Goal: Task Accomplishment & Management: Use online tool/utility

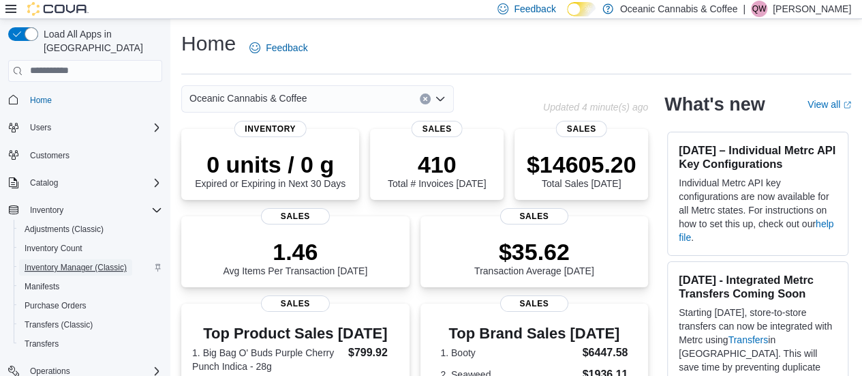
click at [79, 259] on span "Inventory Manager (Classic)" at bounding box center [76, 267] width 102 height 16
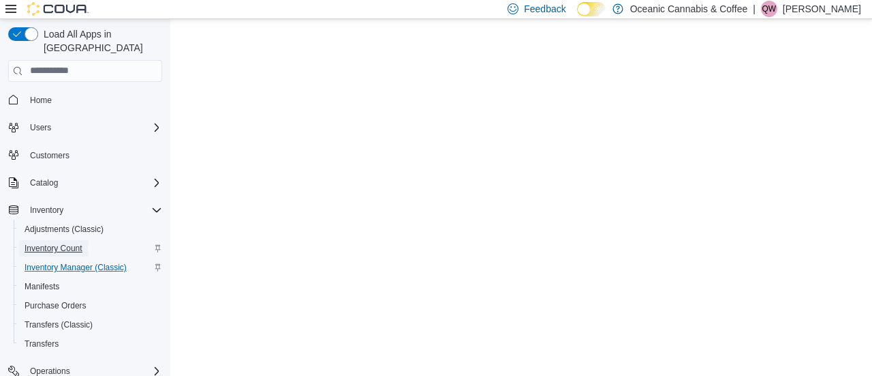
click at [61, 240] on span "Inventory Count" at bounding box center [54, 248] width 58 height 16
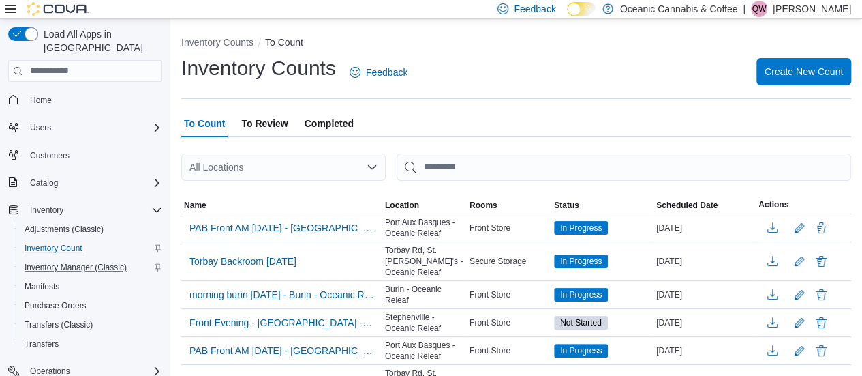
click at [817, 78] on span "Create New Count" at bounding box center [804, 71] width 78 height 27
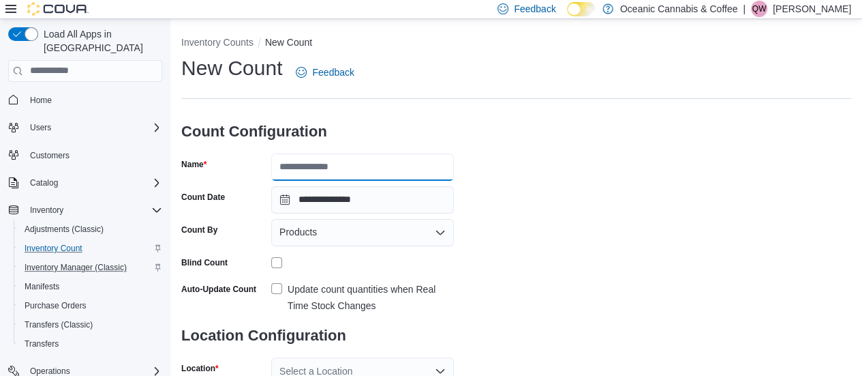
click at [335, 172] on input "Name" at bounding box center [362, 166] width 183 height 27
type input "********"
click at [645, 171] on div "**********" at bounding box center [516, 252] width 670 height 395
click at [388, 238] on div "Products" at bounding box center [362, 232] width 183 height 27
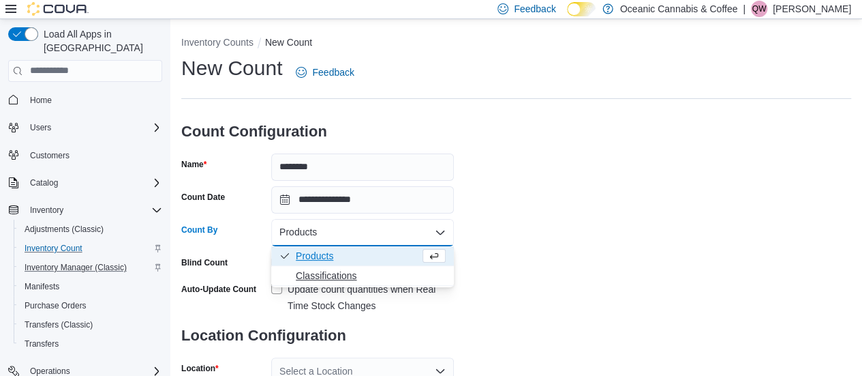
click at [339, 267] on button "Classifications" at bounding box center [362, 276] width 183 height 20
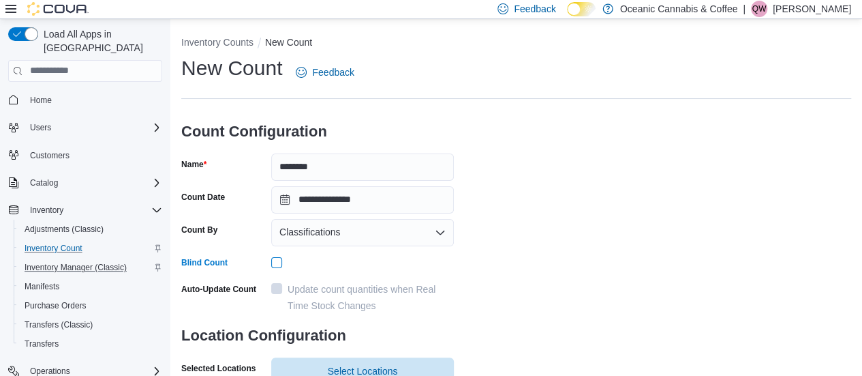
scroll to position [138, 0]
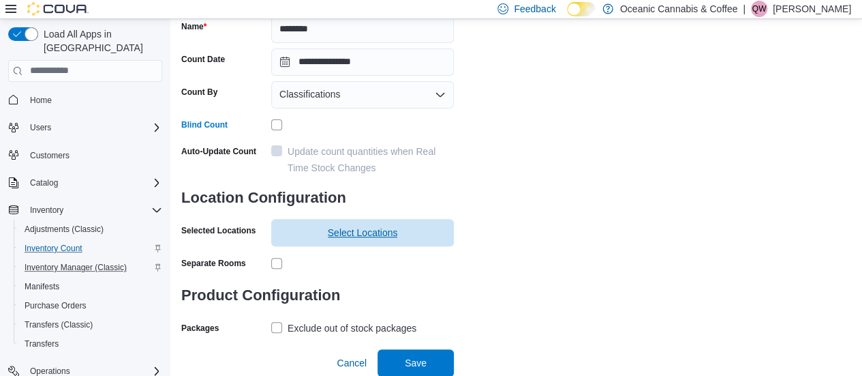
click at [379, 236] on span "Select Locations" at bounding box center [363, 233] width 70 height 14
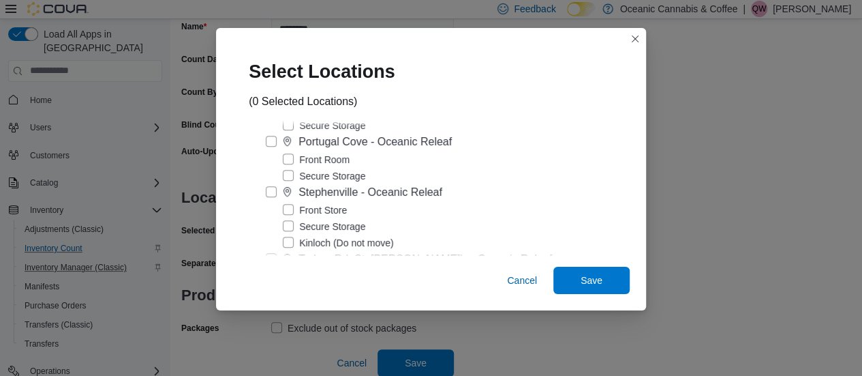
scroll to position [323, 0]
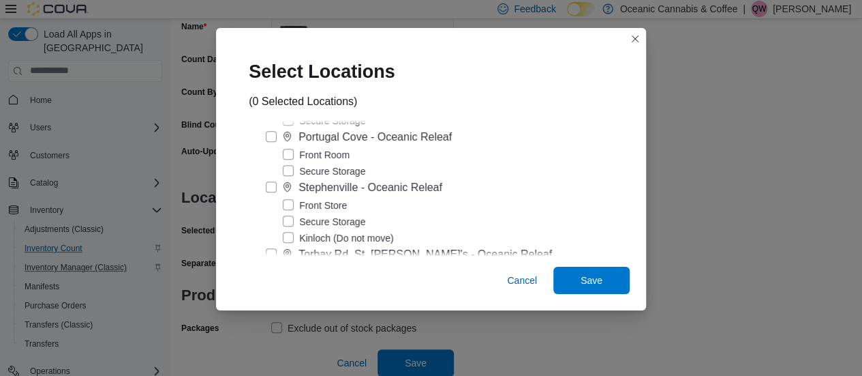
click at [305, 207] on label "Front Store" at bounding box center [315, 205] width 64 height 16
click at [581, 275] on span "Save" at bounding box center [592, 280] width 22 height 14
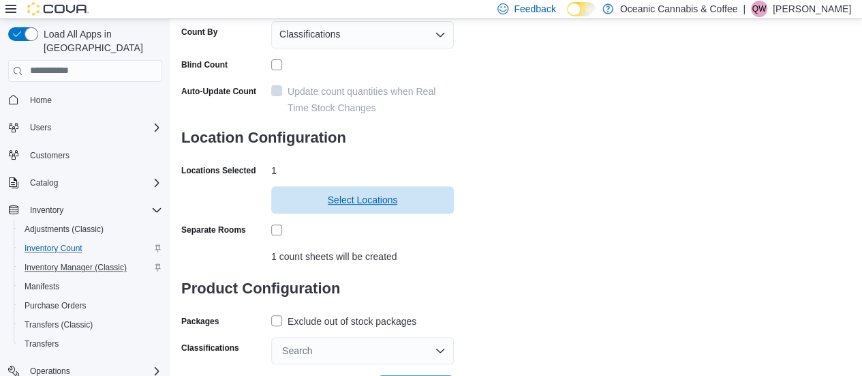
scroll to position [224, 0]
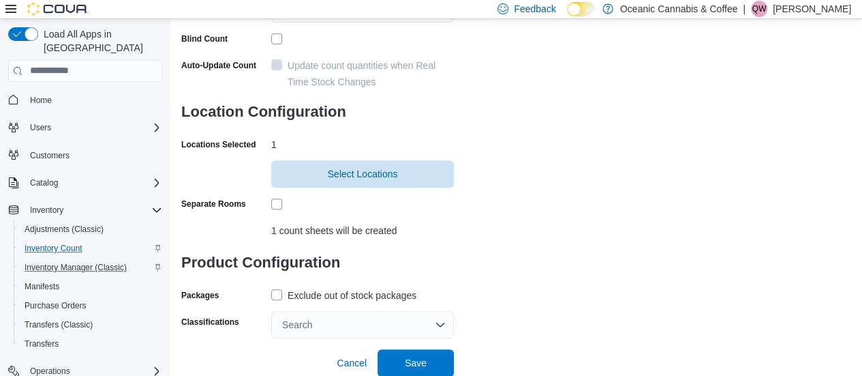
click at [309, 294] on div "Exclude out of stock packages" at bounding box center [352, 295] width 129 height 16
click at [408, 323] on div "Search" at bounding box center [362, 324] width 183 height 27
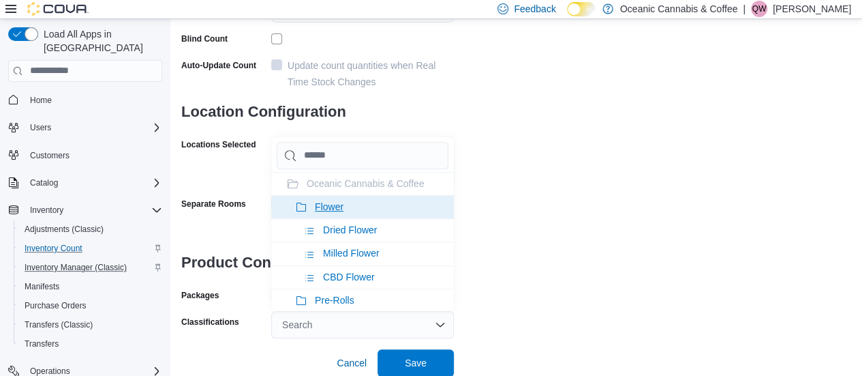
click at [331, 206] on span "Flower" at bounding box center [329, 206] width 29 height 11
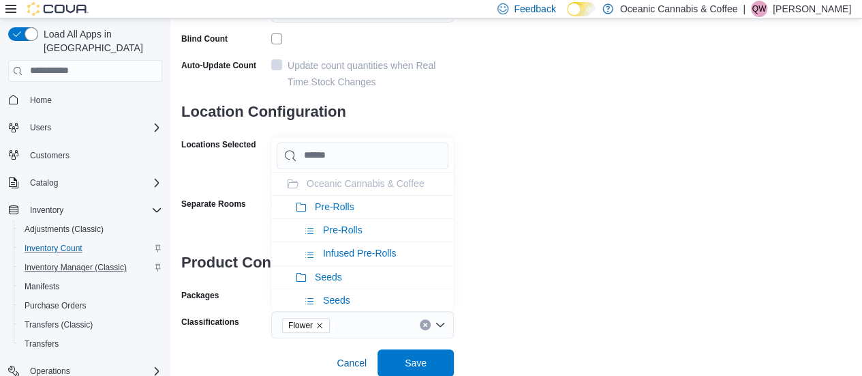
click at [331, 206] on span "Pre-Rolls" at bounding box center [335, 206] width 40 height 11
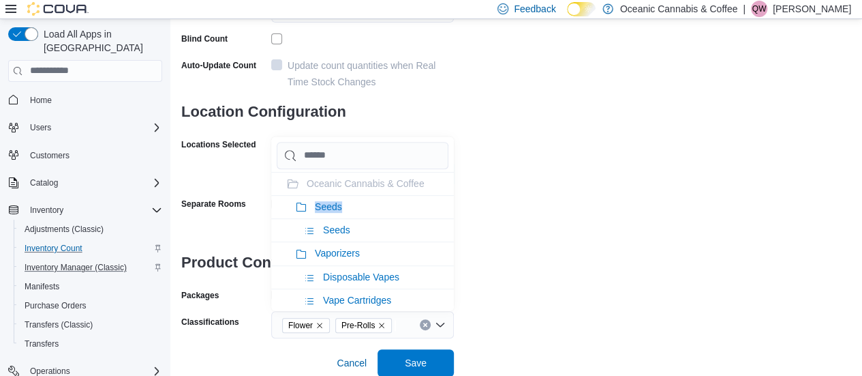
click at [331, 206] on span "Seeds" at bounding box center [328, 206] width 27 height 11
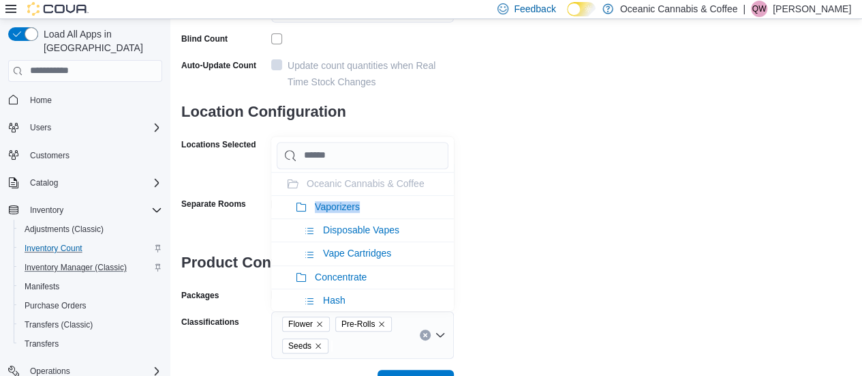
click at [331, 206] on span "Vaporizers" at bounding box center [337, 206] width 45 height 11
click at [331, 206] on span "Concentrate" at bounding box center [341, 206] width 52 height 11
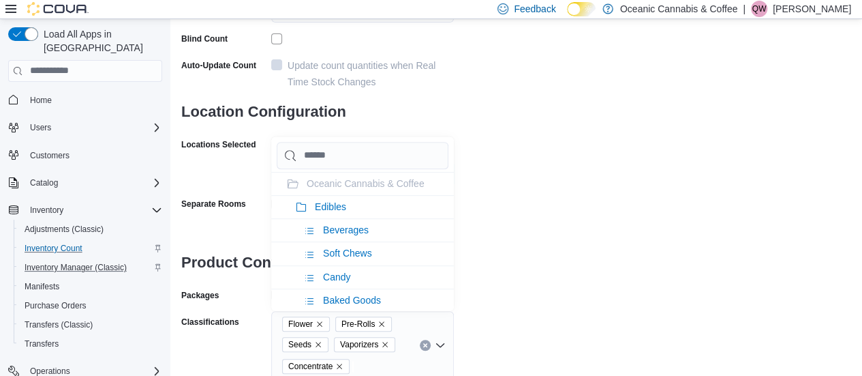
click at [331, 206] on span "Edibles" at bounding box center [330, 206] width 31 height 11
click at [331, 206] on span "Oil & Capsules" at bounding box center [346, 206] width 63 height 11
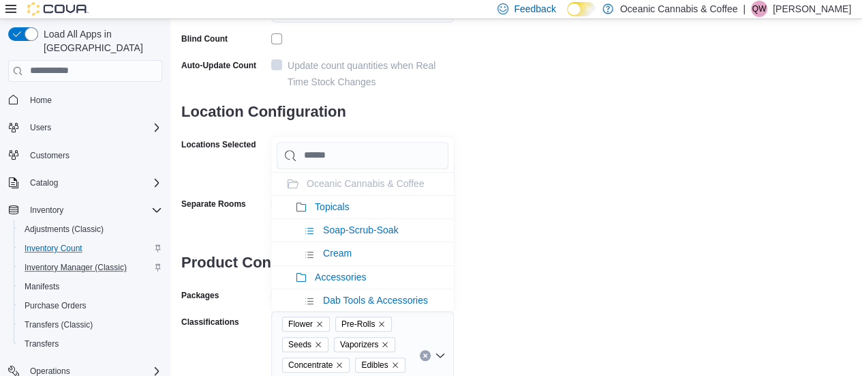
click at [331, 206] on span "Topicals" at bounding box center [332, 206] width 35 height 11
click at [592, 162] on div "**********" at bounding box center [516, 115] width 670 height 568
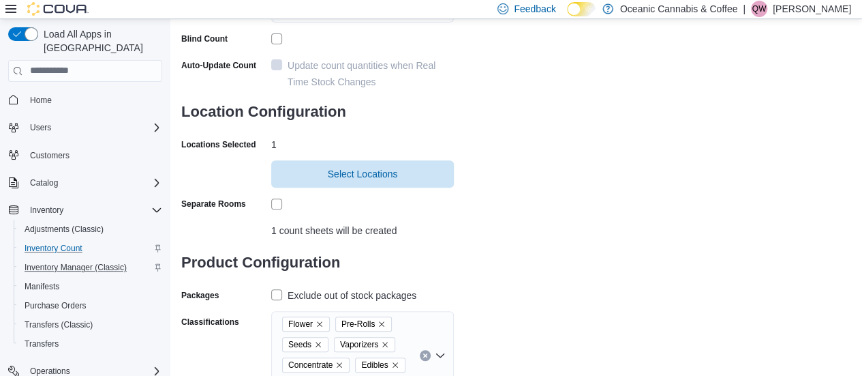
scroll to position [247, 0]
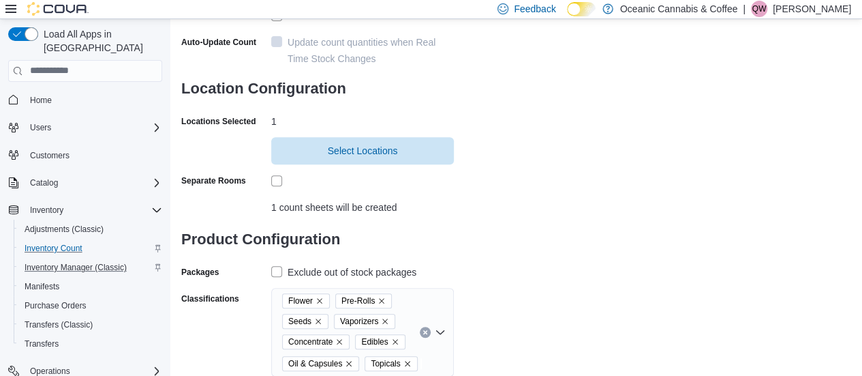
drag, startPoint x: 861, startPoint y: 162, endPoint x: 862, endPoint y: 189, distance: 27.3
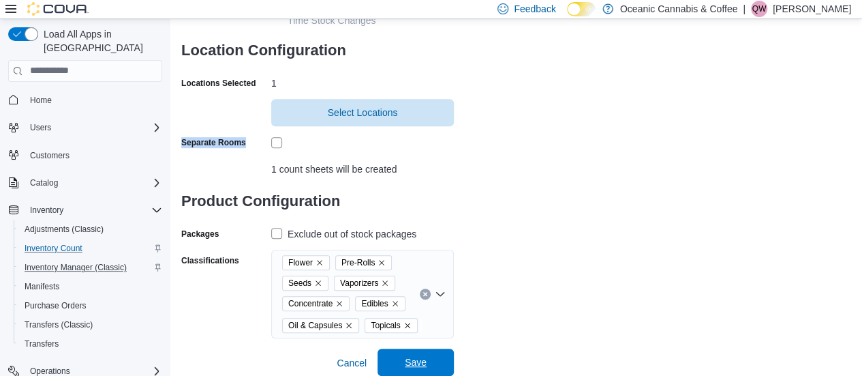
click at [414, 369] on span "Save" at bounding box center [416, 361] width 60 height 27
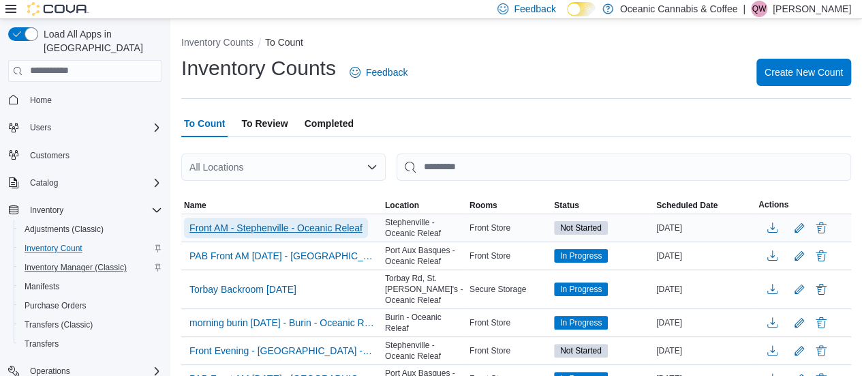
click at [333, 217] on span "Front AM - Stephenville - Oceanic Releaf" at bounding box center [275, 227] width 173 height 20
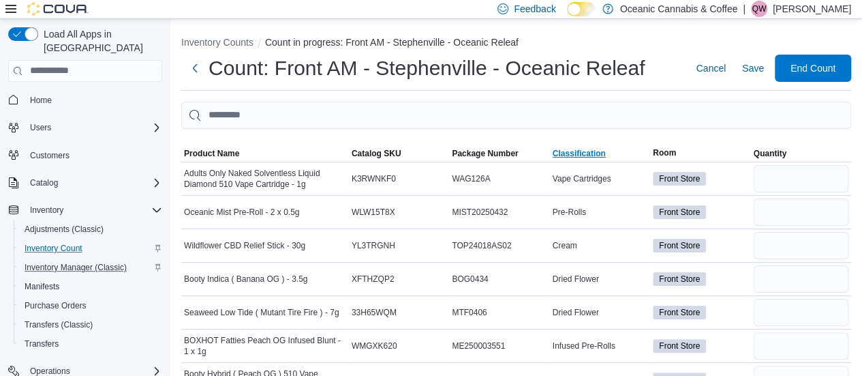
click at [606, 155] on span "Classification" at bounding box center [579, 153] width 53 height 11
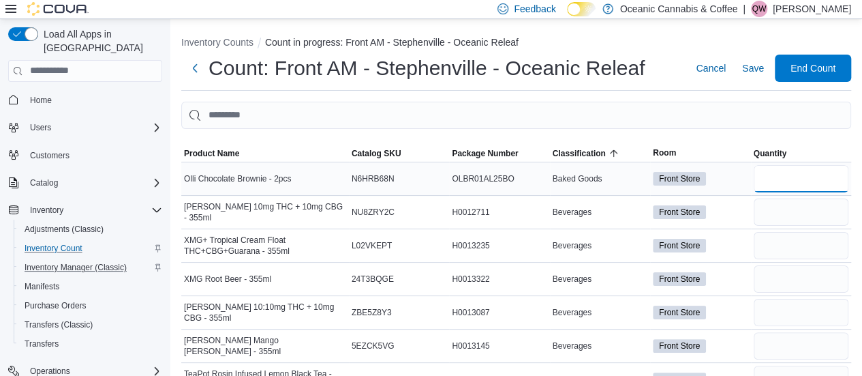
click at [789, 168] on input "number" at bounding box center [801, 178] width 95 height 27
type input "*"
type input "**"
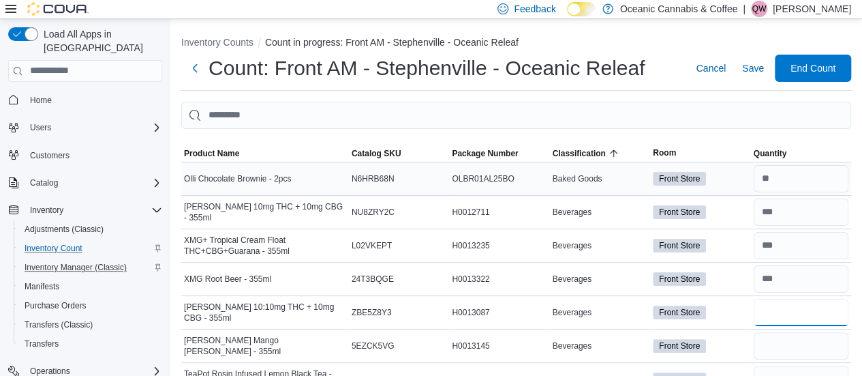
type input "**"
type input "*"
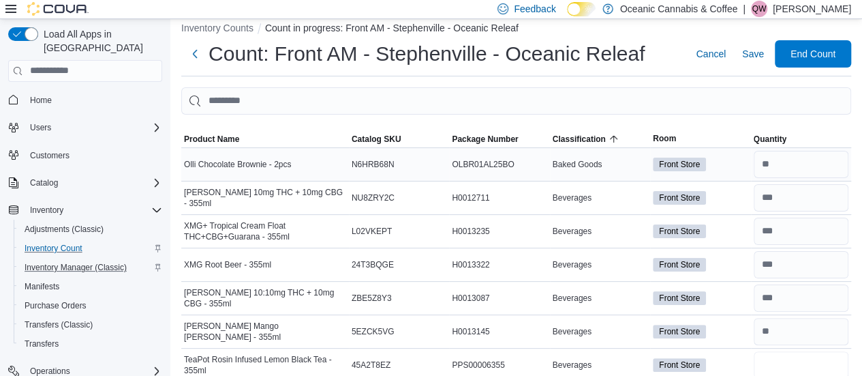
type input "*"
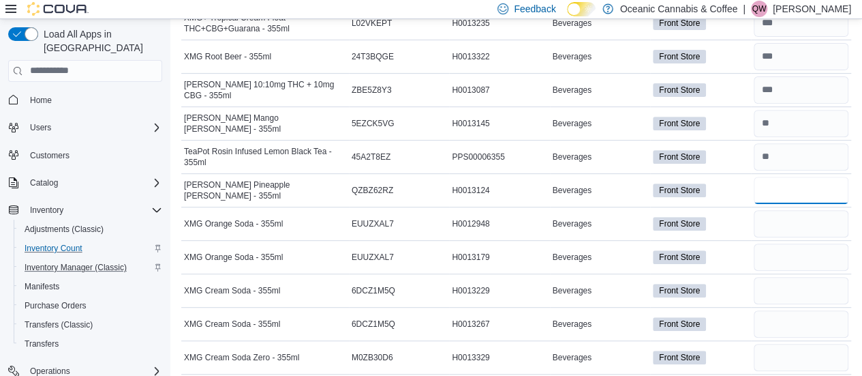
type input "*"
type input "**"
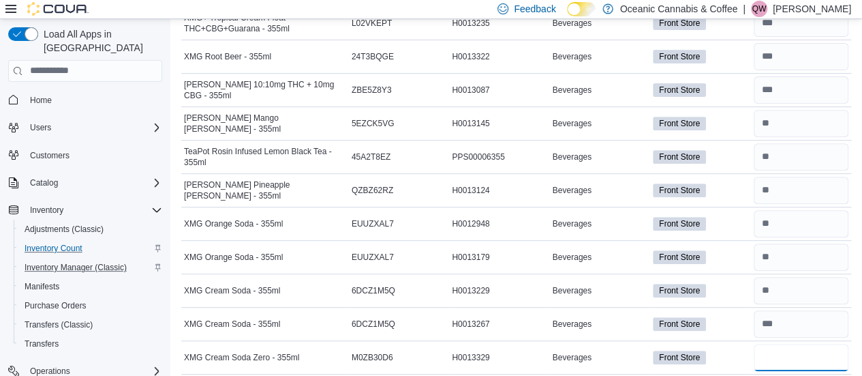
type input "**"
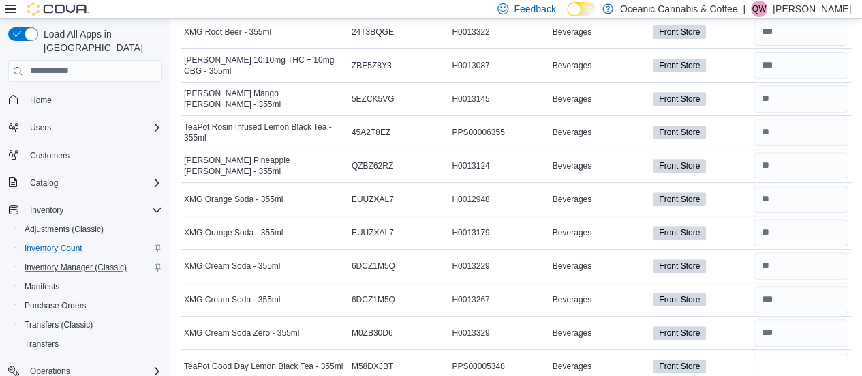
type input "*"
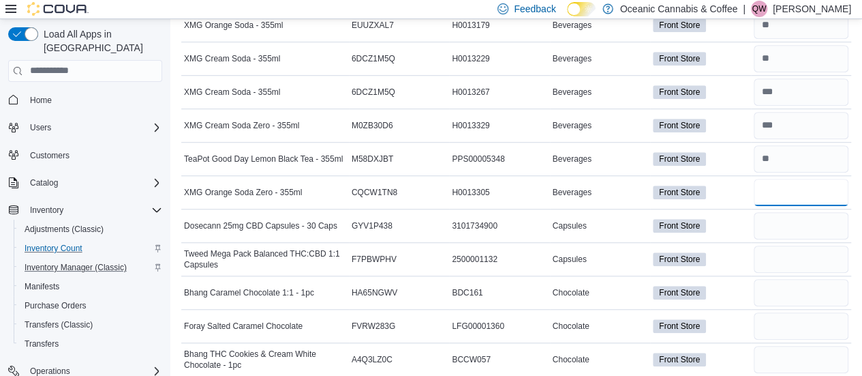
type input "**"
type input "*"
click at [815, 279] on input "number" at bounding box center [801, 292] width 95 height 27
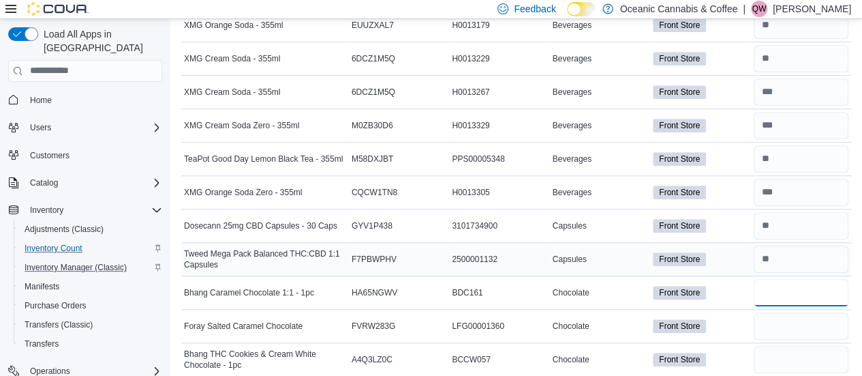
type input "**"
type input "*"
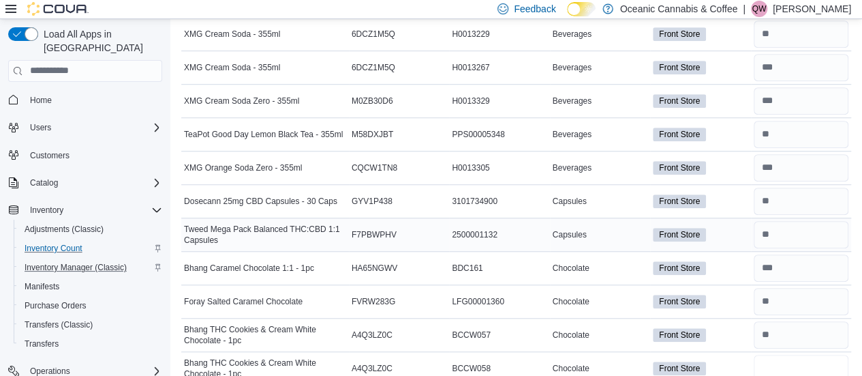
type input "*"
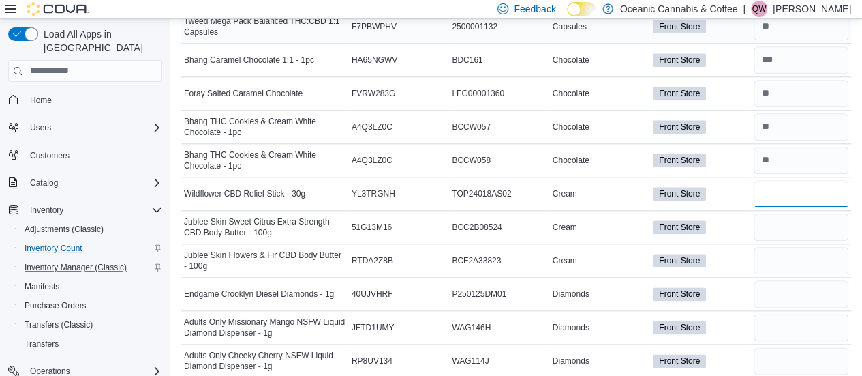
type input "*"
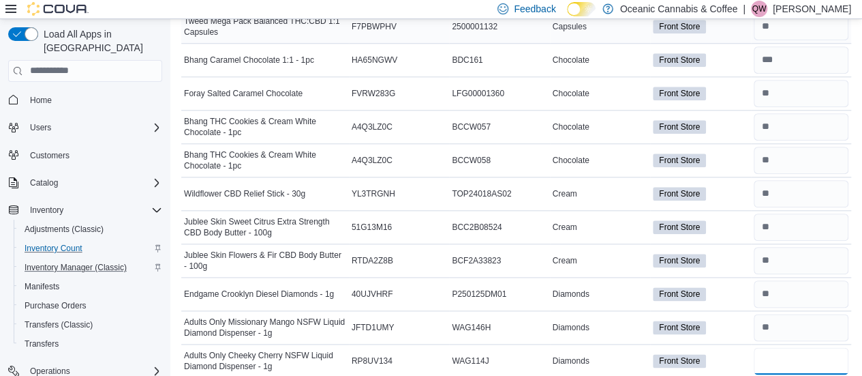
type input "*"
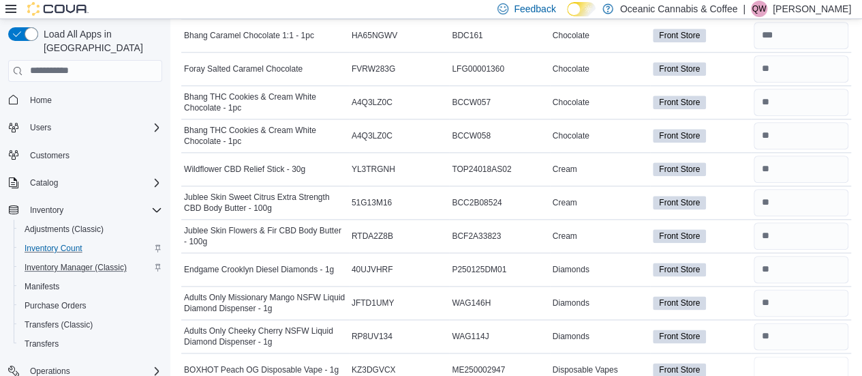
type input "*"
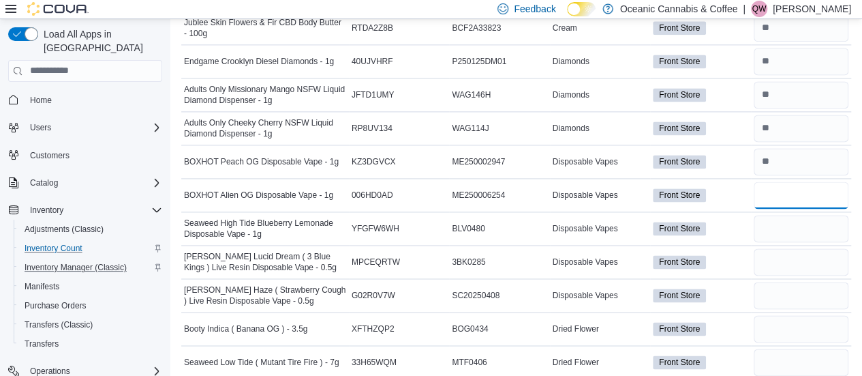
type input "*"
type input "**"
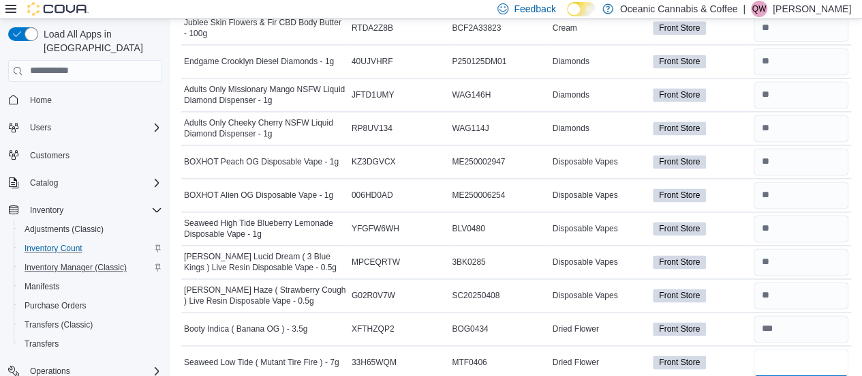
type input "*"
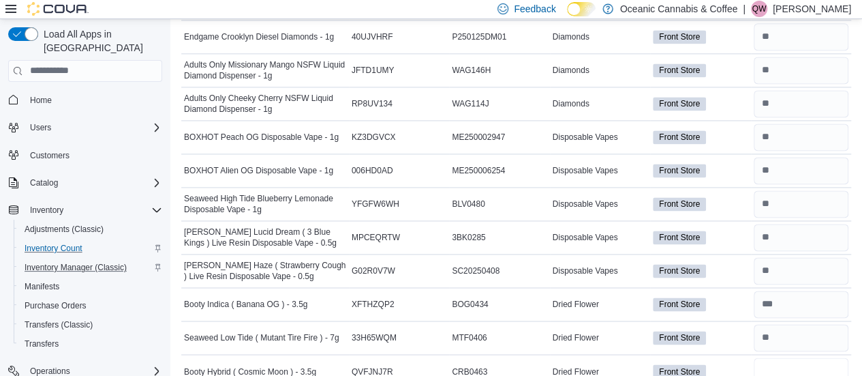
type input "*"
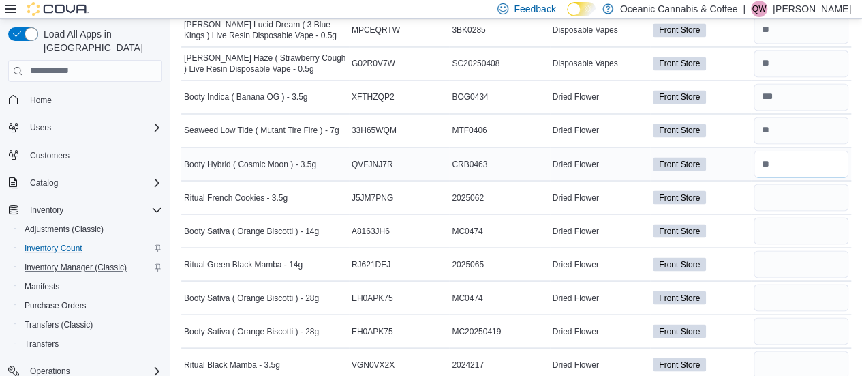
click at [806, 150] on input "number" at bounding box center [801, 163] width 95 height 27
click at [792, 160] on input "number" at bounding box center [801, 163] width 95 height 27
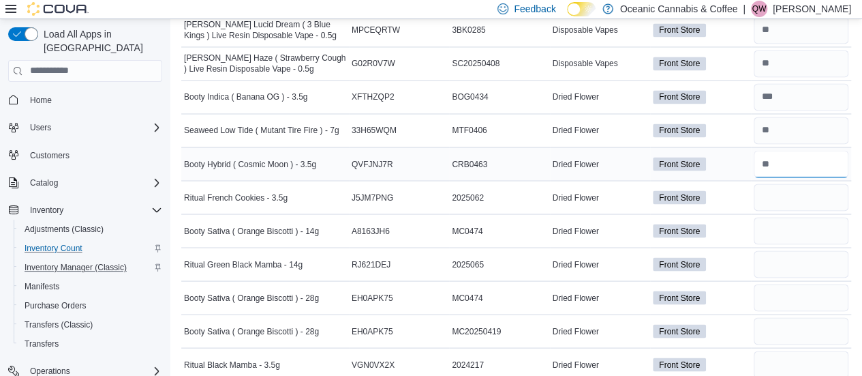
click at [792, 160] on input "number" at bounding box center [801, 163] width 95 height 27
type input "**"
type input "*"
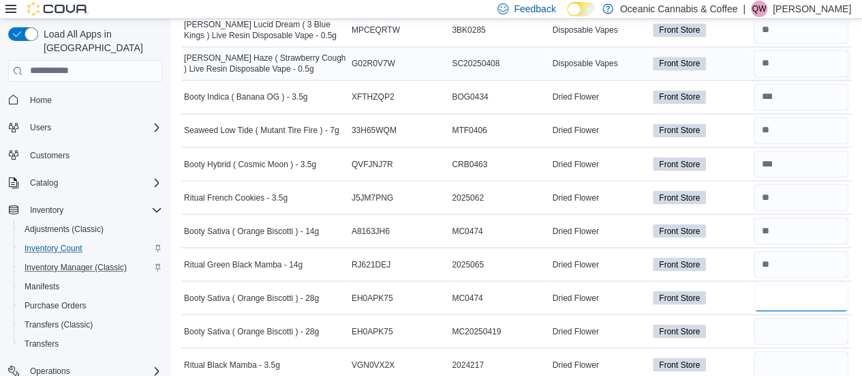
type input "*"
click at [832, 361] on input "number" at bounding box center [801, 363] width 95 height 27
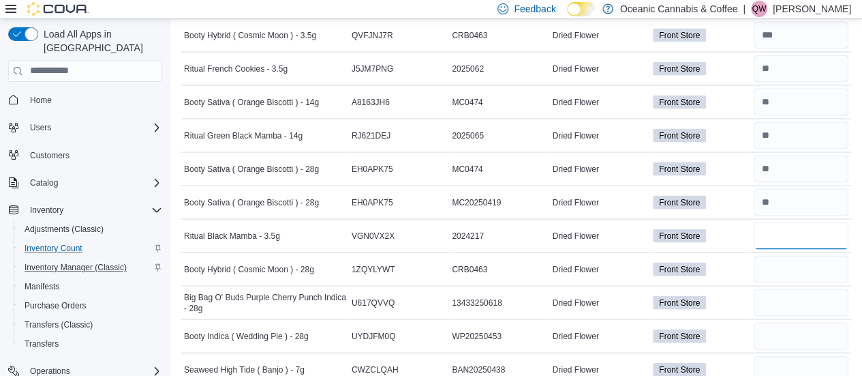
scroll to position [1287, 0]
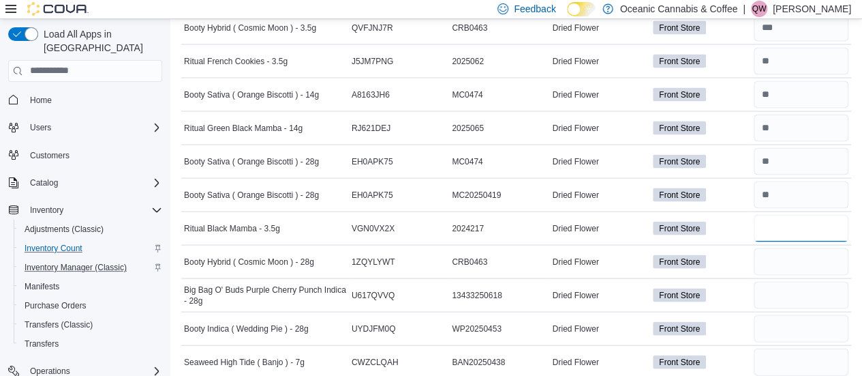
type input "*"
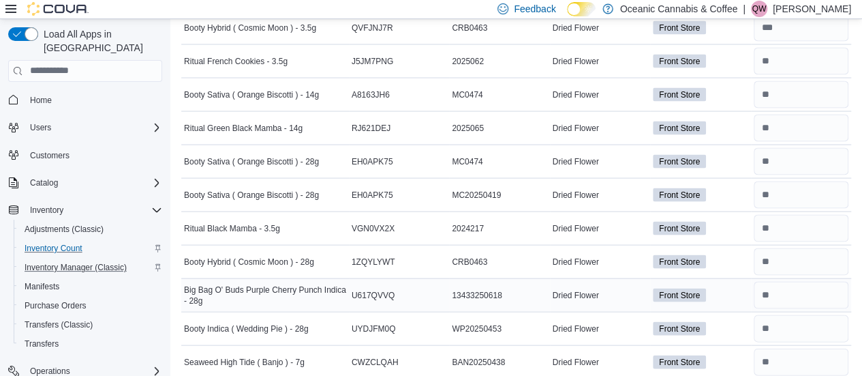
scroll to position [1308, 0]
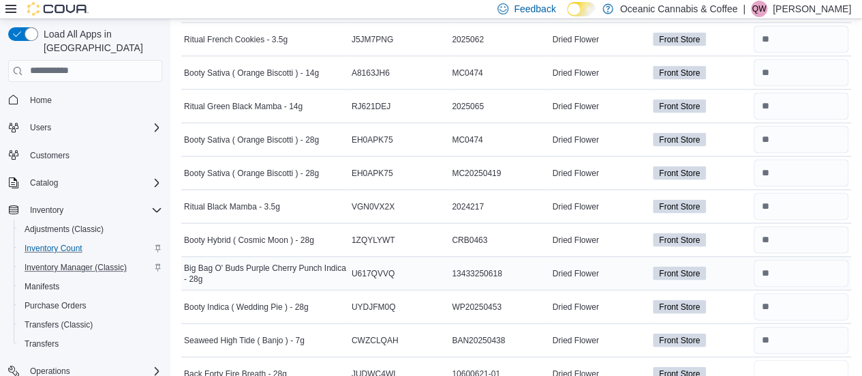
type input "*"
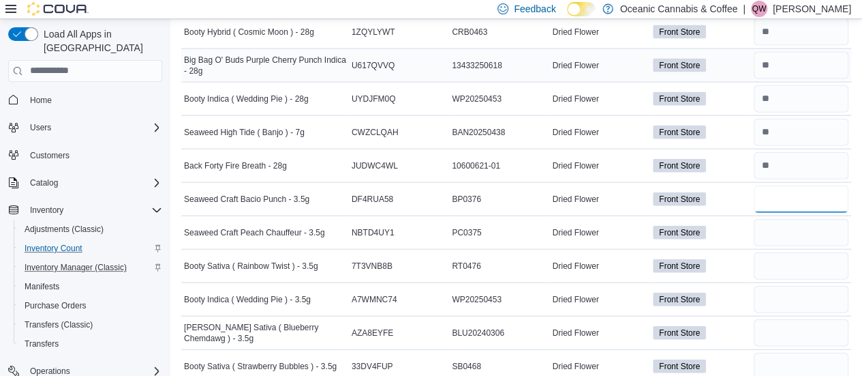
type input "*"
type input "**"
click at [789, 226] on input "number" at bounding box center [801, 232] width 95 height 27
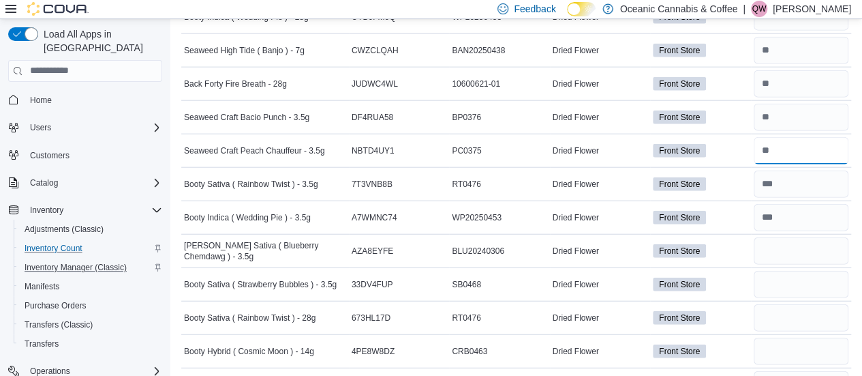
scroll to position [1625, 0]
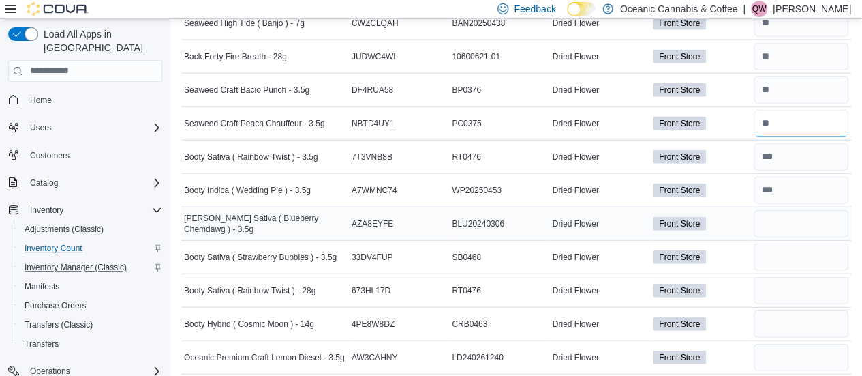
type input "*"
click at [791, 210] on input "number" at bounding box center [801, 223] width 95 height 27
type input "*"
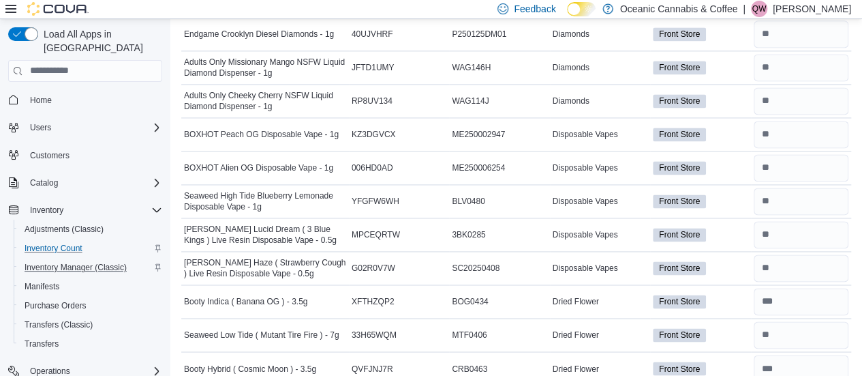
scroll to position [421, 0]
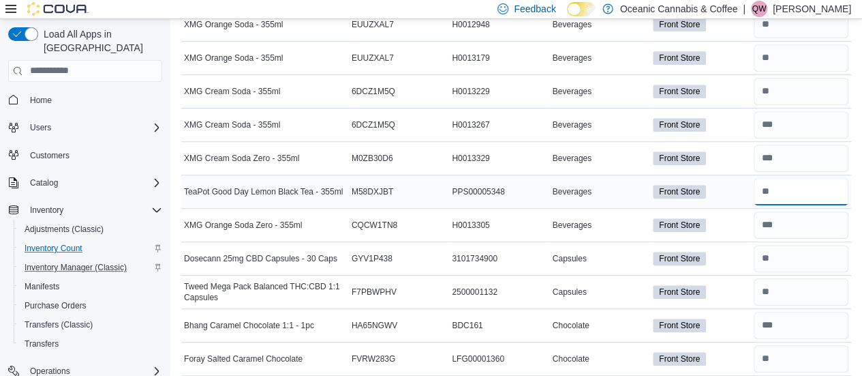
click at [796, 187] on input "number" at bounding box center [801, 191] width 95 height 27
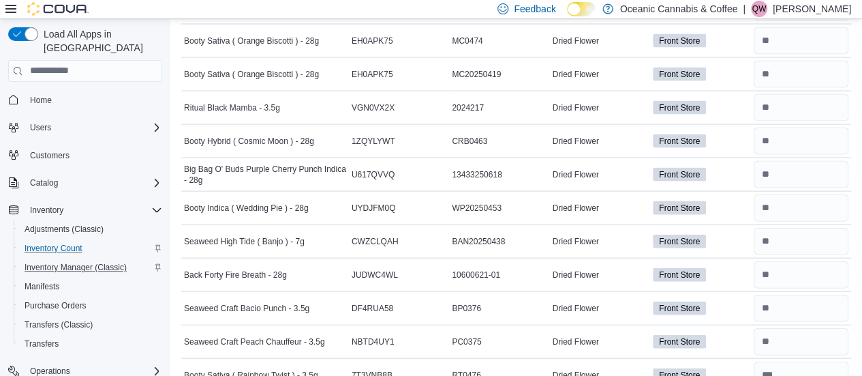
scroll to position [1735, 0]
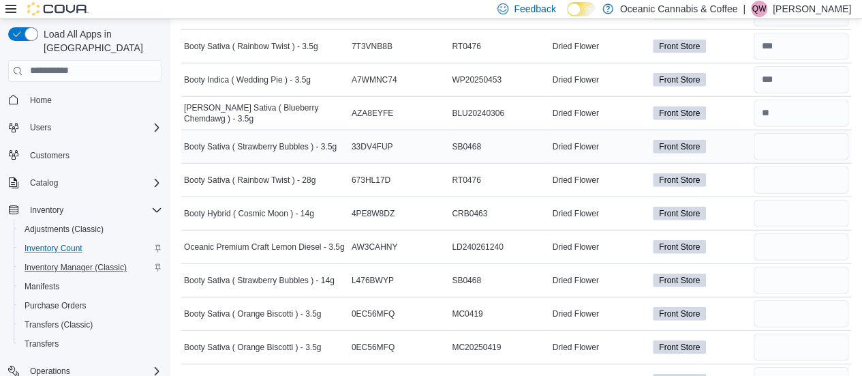
type input "*"
click at [777, 138] on input "number" at bounding box center [801, 146] width 95 height 27
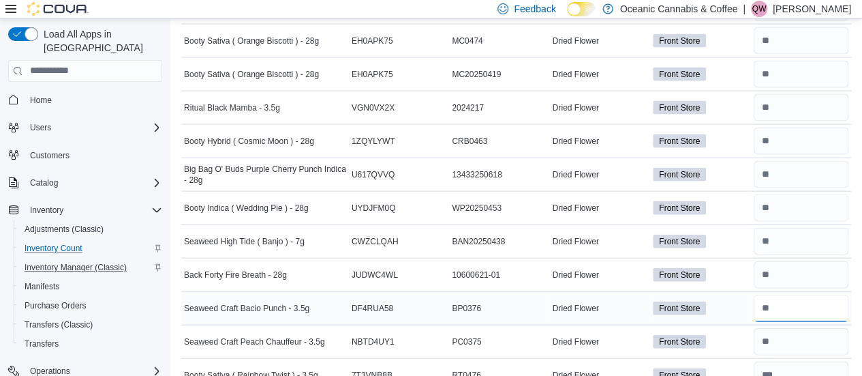
click at [798, 294] on input "number" at bounding box center [801, 307] width 95 height 27
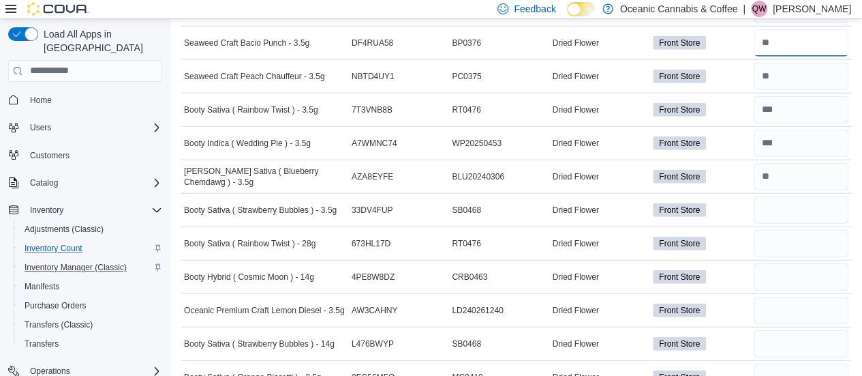
scroll to position [1735, 0]
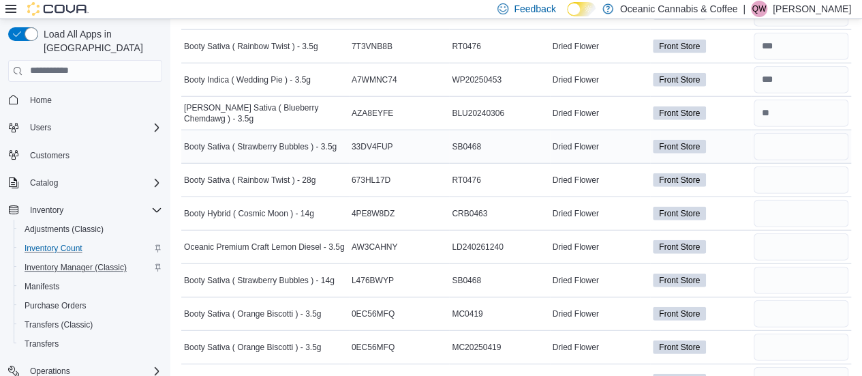
type input "*"
click at [769, 139] on input "number" at bounding box center [801, 146] width 95 height 27
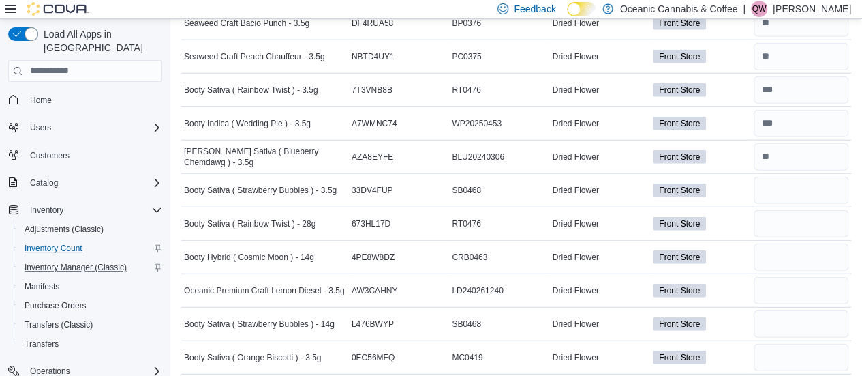
scroll to position [1719, 0]
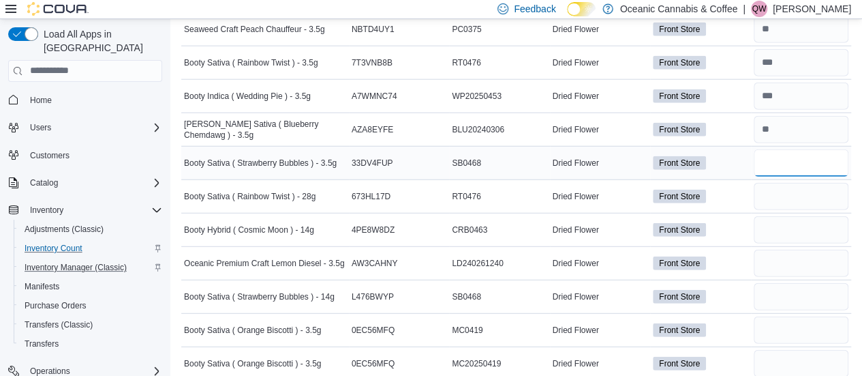
click at [802, 155] on input "number" at bounding box center [801, 162] width 95 height 27
click at [792, 151] on input "number" at bounding box center [801, 162] width 95 height 27
type input "**"
click at [783, 183] on input "number" at bounding box center [801, 196] width 95 height 27
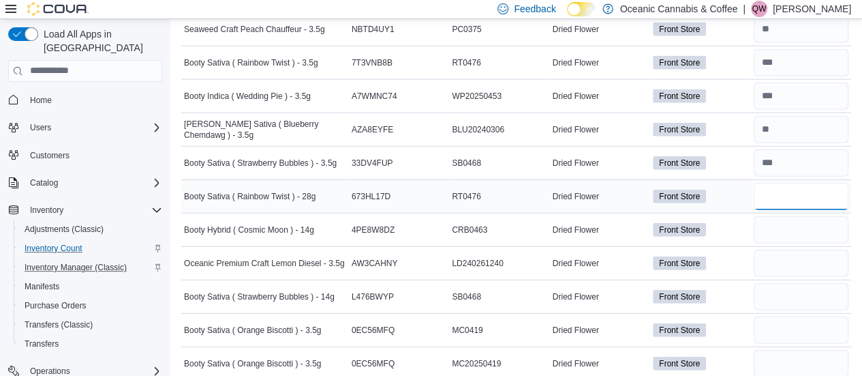
type input "*"
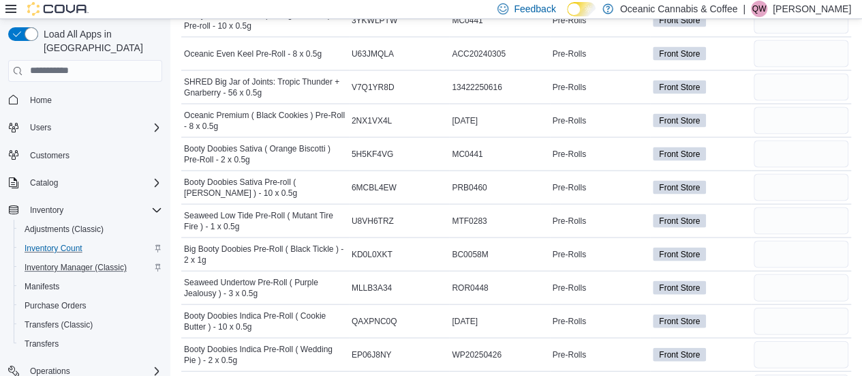
scroll to position [1482, 0]
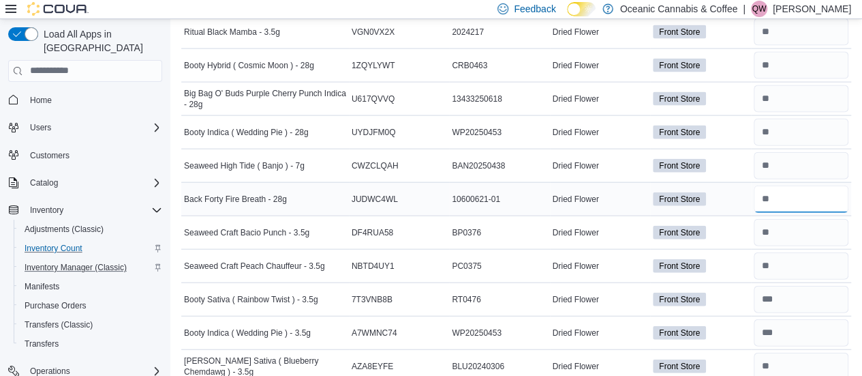
click at [793, 185] on input "number" at bounding box center [801, 198] width 95 height 27
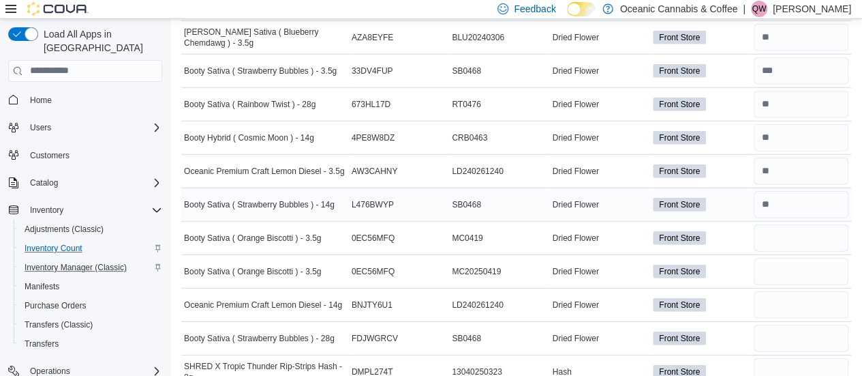
type input "*"
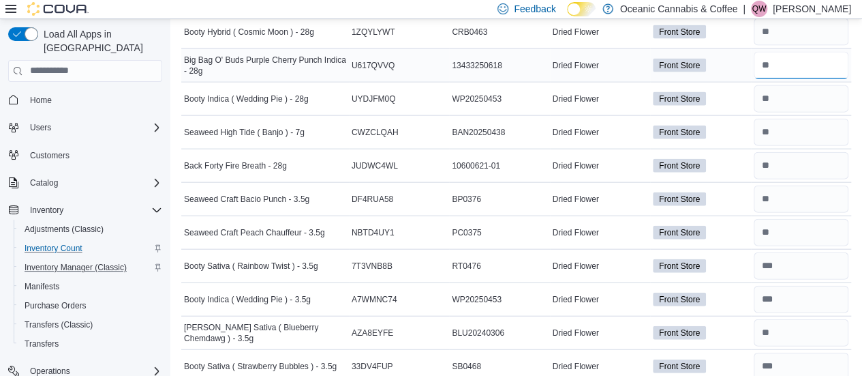
drag, startPoint x: 784, startPoint y: 58, endPoint x: 766, endPoint y: 57, distance: 17.7
click at [766, 57] on input "number" at bounding box center [801, 65] width 95 height 27
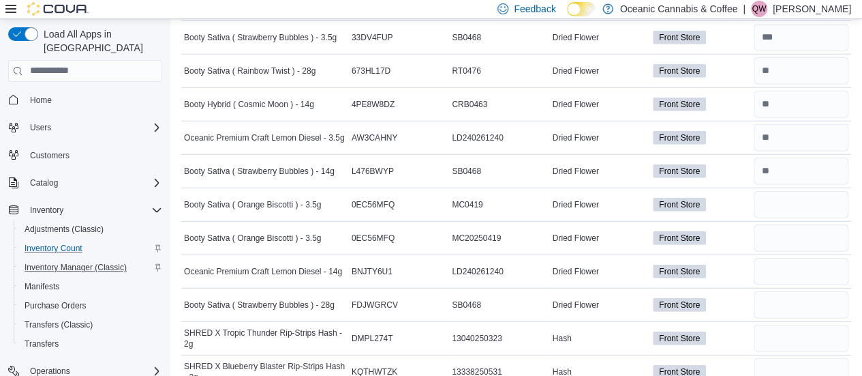
scroll to position [487, 0]
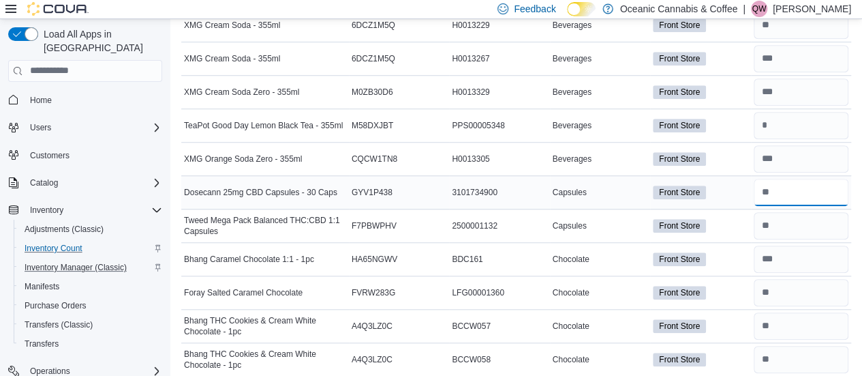
click at [796, 198] on input "number" at bounding box center [801, 192] width 95 height 27
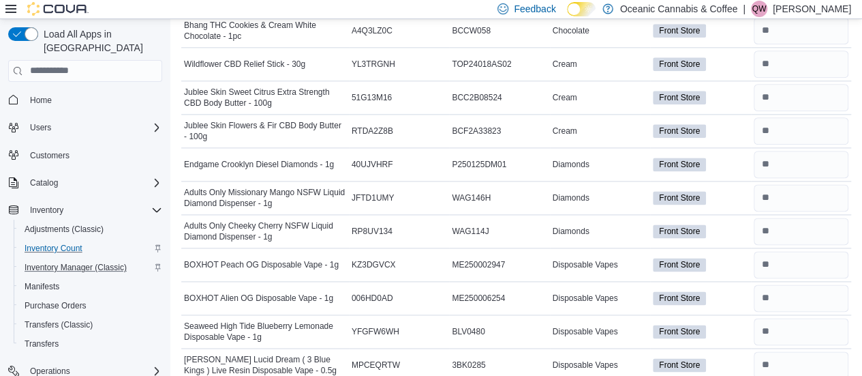
scroll to position [1144, 0]
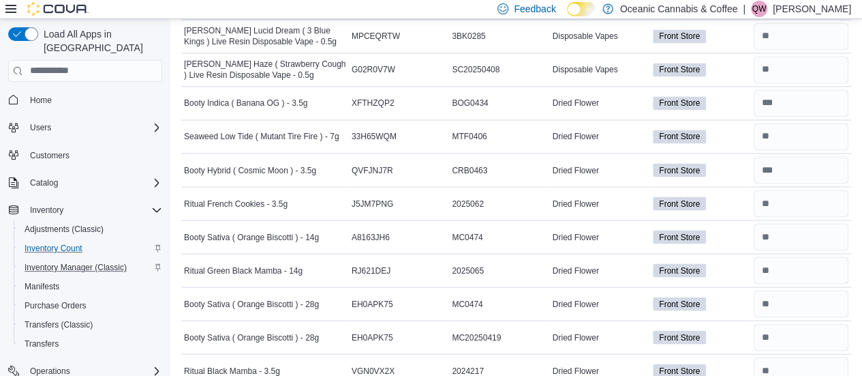
type input "*"
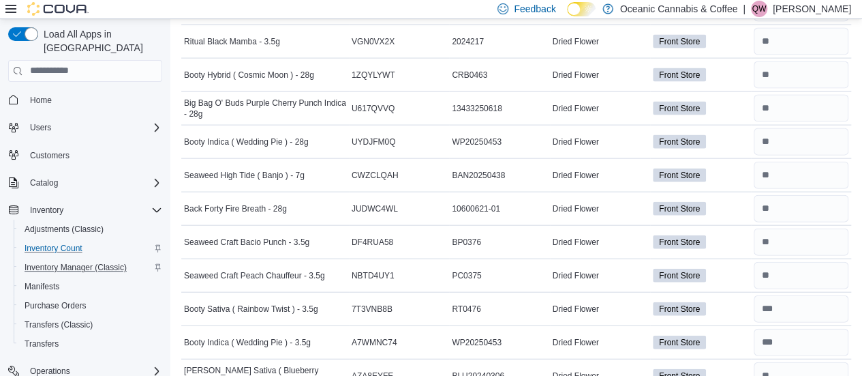
scroll to position [1801, 0]
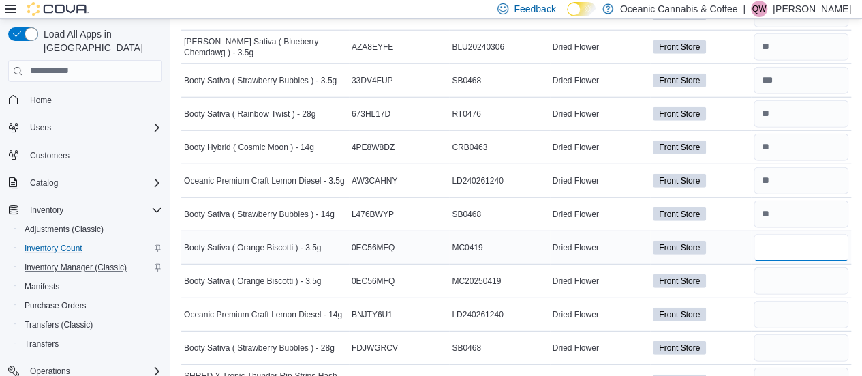
click at [799, 236] on input "number" at bounding box center [801, 247] width 95 height 27
type input "**"
type input "*"
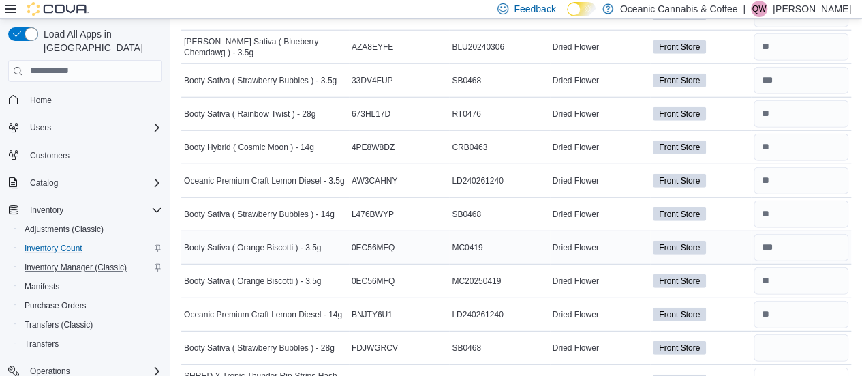
scroll to position [1805, 0]
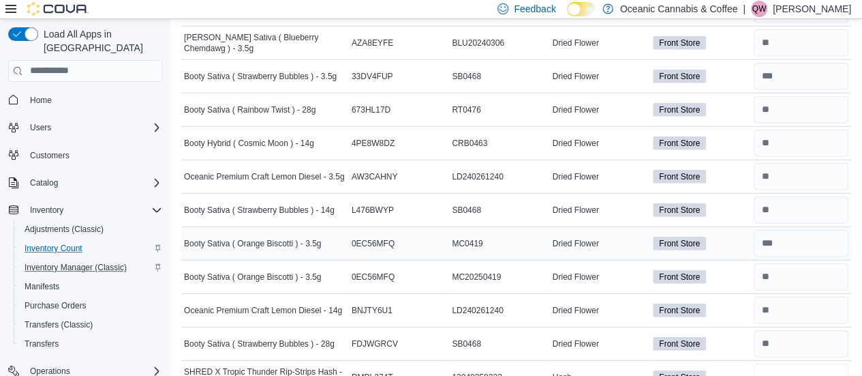
type input "*"
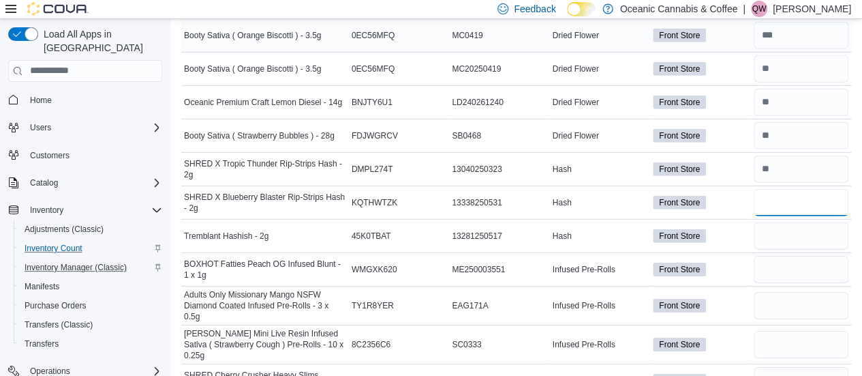
type input "*"
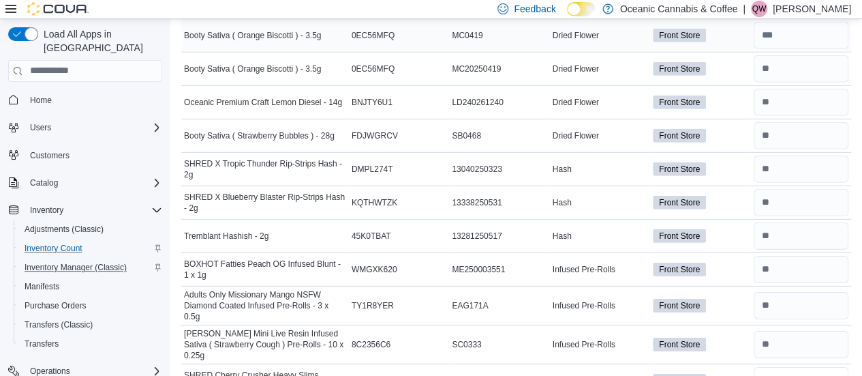
type input "*"
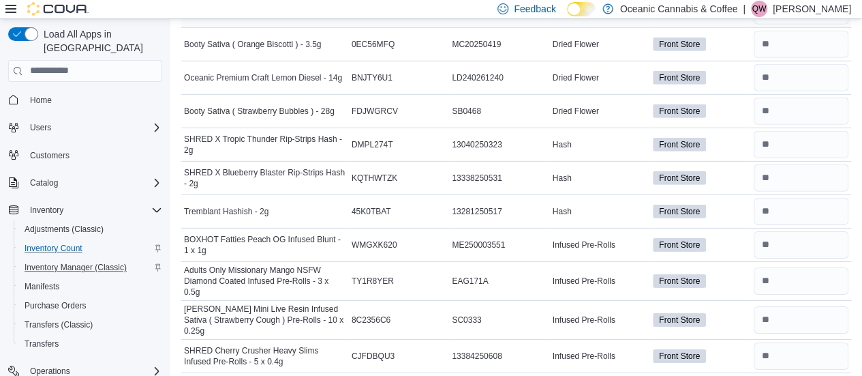
type input "*"
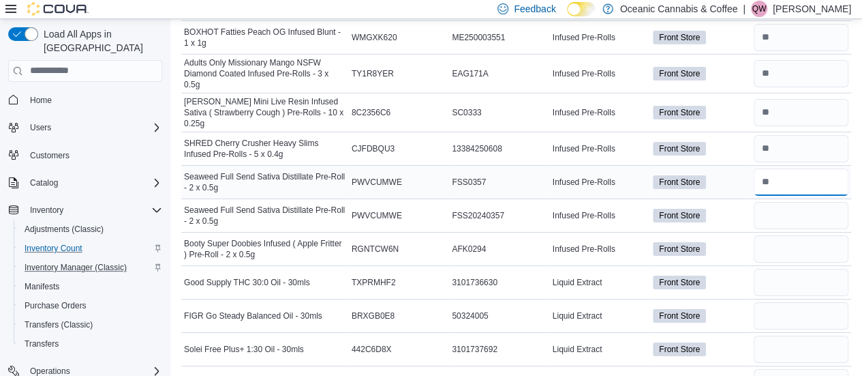
type input "*"
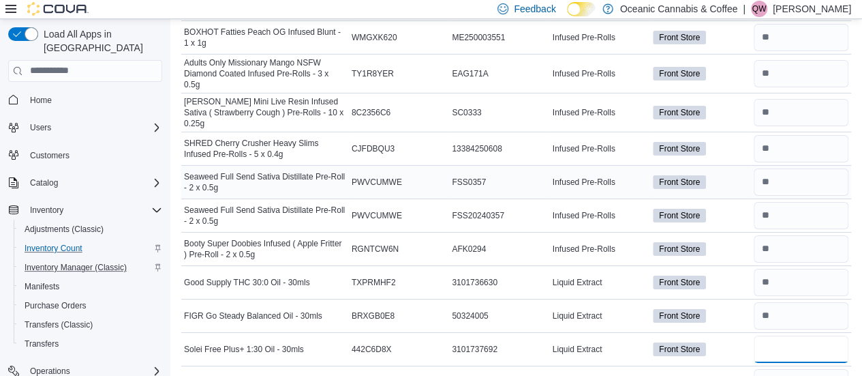
type input "*"
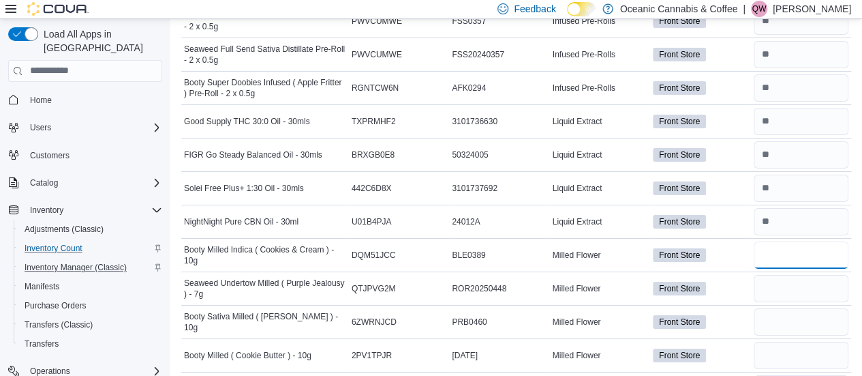
scroll to position [2413, 0]
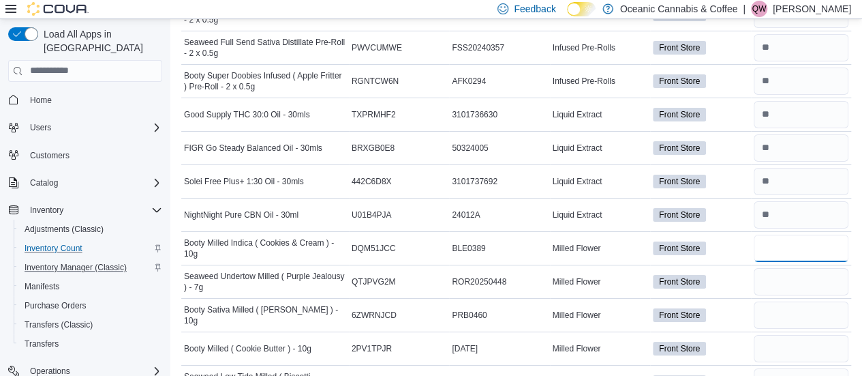
type input "*"
type input "**"
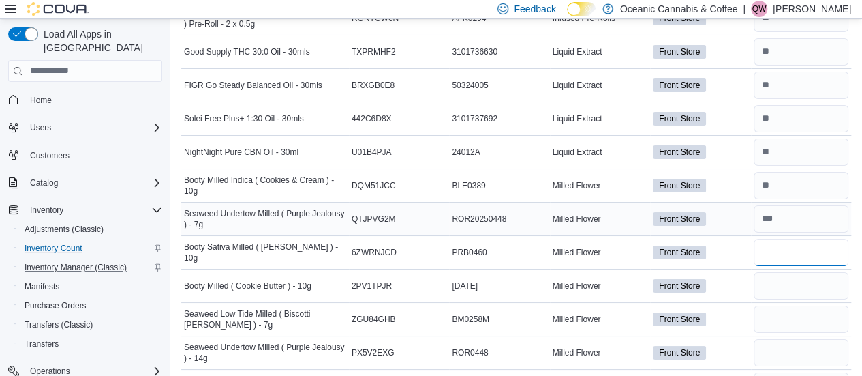
type input "*"
click at [795, 272] on input "number" at bounding box center [801, 285] width 95 height 27
type input "*"
type input "**"
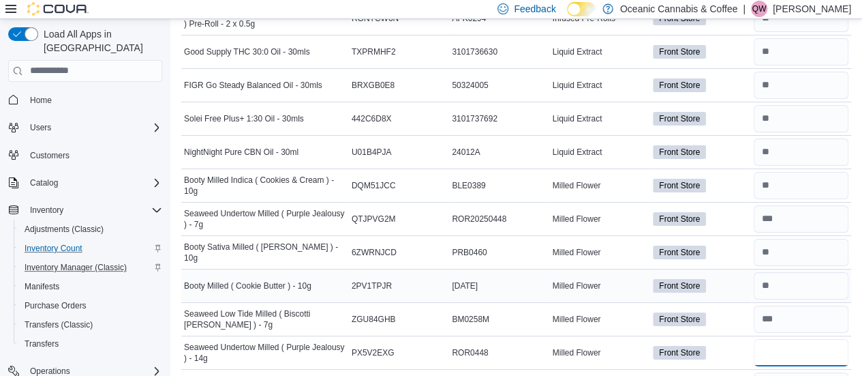
type input "*"
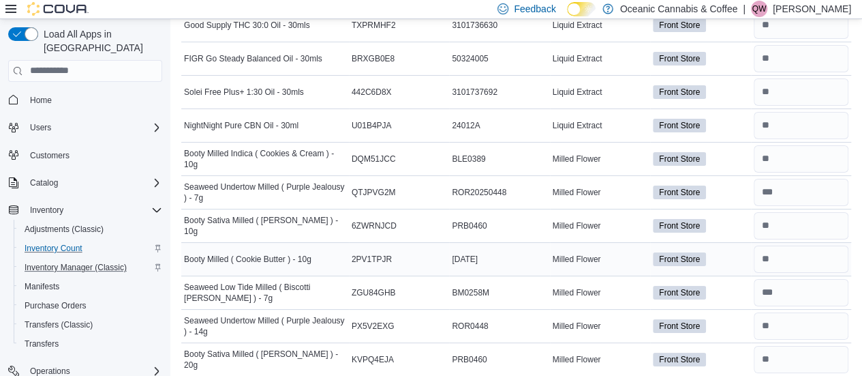
type input "*"
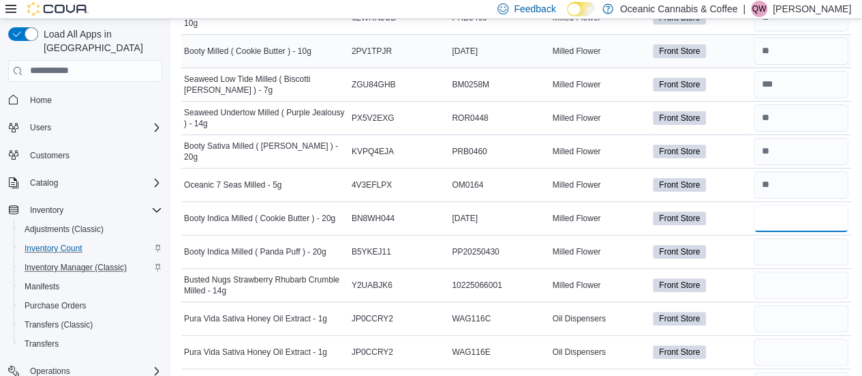
type input "*"
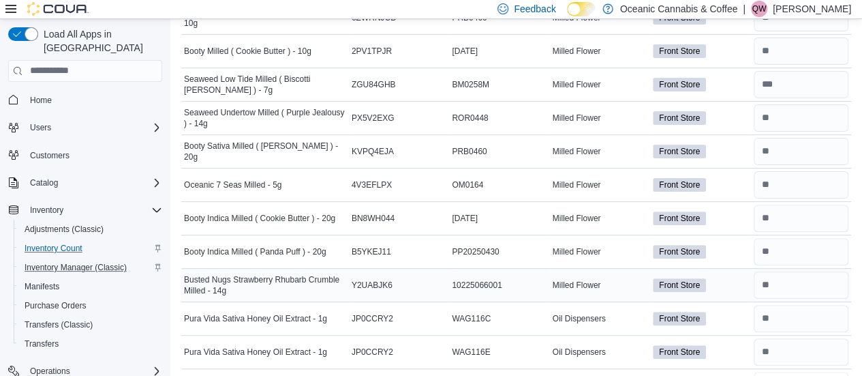
type input "*"
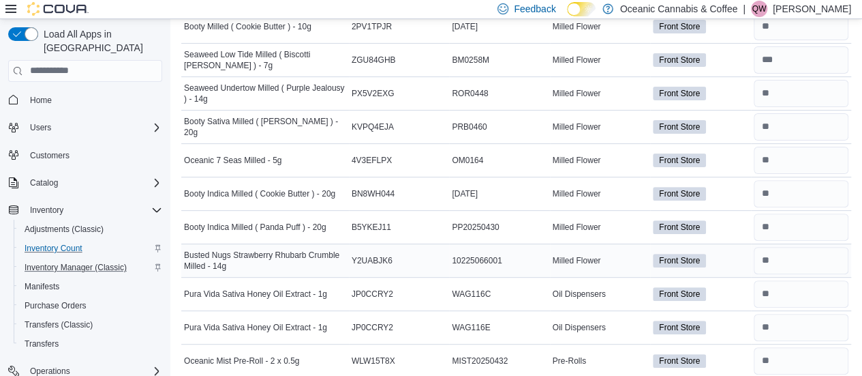
type input "**"
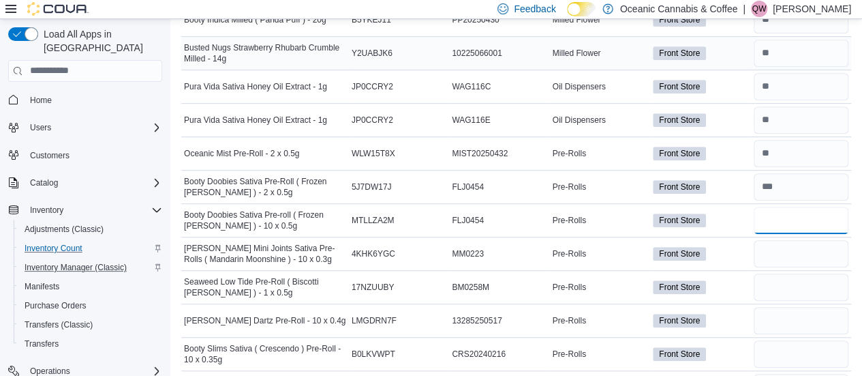
type input "**"
type input "*"
click at [795, 273] on input "number" at bounding box center [801, 286] width 95 height 27
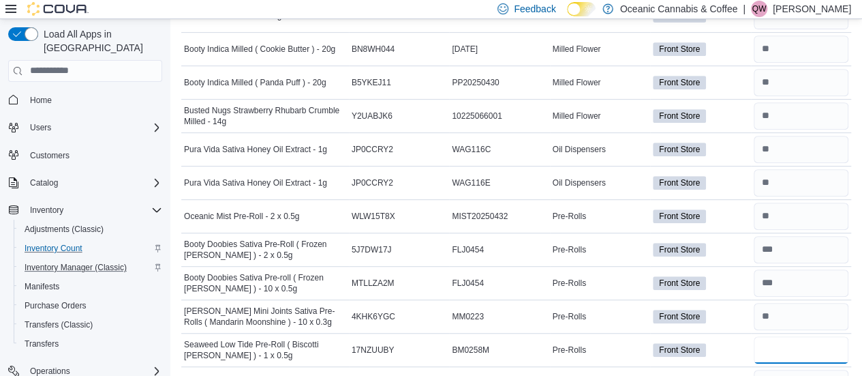
scroll to position [2850, 0]
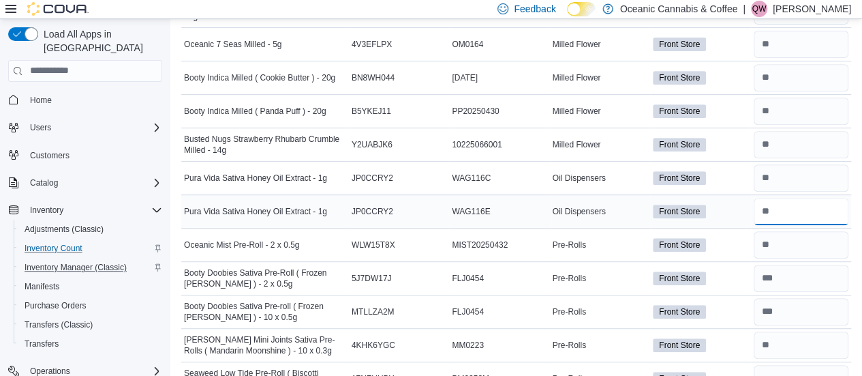
click at [784, 198] on input "number" at bounding box center [801, 211] width 95 height 27
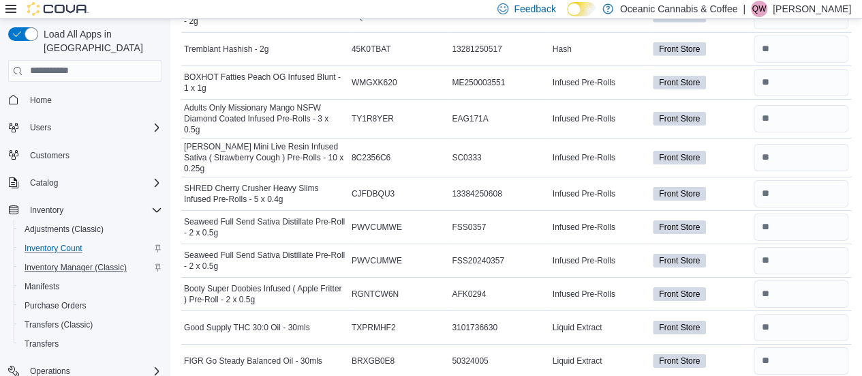
scroll to position [2192, 0]
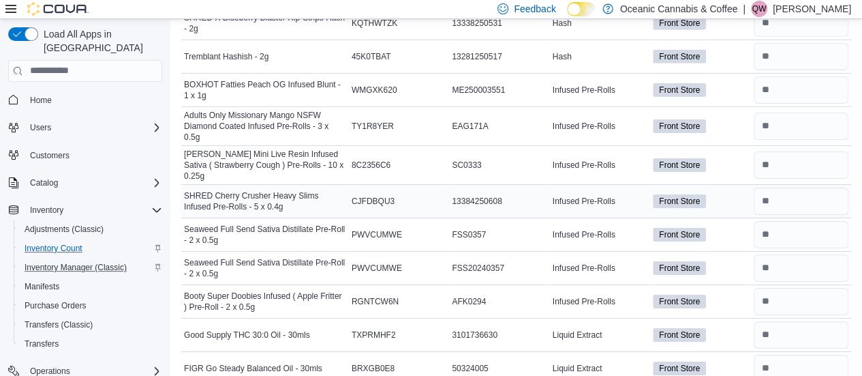
type input "*"
click at [793, 187] on input "number" at bounding box center [801, 200] width 95 height 27
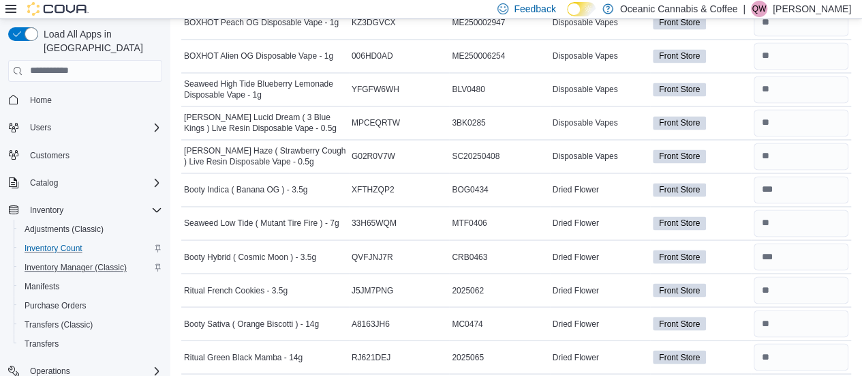
scroll to position [1110, 0]
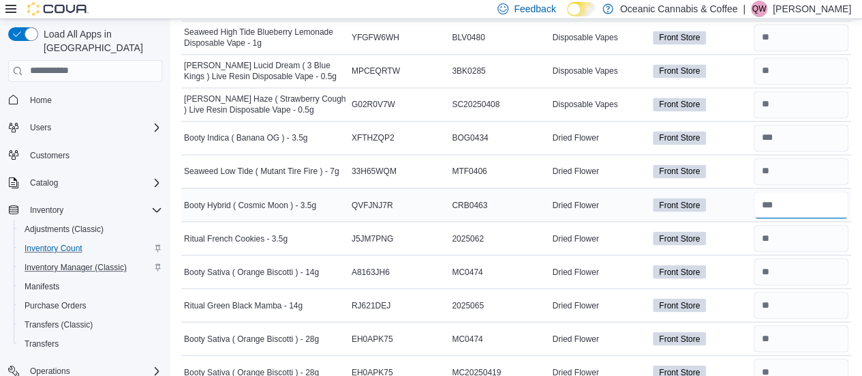
click at [795, 202] on input "number" at bounding box center [801, 204] width 95 height 27
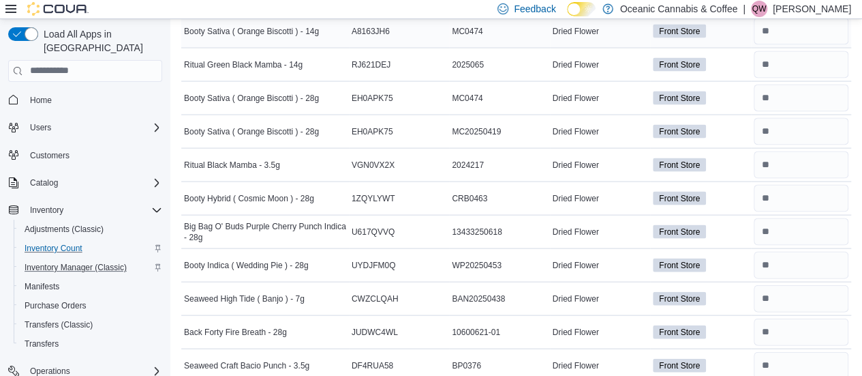
scroll to position [1118, 0]
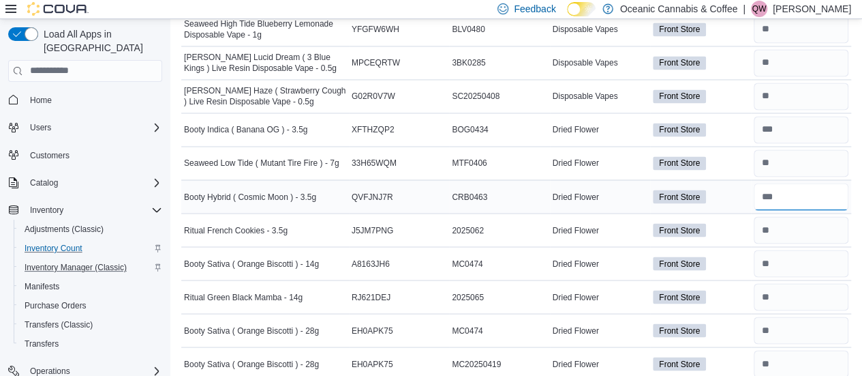
click at [817, 183] on input "number" at bounding box center [801, 196] width 95 height 27
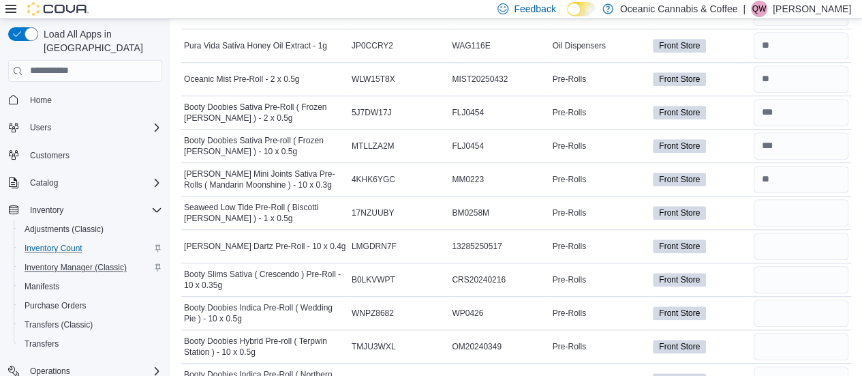
scroll to position [4169, 0]
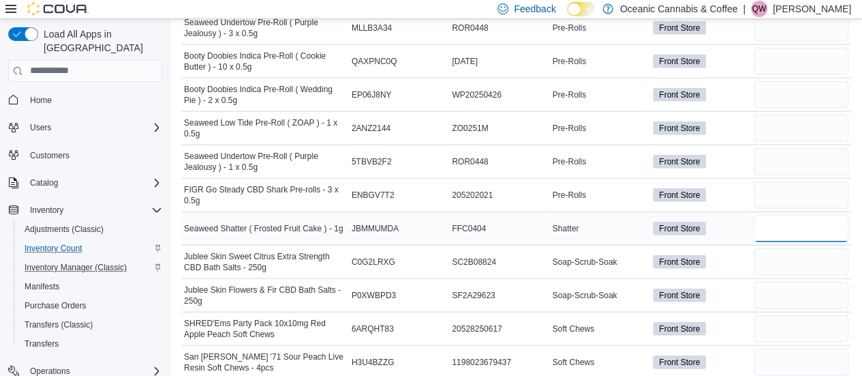
click at [770, 215] on input "number" at bounding box center [801, 228] width 95 height 27
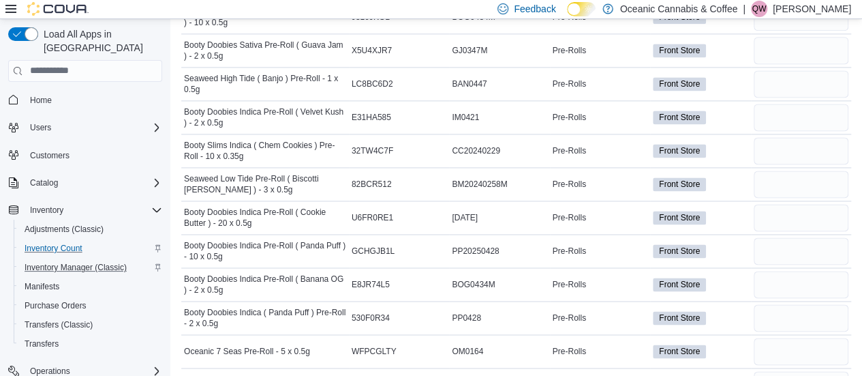
scroll to position [3183, 0]
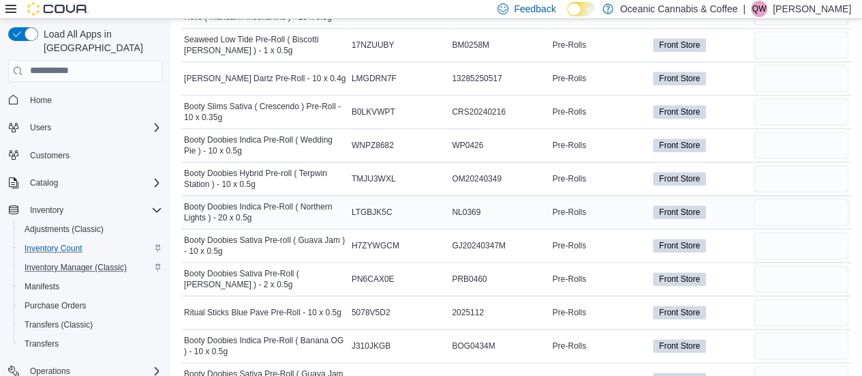
click at [851, 196] on div at bounding box center [801, 212] width 100 height 33
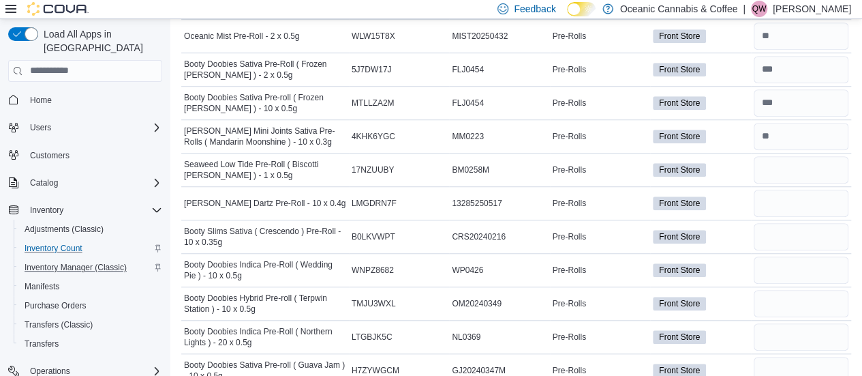
scroll to position [3088, 0]
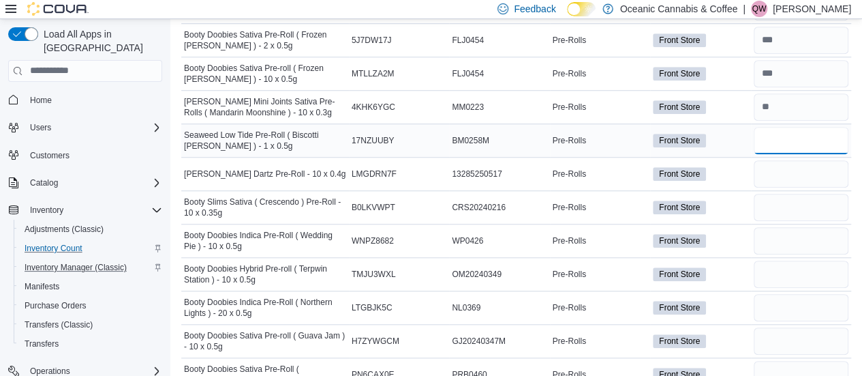
click at [810, 127] on input "number" at bounding box center [801, 140] width 95 height 27
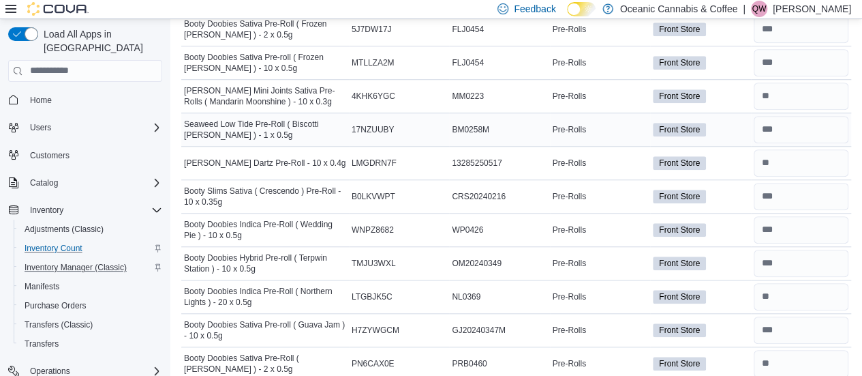
scroll to position [3307, 0]
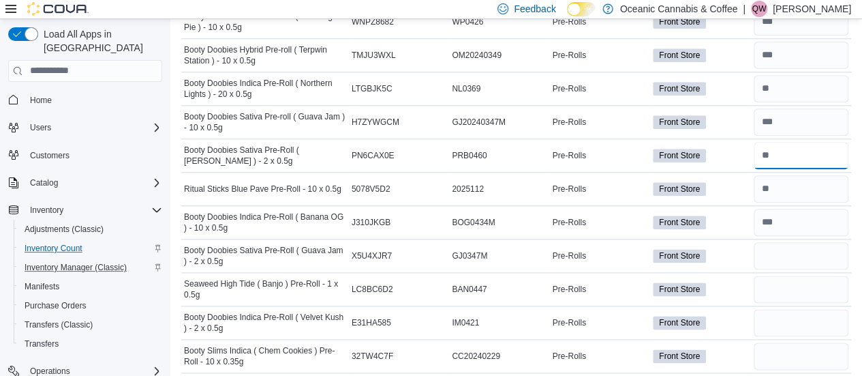
click at [810, 142] on input "number" at bounding box center [801, 155] width 95 height 27
click at [788, 242] on input "number" at bounding box center [801, 255] width 95 height 27
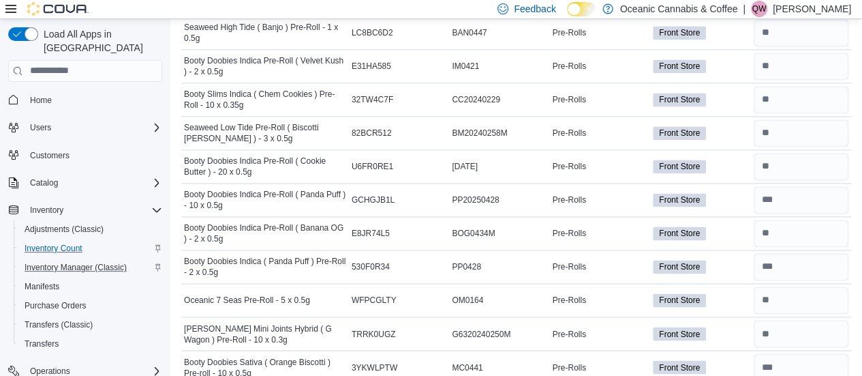
scroll to position [3771, 0]
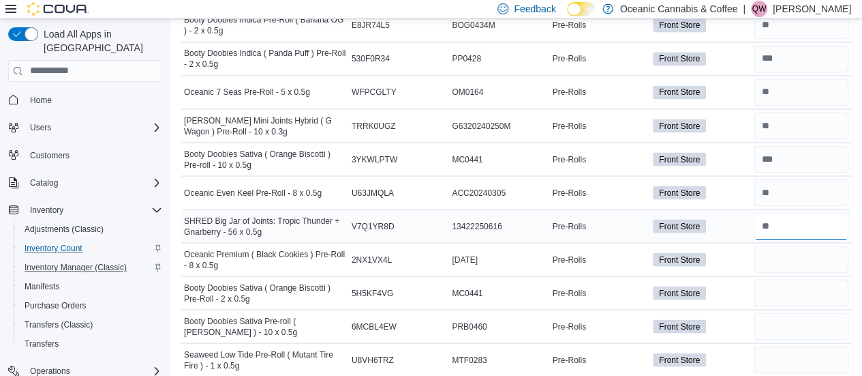
click at [780, 212] on input "number" at bounding box center [801, 225] width 95 height 27
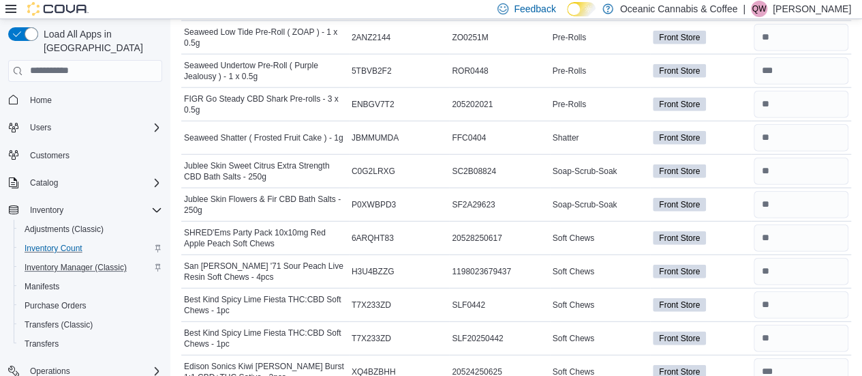
scroll to position [4467, 0]
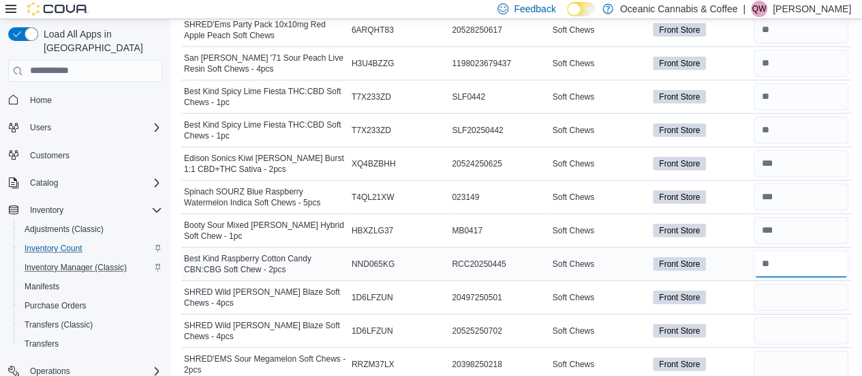
click at [779, 250] on input "number" at bounding box center [801, 263] width 95 height 27
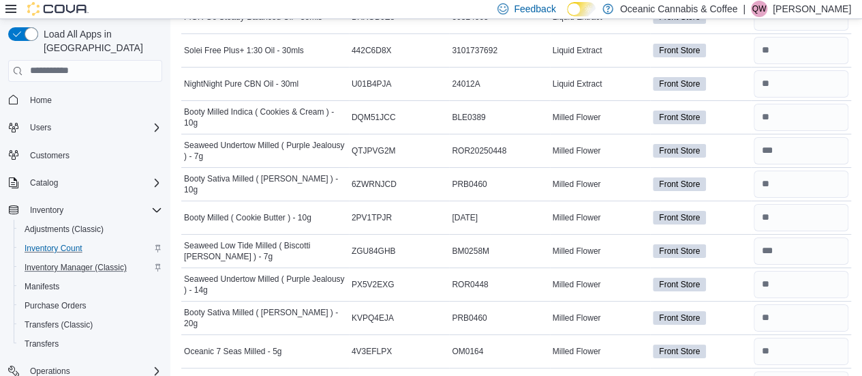
scroll to position [4003, 0]
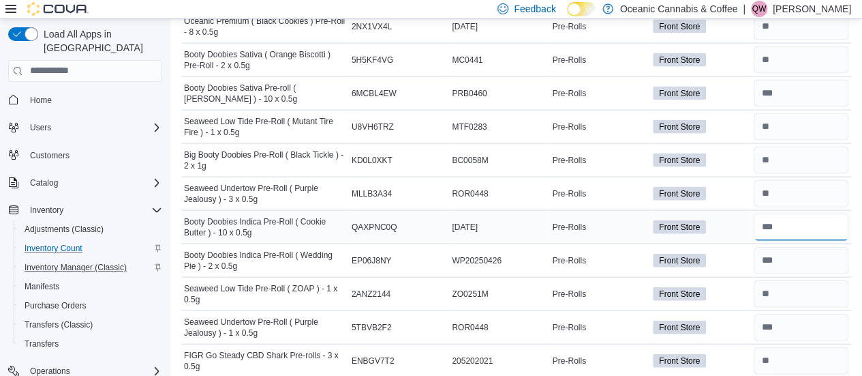
click at [793, 213] on input "number" at bounding box center [801, 226] width 95 height 27
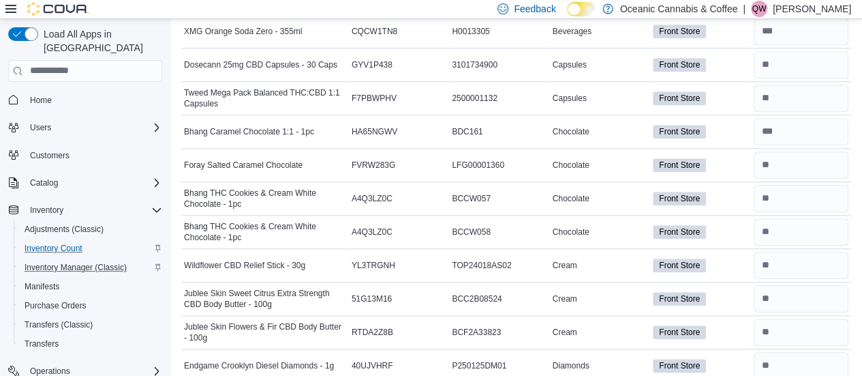
scroll to position [2903, 0]
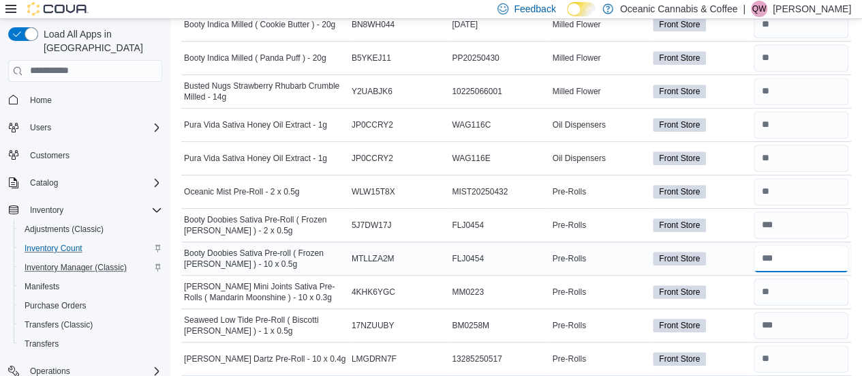
click at [816, 245] on input "number" at bounding box center [801, 258] width 95 height 27
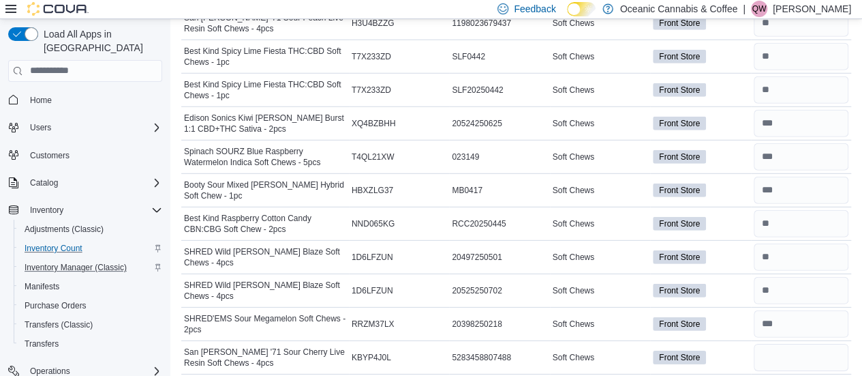
scroll to position [4530, 0]
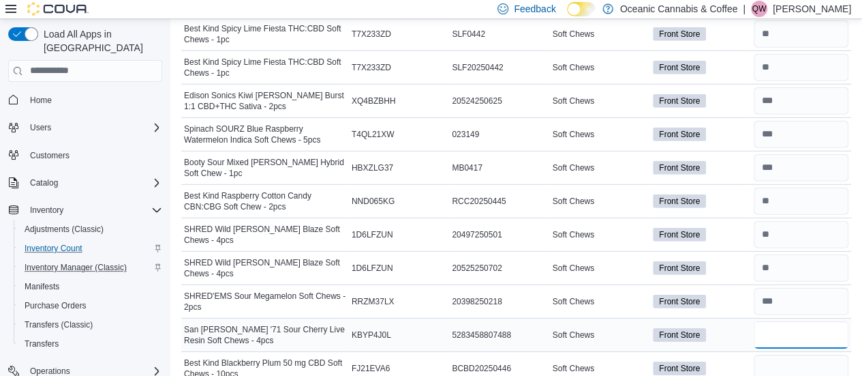
click at [821, 321] on input "number" at bounding box center [801, 334] width 95 height 27
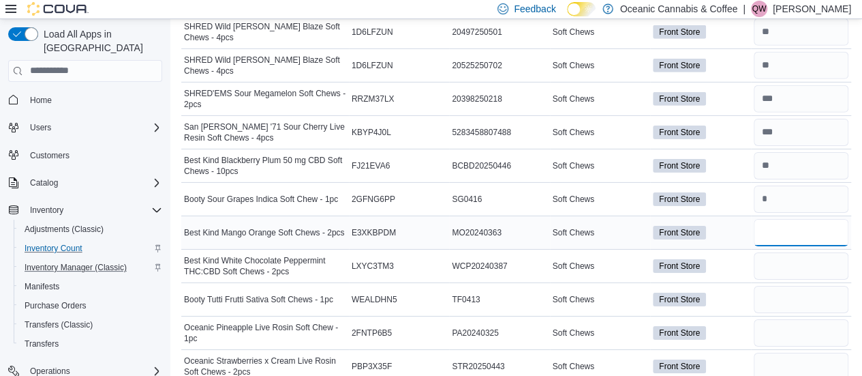
click at [777, 219] on input "number" at bounding box center [801, 232] width 95 height 27
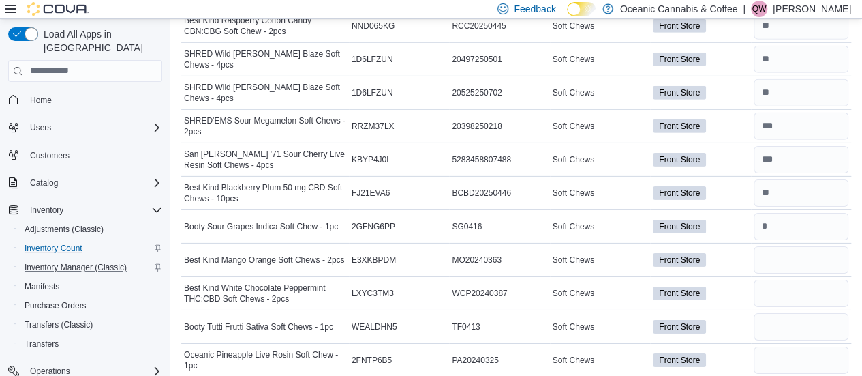
scroll to position [4678, 0]
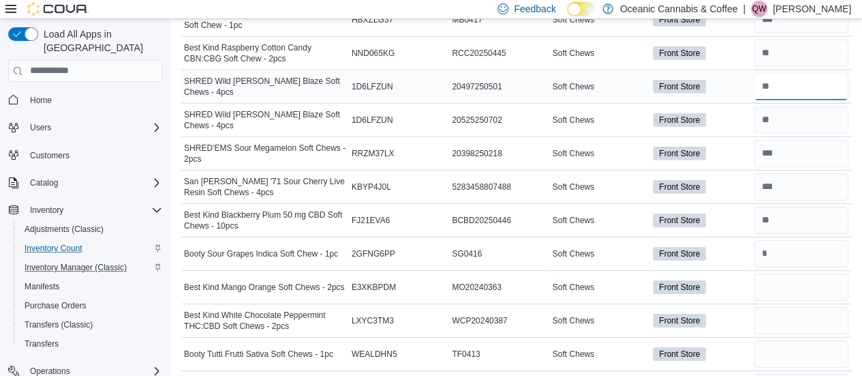
drag, startPoint x: 801, startPoint y: 40, endPoint x: 744, endPoint y: 43, distance: 58.0
click at [744, 70] on tr "SHRED Wild [PERSON_NAME] Blaze Soft Chews - 4pcs Catalog SKU 1D6LFZUN Package N…" at bounding box center [516, 86] width 670 height 33
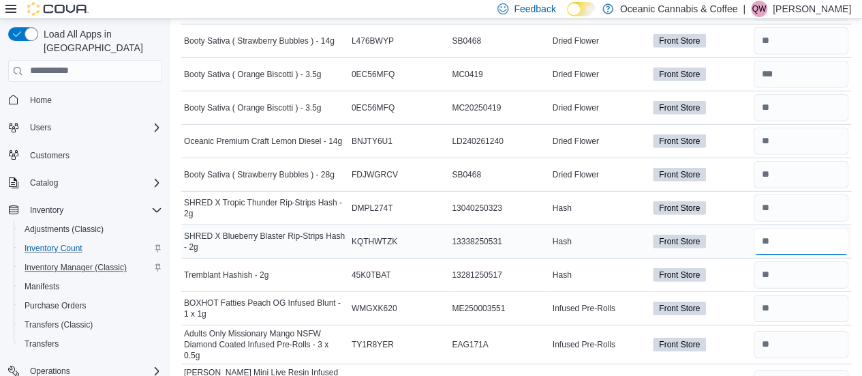
click at [793, 228] on input "number" at bounding box center [801, 241] width 95 height 27
click at [786, 228] on input "number" at bounding box center [801, 241] width 95 height 27
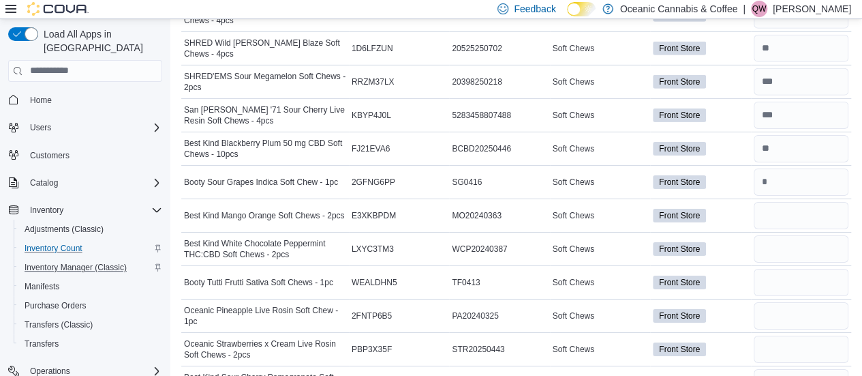
scroll to position [4742, 0]
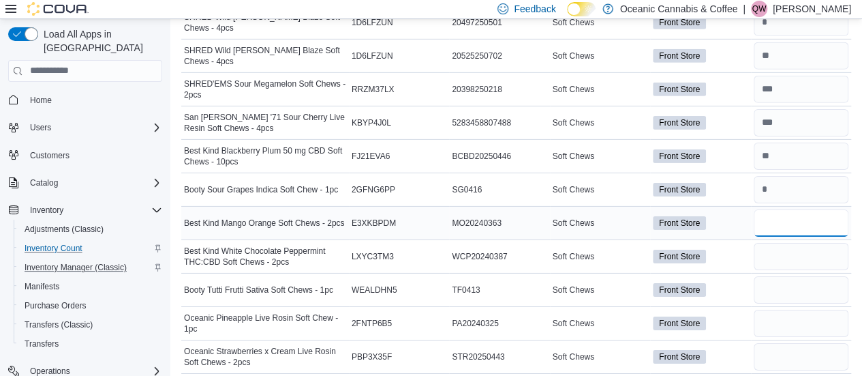
click at [791, 209] on input "number" at bounding box center [801, 222] width 95 height 27
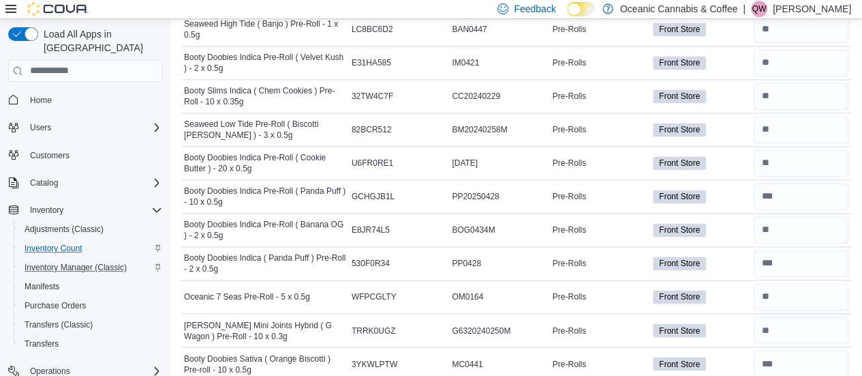
scroll to position [3301, 0]
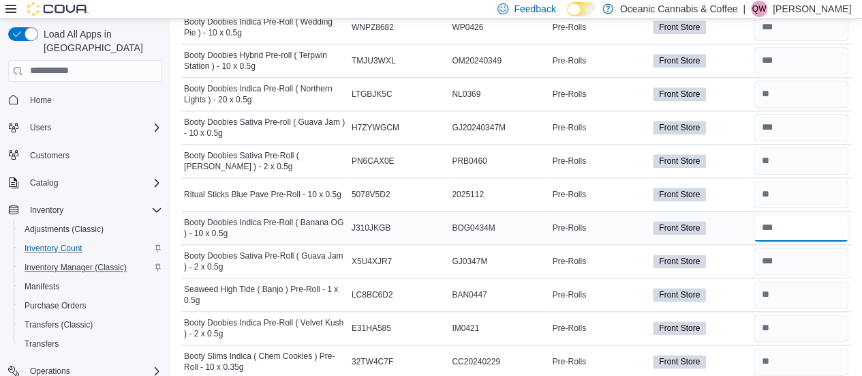
click at [821, 214] on input "number" at bounding box center [801, 227] width 95 height 27
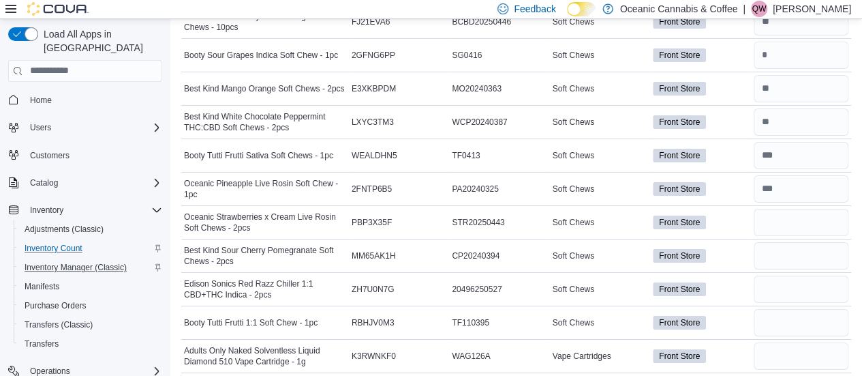
scroll to position [4847, 0]
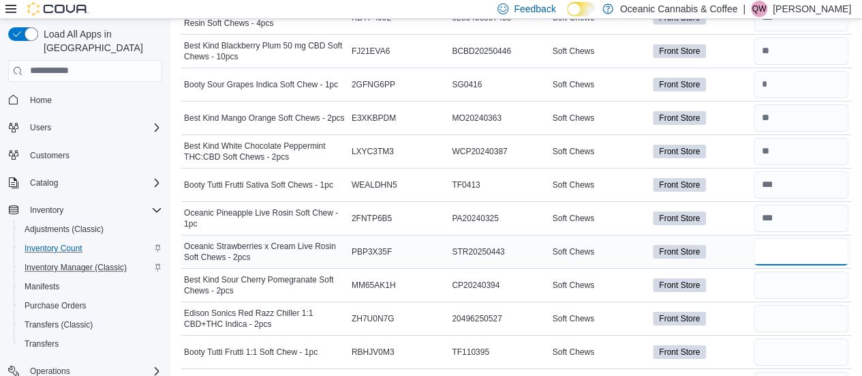
click at [780, 238] on input "number" at bounding box center [801, 251] width 95 height 27
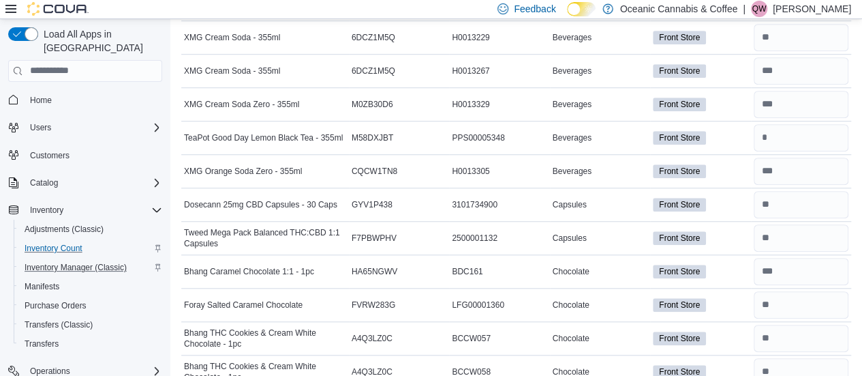
scroll to position [0, 0]
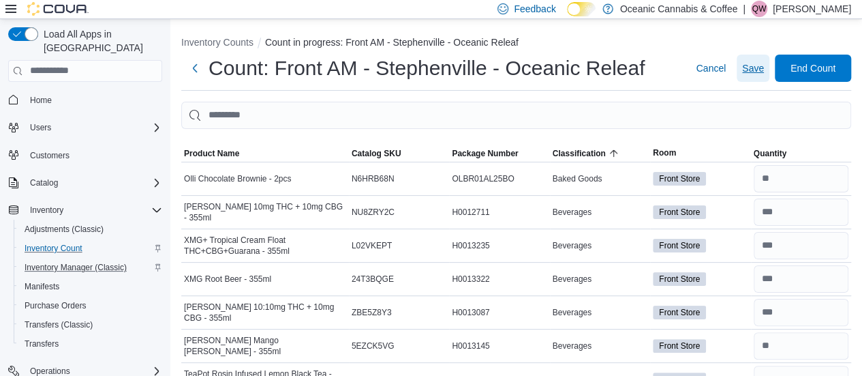
click at [759, 74] on span "Save" at bounding box center [753, 68] width 22 height 27
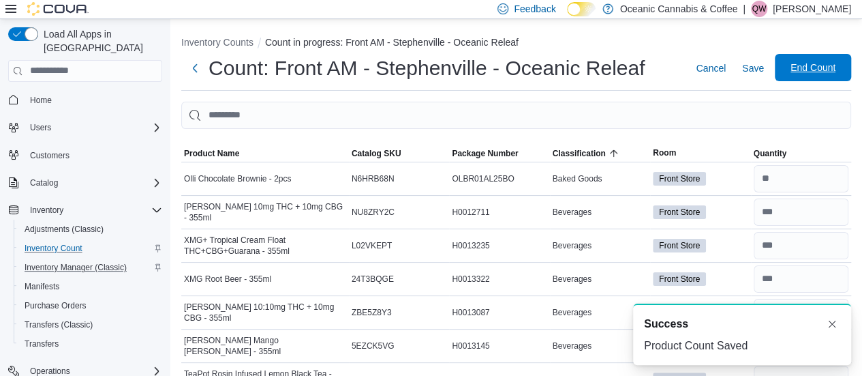
click at [828, 55] on span "End Count" at bounding box center [813, 67] width 60 height 27
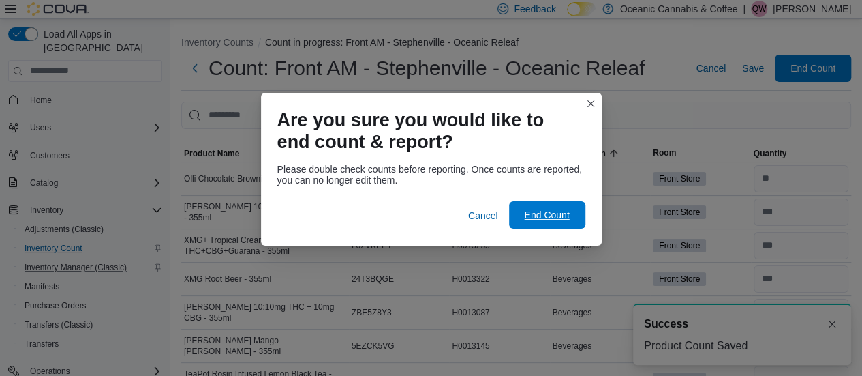
click at [557, 213] on span "End Count" at bounding box center [546, 215] width 45 height 14
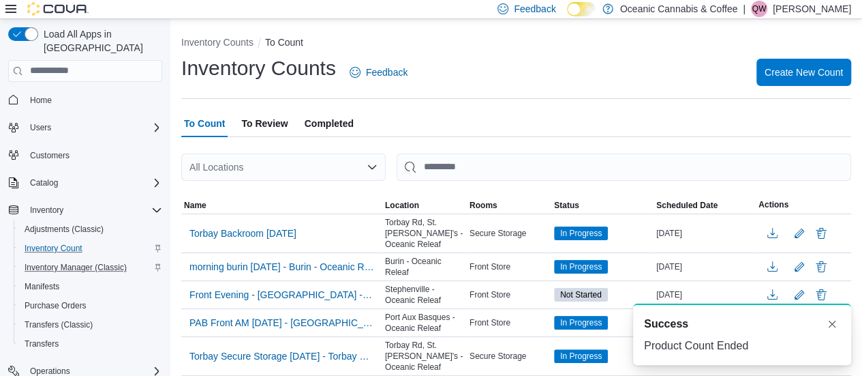
click at [270, 119] on span "To Review" at bounding box center [264, 123] width 46 height 27
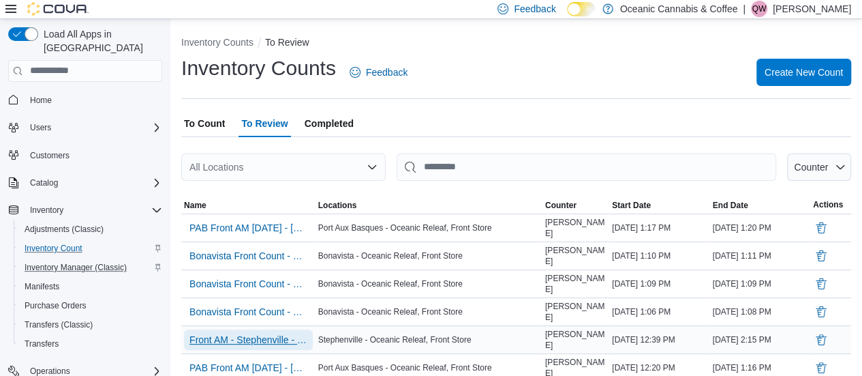
click at [290, 333] on span "Front AM - Stephenville - Oceanic Releaf" at bounding box center [248, 340] width 118 height 14
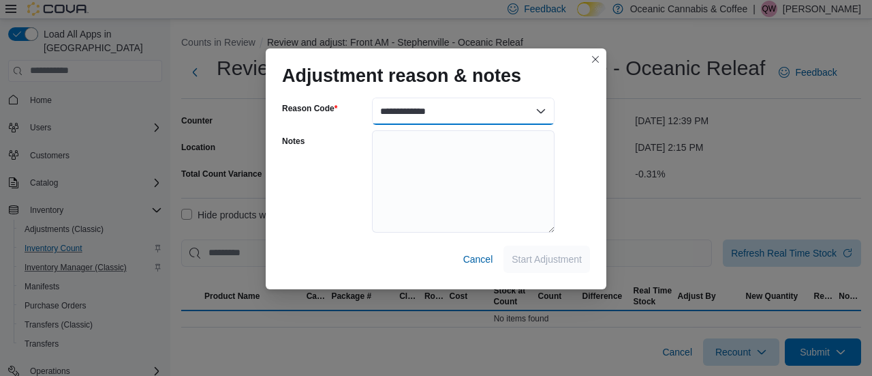
click at [444, 111] on select "**********" at bounding box center [463, 110] width 183 height 27
click at [436, 108] on select "**********" at bounding box center [463, 110] width 183 height 27
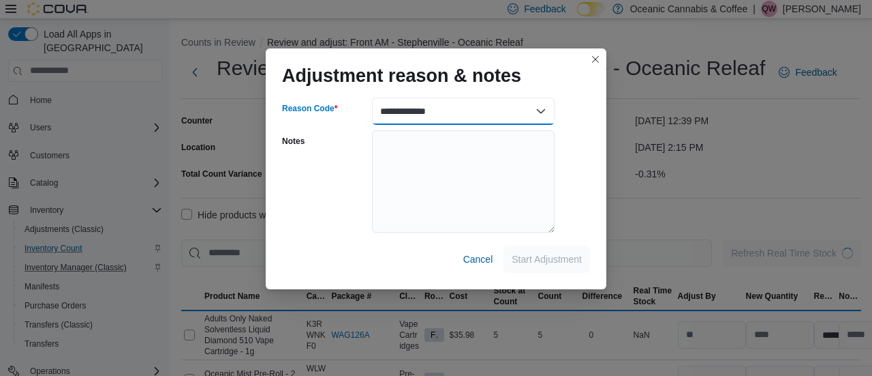
click at [436, 108] on select "**********" at bounding box center [463, 110] width 183 height 27
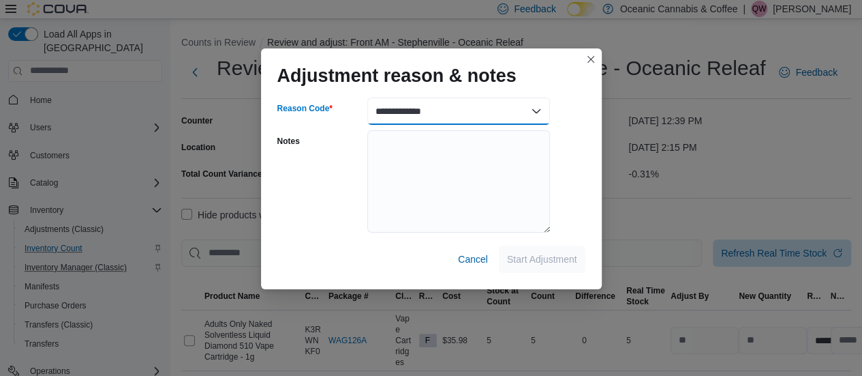
click at [460, 111] on select "**********" at bounding box center [458, 110] width 183 height 27
click at [367, 97] on select "**********" at bounding box center [458, 110] width 183 height 27
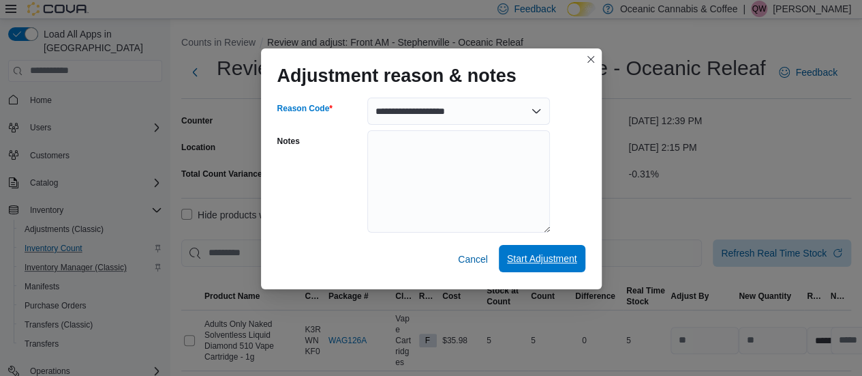
click at [534, 255] on span "Start Adjustment" at bounding box center [542, 258] width 70 height 14
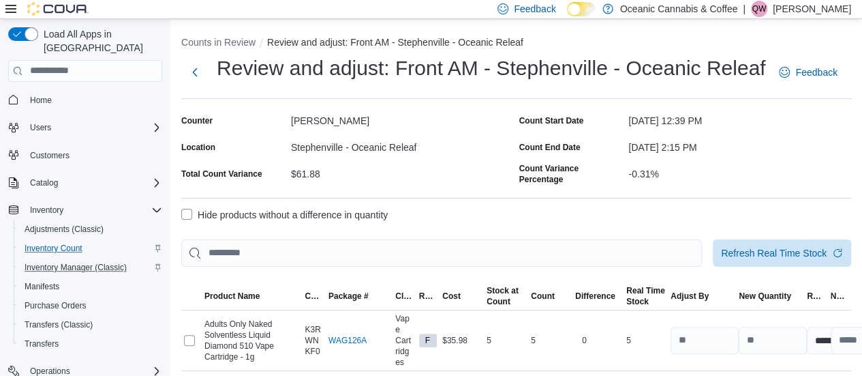
click at [333, 211] on label "Hide products without a difference in quantity" at bounding box center [284, 214] width 206 height 16
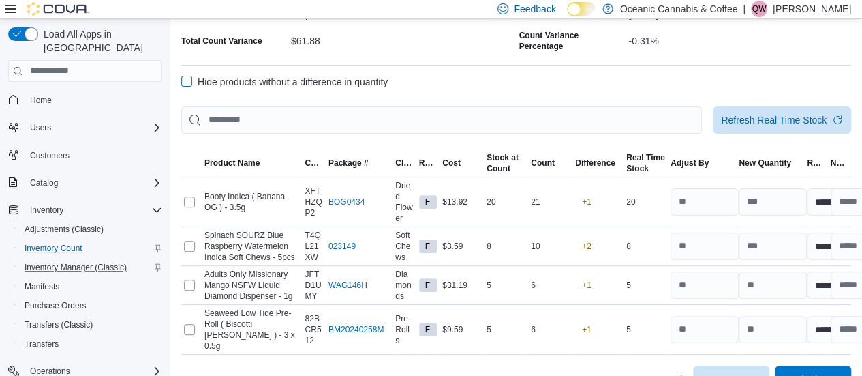
scroll to position [137, 0]
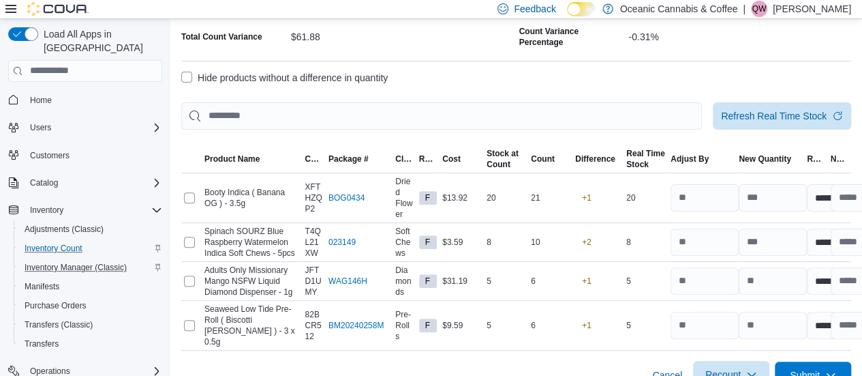
click at [746, 361] on span "Recount" at bounding box center [731, 374] width 60 height 27
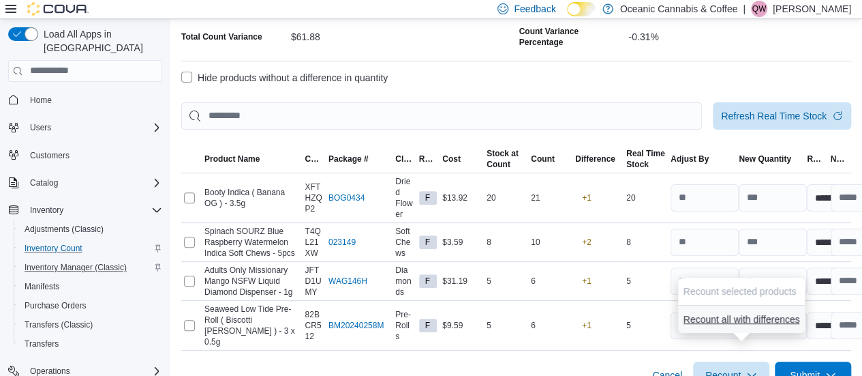
click at [733, 320] on span "Recount all with differences" at bounding box center [742, 319] width 117 height 14
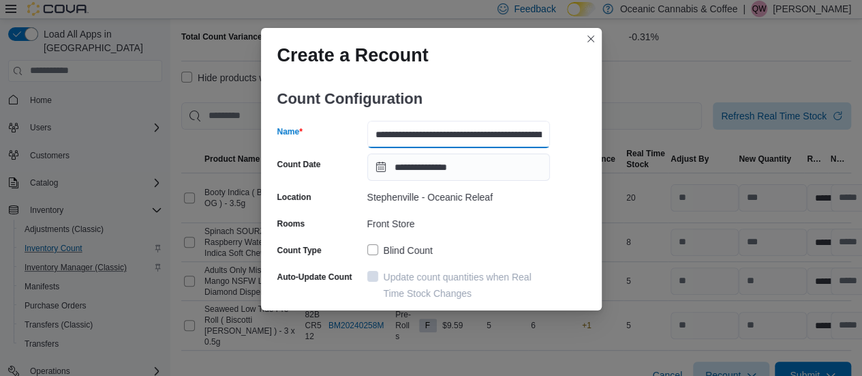
click at [526, 140] on input "**********" at bounding box center [458, 134] width 183 height 27
click at [579, 98] on div "**********" at bounding box center [431, 191] width 341 height 238
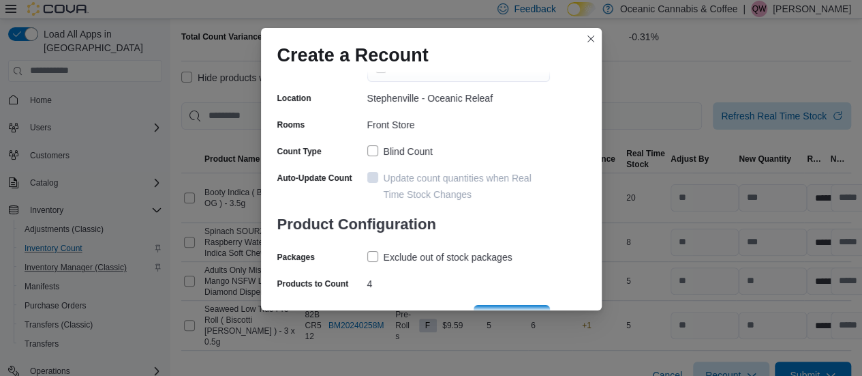
scroll to position [121, 0]
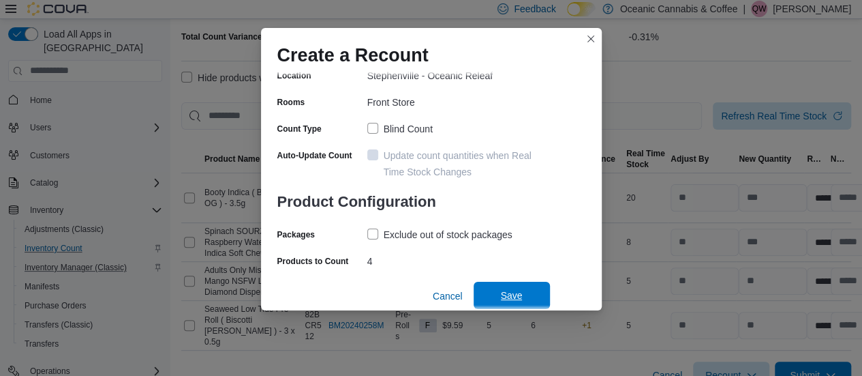
click at [512, 286] on span "Save" at bounding box center [512, 294] width 60 height 27
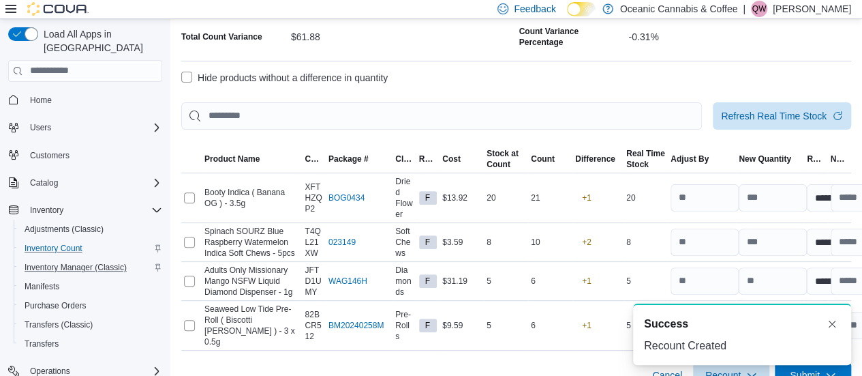
scroll to position [0, 0]
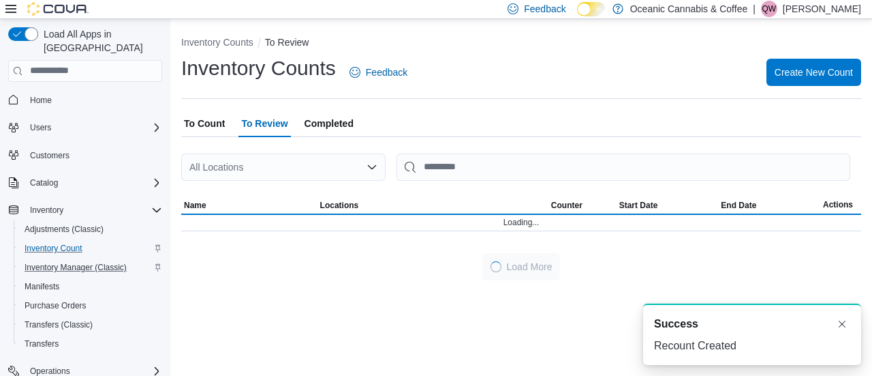
click at [213, 127] on span "To Count" at bounding box center [204, 123] width 41 height 27
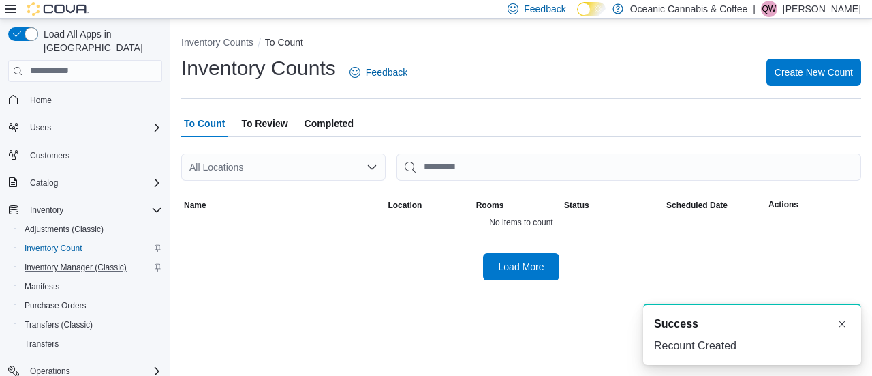
click at [211, 120] on span "To Count" at bounding box center [204, 123] width 41 height 27
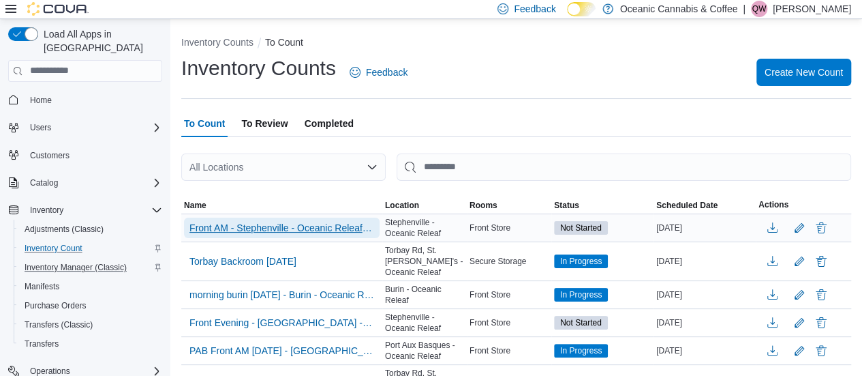
click at [281, 231] on span "Front AM - Stephenville - Oceanic Releaf - Recount" at bounding box center [281, 228] width 185 height 14
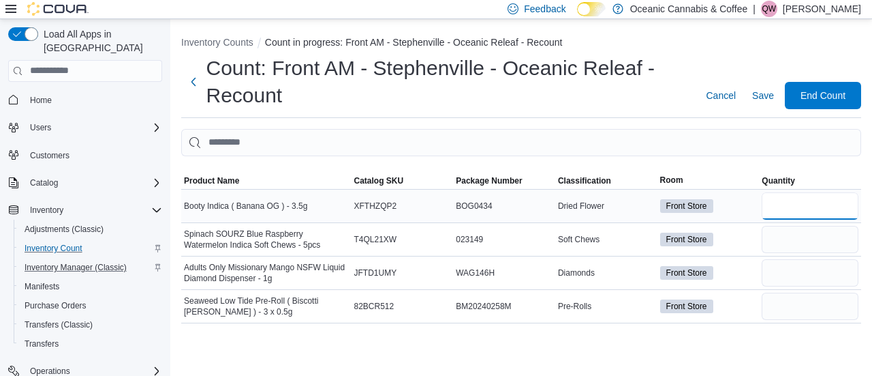
click at [781, 210] on input "number" at bounding box center [810, 205] width 97 height 27
click at [782, 87] on div "Cancel Save End Count" at bounding box center [781, 95] width 161 height 27
click at [770, 92] on span "Save" at bounding box center [763, 96] width 22 height 14
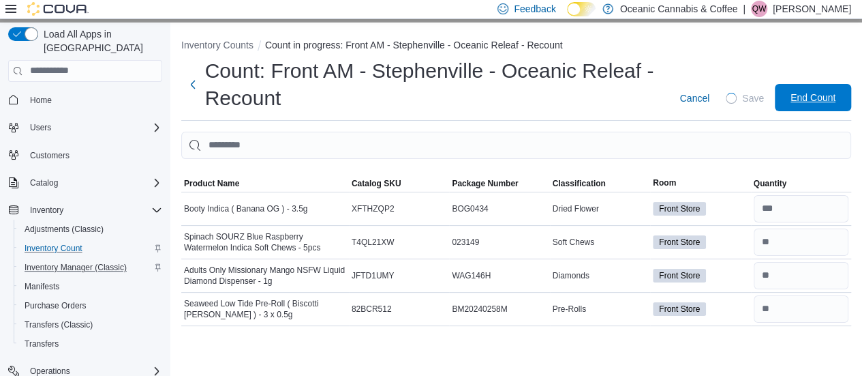
click at [821, 96] on span "End Count" at bounding box center [813, 98] width 45 height 14
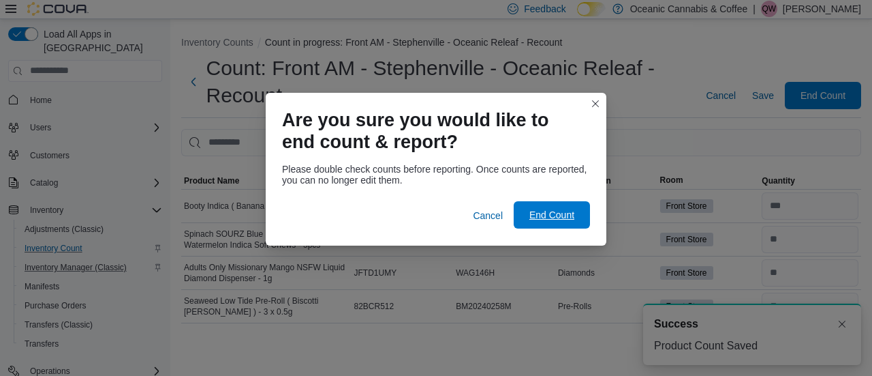
click at [560, 221] on span "End Count" at bounding box center [552, 215] width 45 height 14
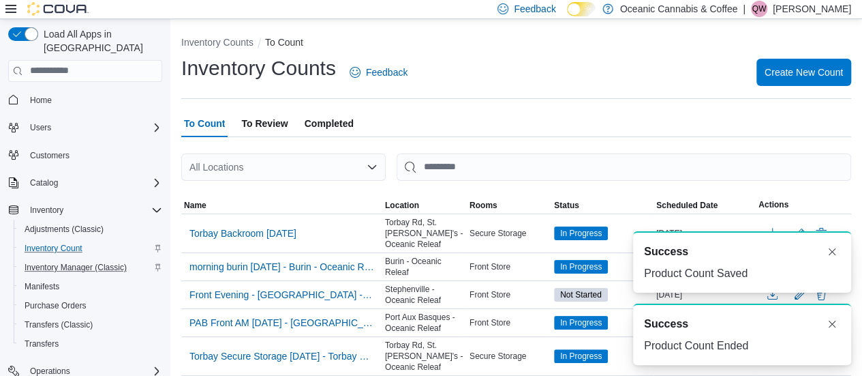
click at [281, 119] on span "To Review" at bounding box center [264, 123] width 46 height 27
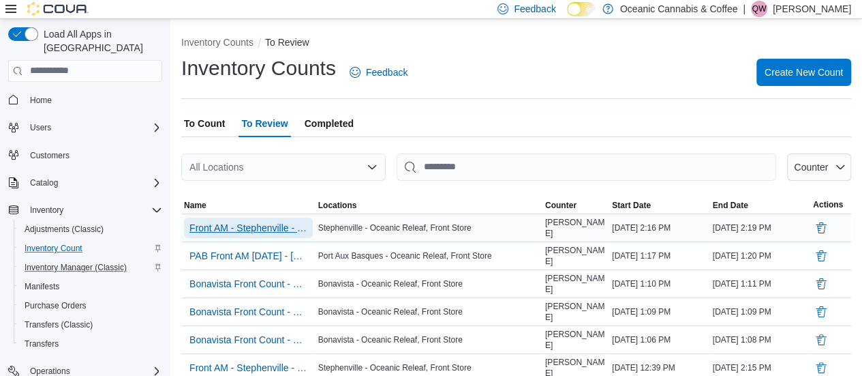
click at [269, 230] on span "Front AM - Stephenville - Oceanic Releaf - Recount" at bounding box center [248, 228] width 118 height 14
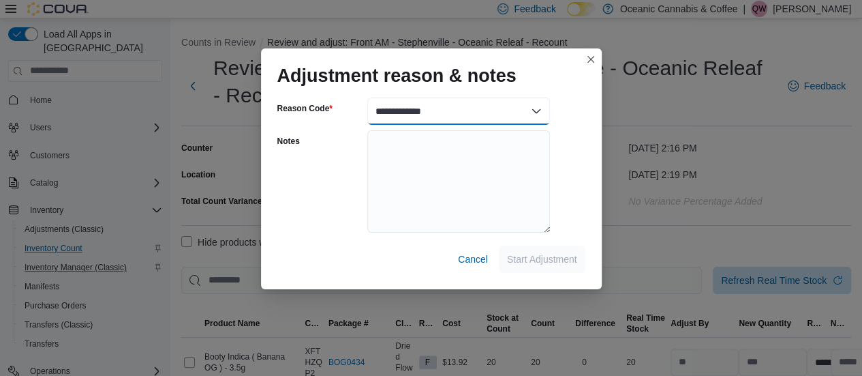
click at [476, 111] on select "**********" at bounding box center [458, 110] width 183 height 27
click at [367, 97] on select "**********" at bounding box center [458, 110] width 183 height 27
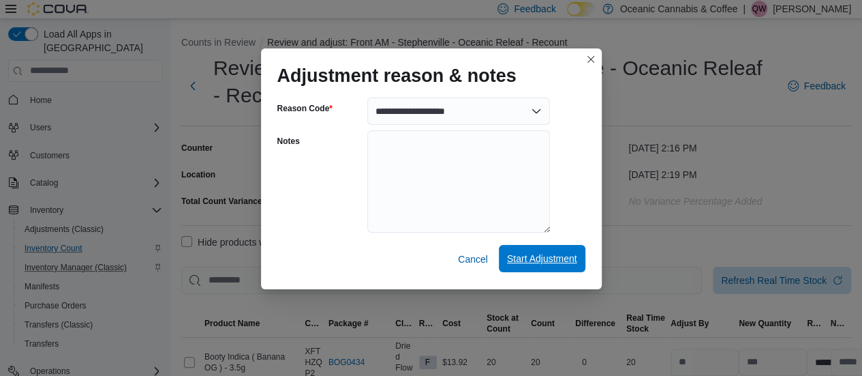
click at [526, 264] on span "Start Adjustment" at bounding box center [542, 258] width 70 height 14
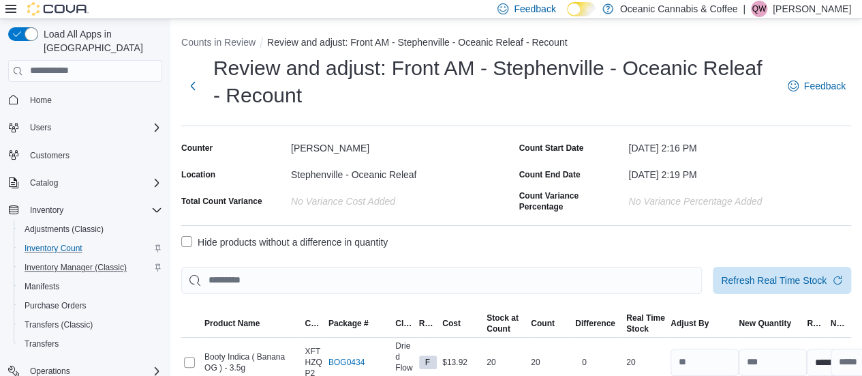
click at [361, 247] on label "Hide products without a difference in quantity" at bounding box center [284, 242] width 206 height 16
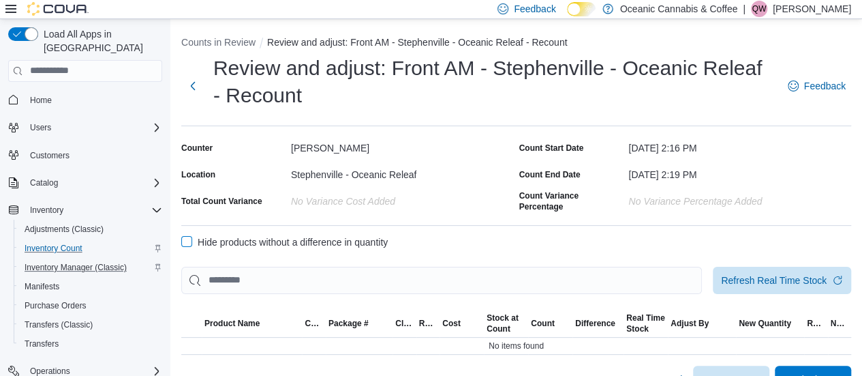
scroll to position [19, 0]
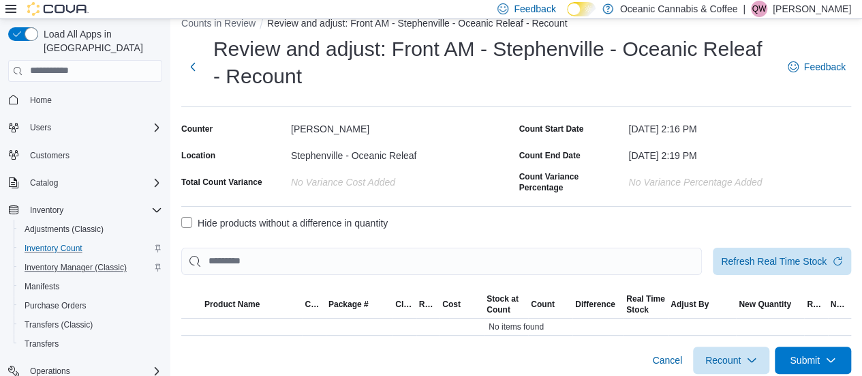
click at [737, 84] on h1 "Review and adjust: Front AM - Stephenville - Oceanic Releaf - Recount" at bounding box center [493, 62] width 561 height 55
click at [80, 262] on span "Inventory Manager (Classic)" at bounding box center [76, 267] width 102 height 11
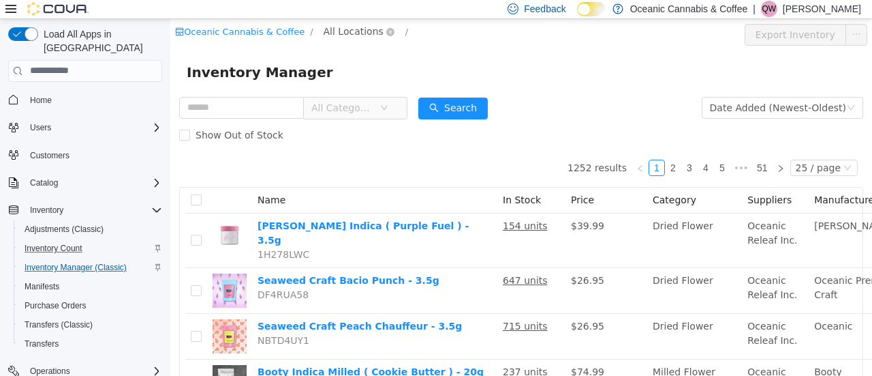
click at [329, 29] on span "All Locations" at bounding box center [354, 30] width 60 height 15
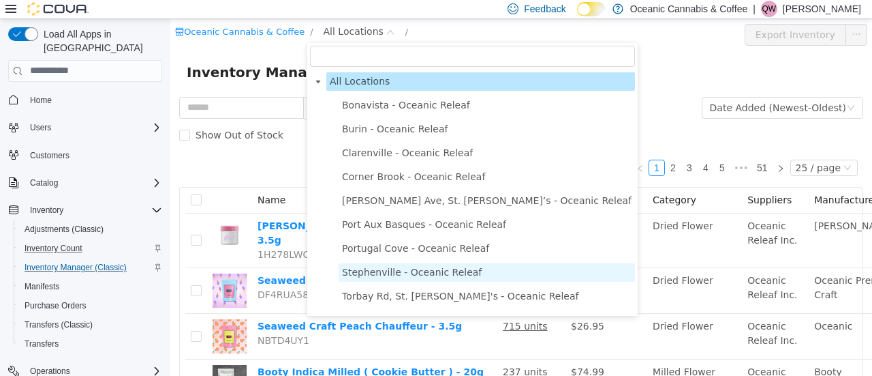
click at [391, 273] on span "Stephenville - Oceanic Releaf" at bounding box center [412, 271] width 140 height 11
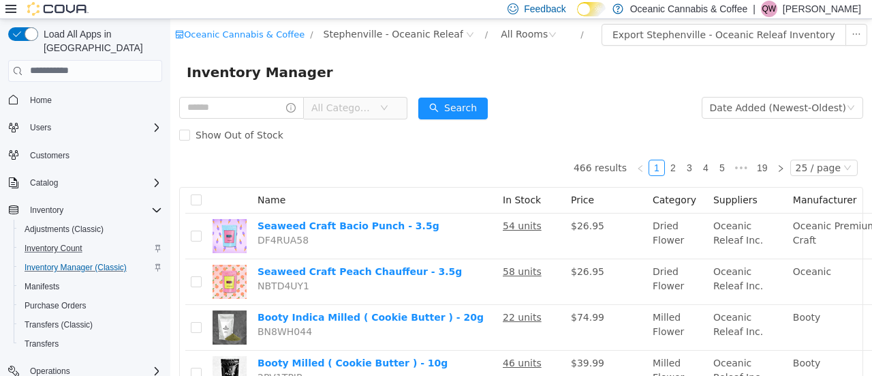
click at [325, 120] on div "All Categories" at bounding box center [293, 106] width 228 height 27
click at [348, 108] on span "All Categories" at bounding box center [342, 107] width 62 height 14
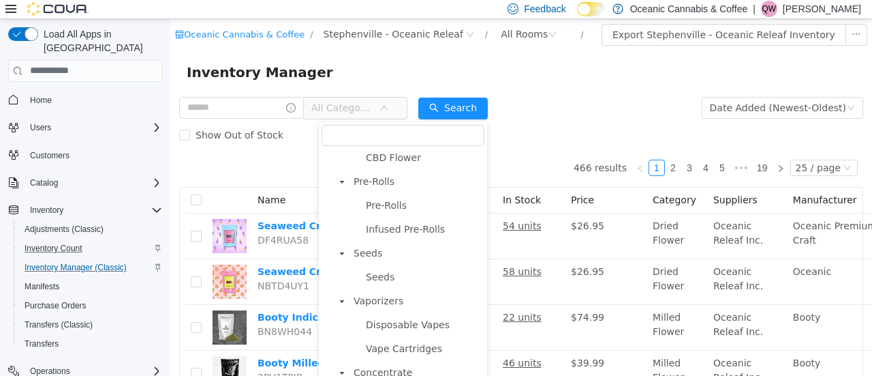
scroll to position [101, 0]
click at [418, 202] on span "Pre-Rolls" at bounding box center [424, 202] width 122 height 18
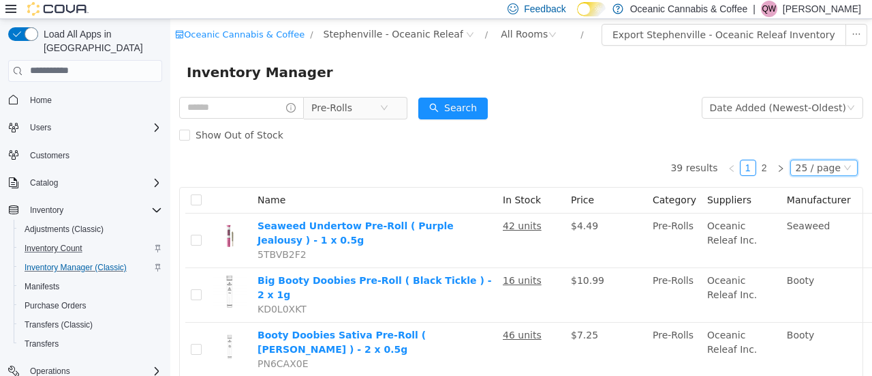
click at [818, 166] on div "25 / page" at bounding box center [818, 166] width 45 height 15
click at [822, 254] on li "50 / page" at bounding box center [818, 255] width 66 height 22
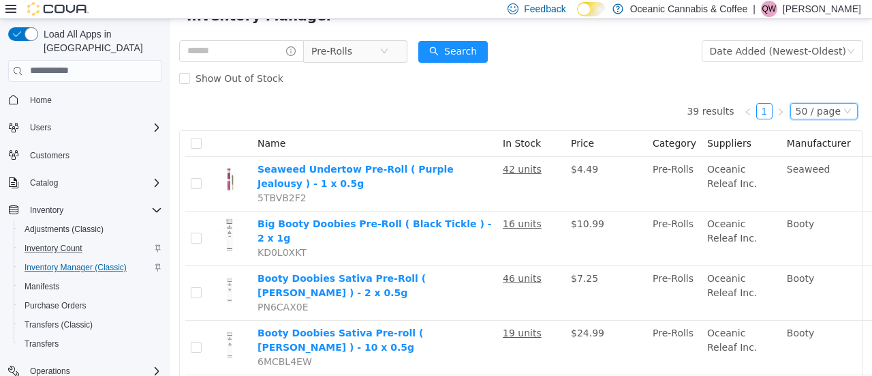
scroll to position [63, 0]
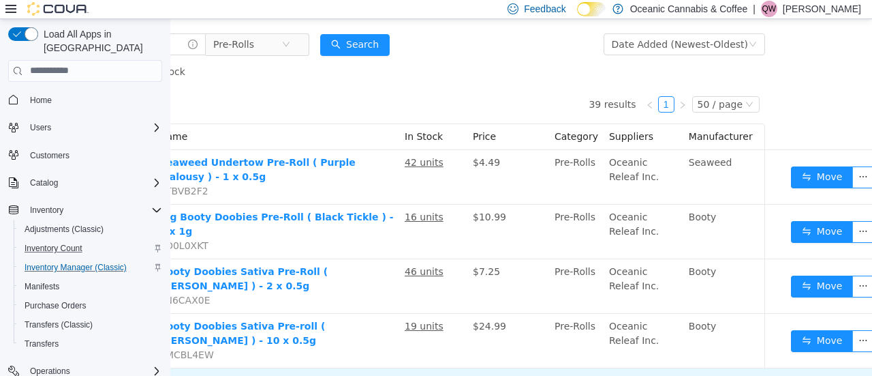
scroll to position [63, 101]
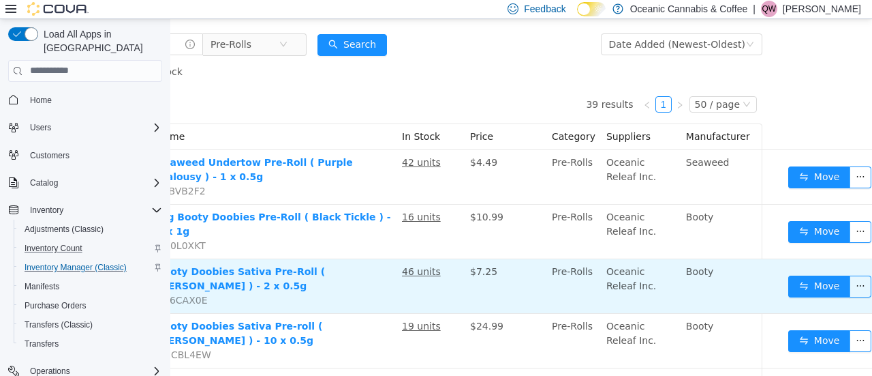
click at [804, 262] on td "Move" at bounding box center [832, 285] width 99 height 55
click at [804, 275] on button "Move" at bounding box center [820, 286] width 63 height 22
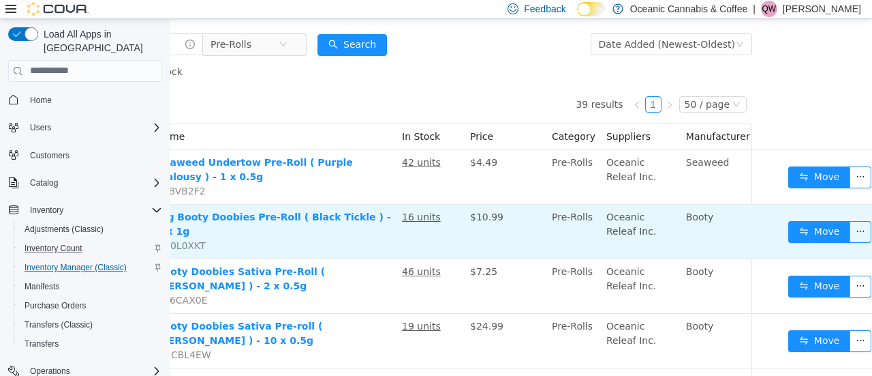
scroll to position [63, 97]
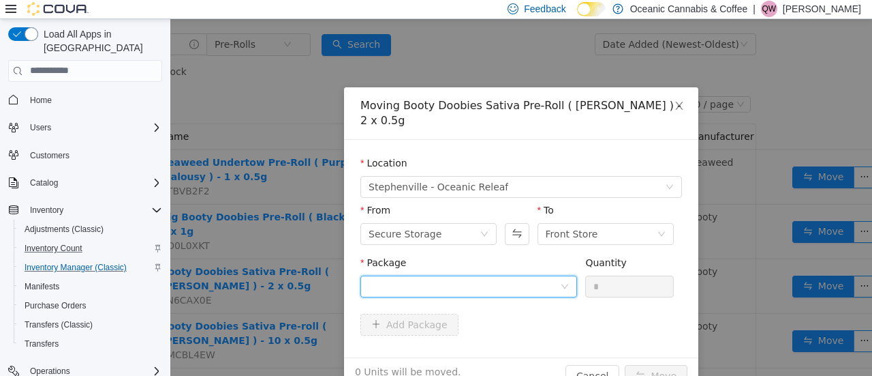
click at [508, 281] on div at bounding box center [465, 285] width 192 height 20
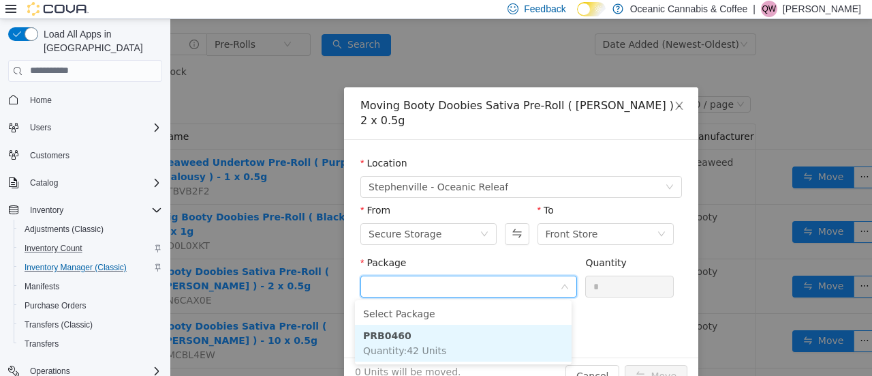
click at [472, 334] on li "PRB0460 Quantity : 42 Units" at bounding box center [463, 342] width 217 height 37
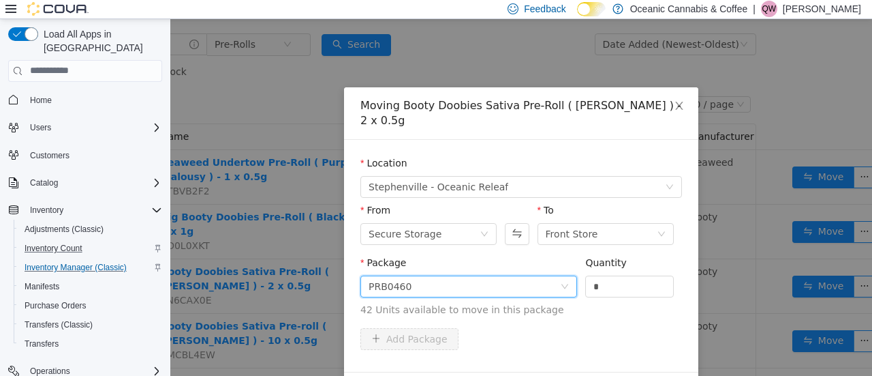
drag, startPoint x: 563, startPoint y: 277, endPoint x: 470, endPoint y: 298, distance: 95.7
click at [470, 298] on span "Package PRB0460 Quantity * 42 Units available to move in this package" at bounding box center [522, 286] width 322 height 60
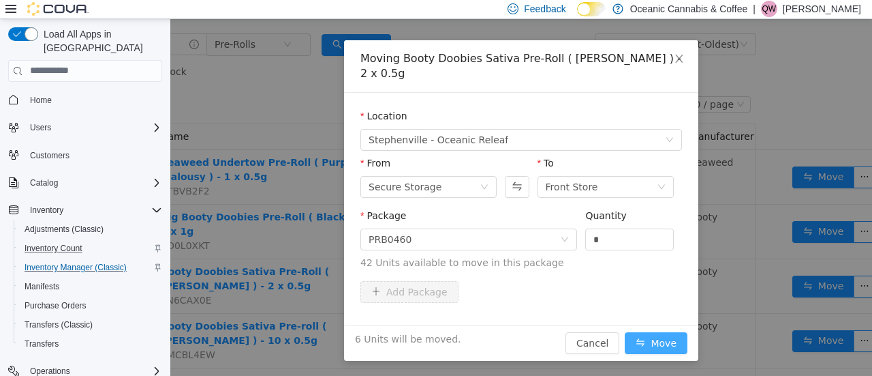
click at [643, 336] on button "Move" at bounding box center [656, 342] width 63 height 22
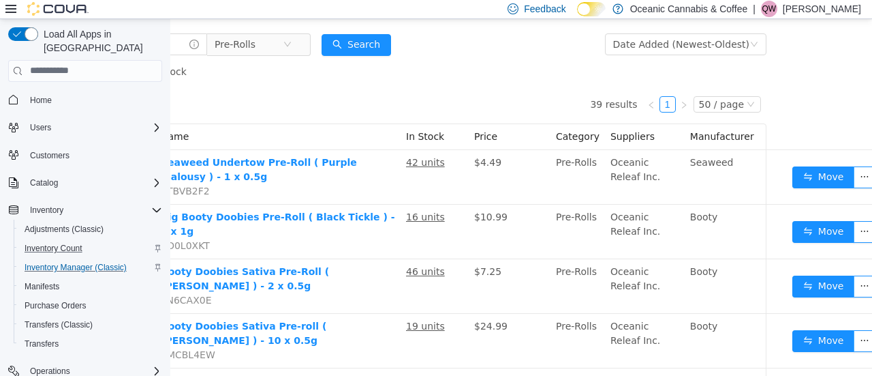
scroll to position [63, 107]
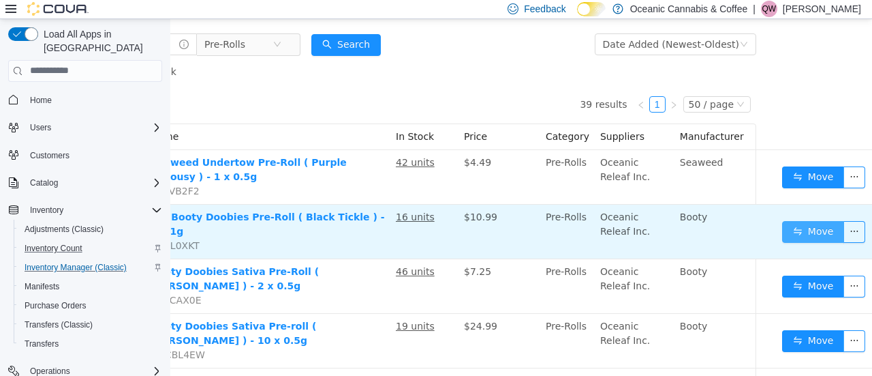
click at [797, 230] on button "Move" at bounding box center [813, 231] width 63 height 22
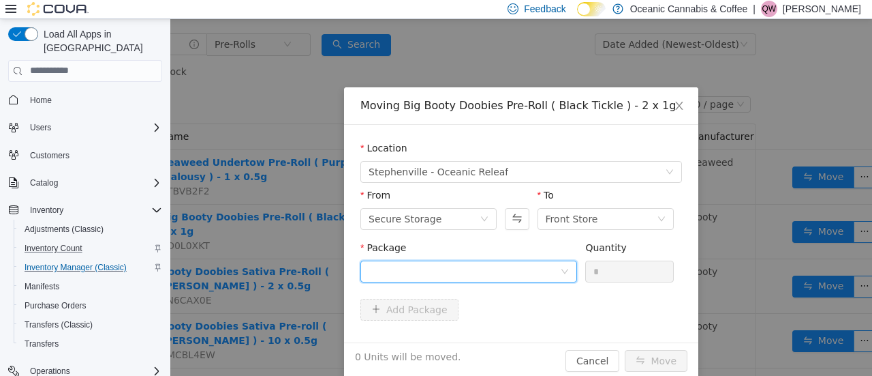
click at [492, 274] on div at bounding box center [465, 270] width 192 height 20
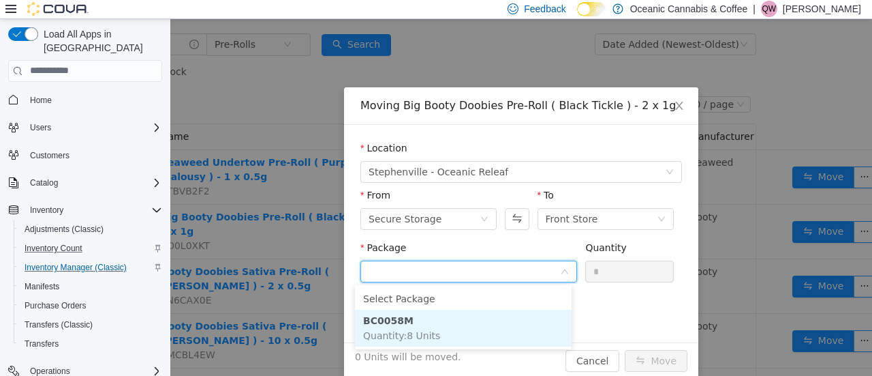
click at [459, 322] on li "BC0058M Quantity : 8 Units" at bounding box center [463, 327] width 217 height 37
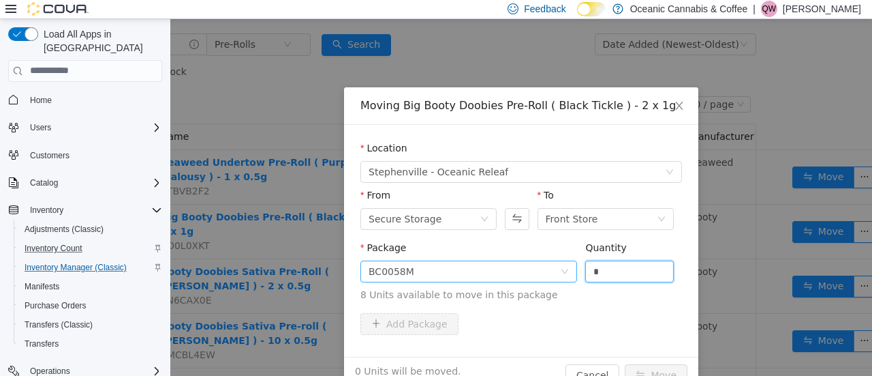
drag, startPoint x: 603, startPoint y: 273, endPoint x: 527, endPoint y: 273, distance: 75.6
click at [527, 273] on span "Package BC0058M Quantity * 8 Units available to move in this package" at bounding box center [522, 271] width 322 height 60
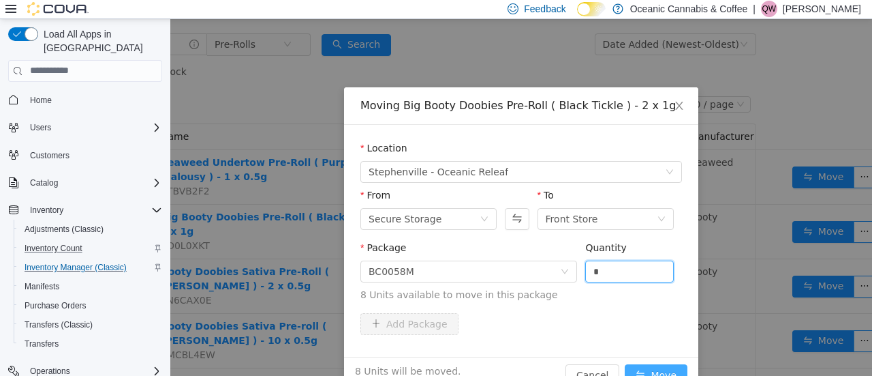
click at [644, 365] on button "Move" at bounding box center [656, 374] width 63 height 22
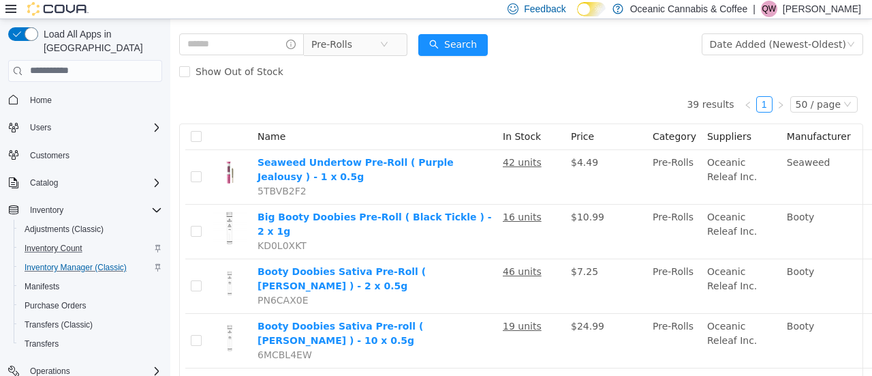
scroll to position [63, 107]
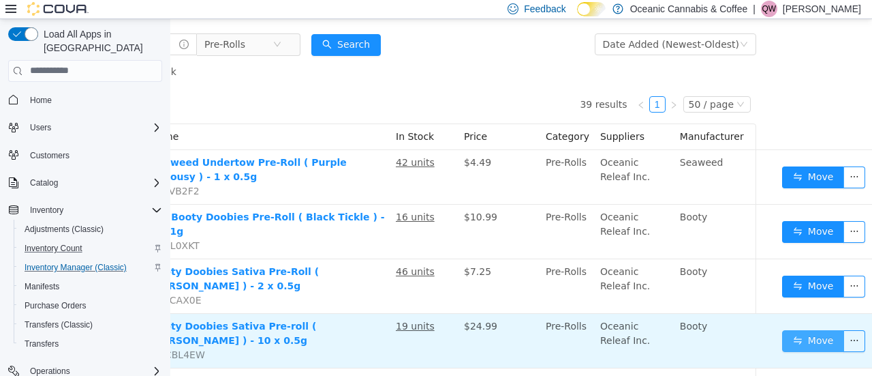
click at [782, 329] on button "Move" at bounding box center [813, 340] width 63 height 22
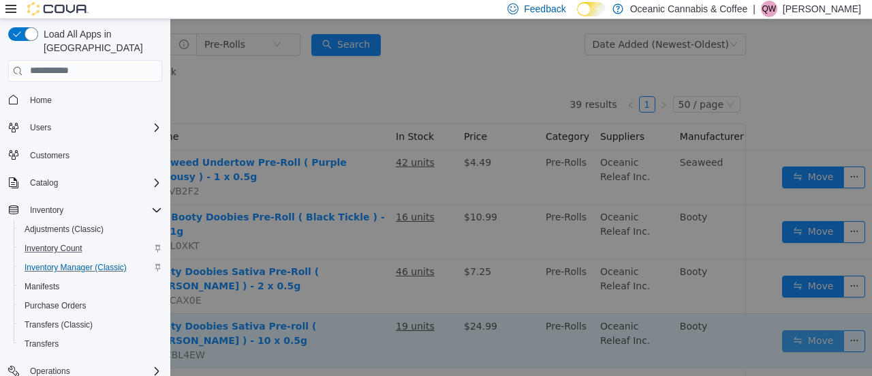
scroll to position [63, 97]
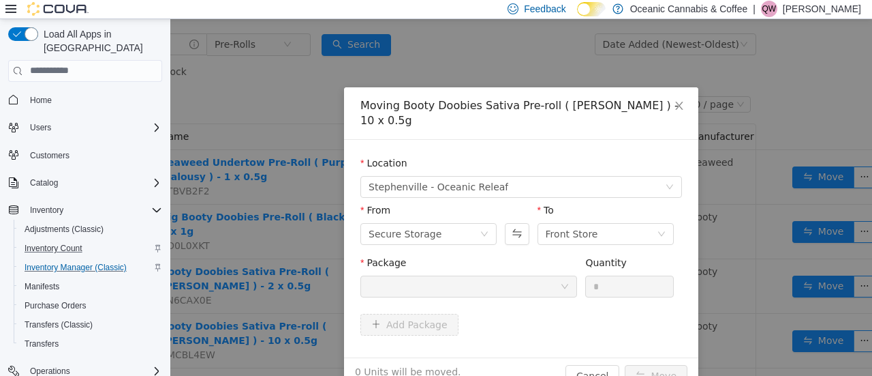
click at [463, 287] on div at bounding box center [465, 285] width 192 height 20
click at [479, 294] on div at bounding box center [465, 285] width 192 height 20
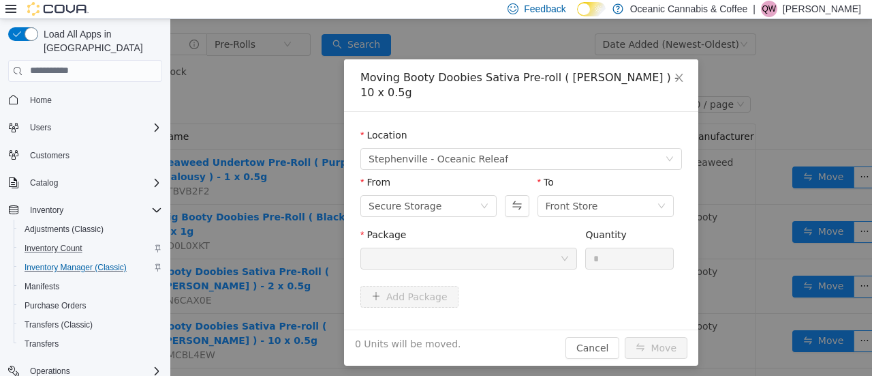
scroll to position [33, 0]
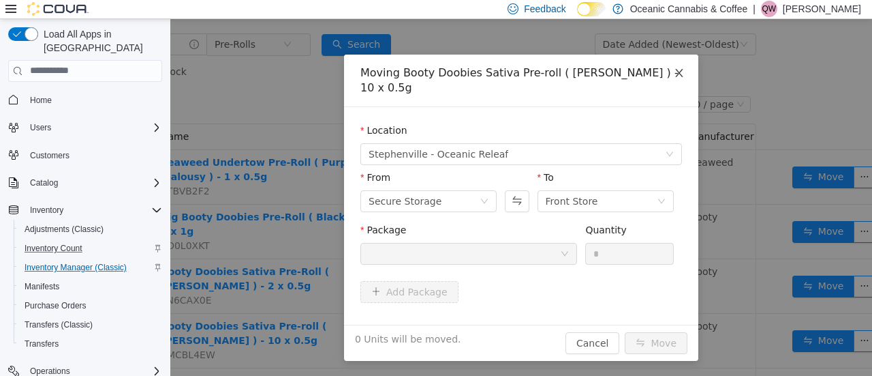
click at [675, 73] on icon "icon: close" at bounding box center [678, 72] width 7 height 8
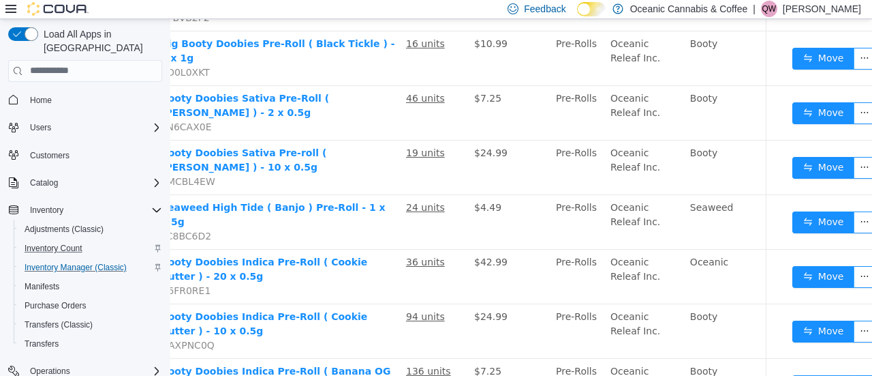
scroll to position [254, 97]
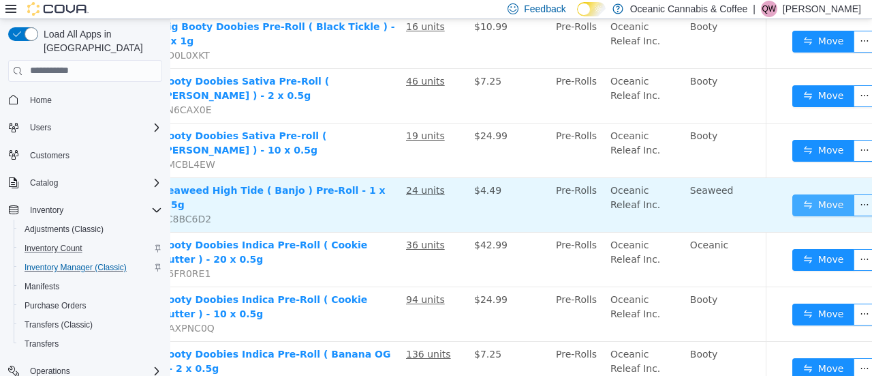
click at [808, 194] on button "Move" at bounding box center [824, 205] width 63 height 22
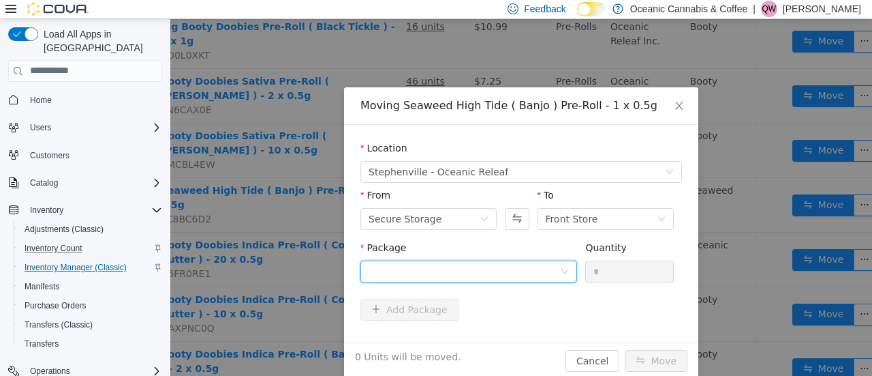
click at [495, 268] on div at bounding box center [465, 270] width 192 height 20
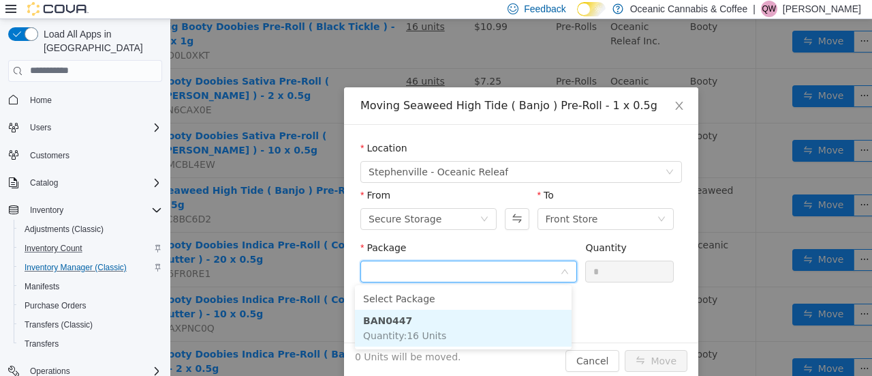
click at [446, 329] on li "BAN0447 Quantity : 16 Units" at bounding box center [463, 327] width 217 height 37
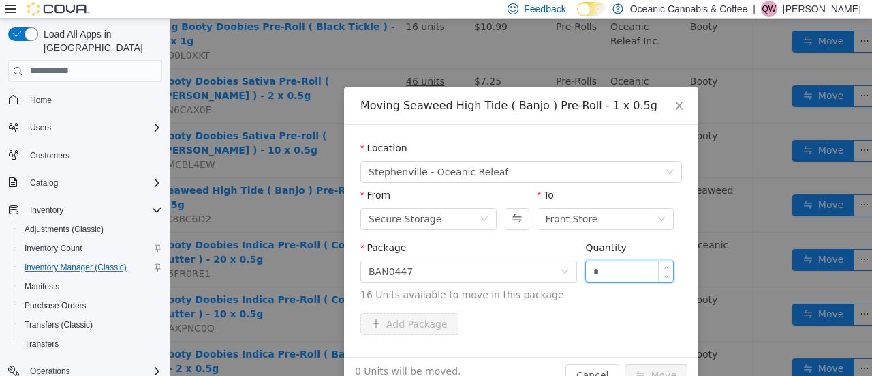
drag, startPoint x: 594, startPoint y: 279, endPoint x: 585, endPoint y: 279, distance: 8.2
click at [586, 279] on input "*" at bounding box center [629, 270] width 87 height 20
click at [669, 369] on button "Move" at bounding box center [656, 374] width 63 height 22
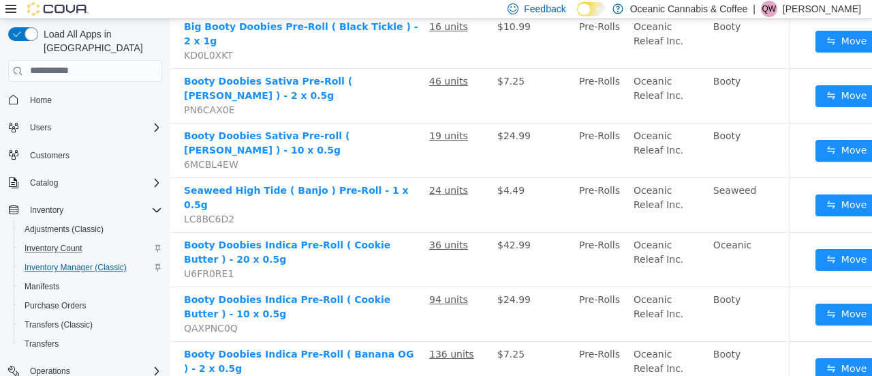
scroll to position [254, 107]
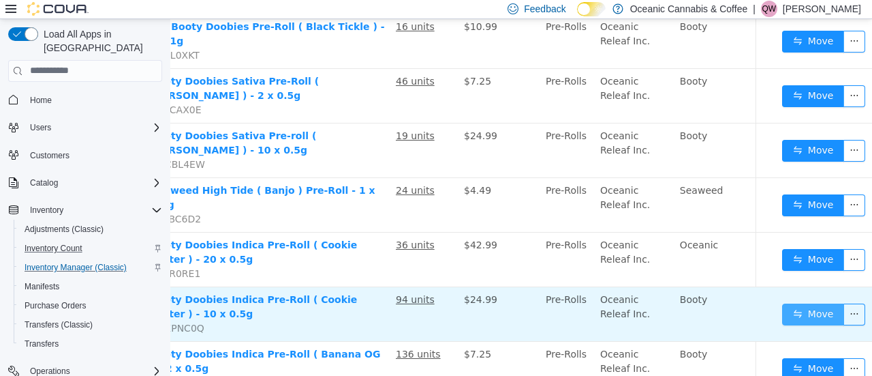
click at [782, 303] on button "Move" at bounding box center [813, 314] width 63 height 22
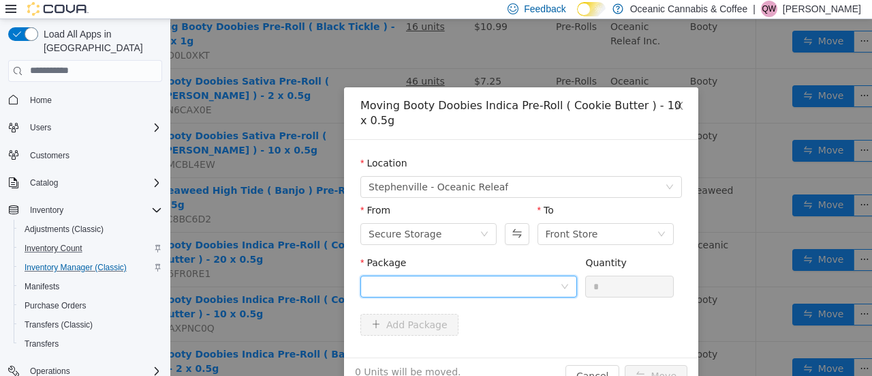
click at [436, 281] on div at bounding box center [465, 285] width 192 height 20
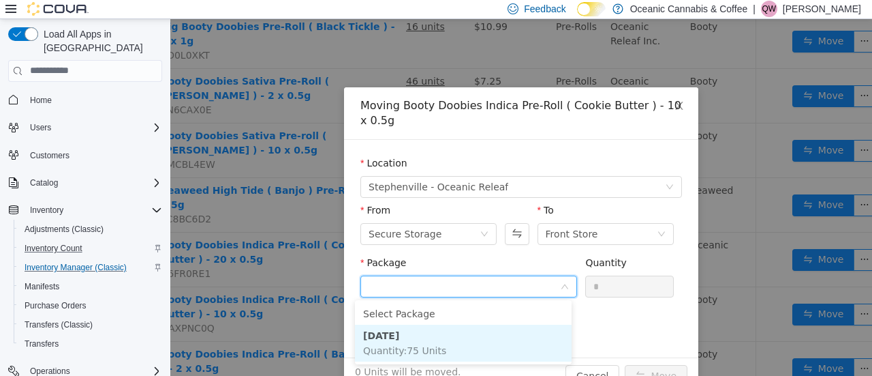
click at [423, 337] on li "[DATE] Quantity : 75 Units" at bounding box center [463, 342] width 217 height 37
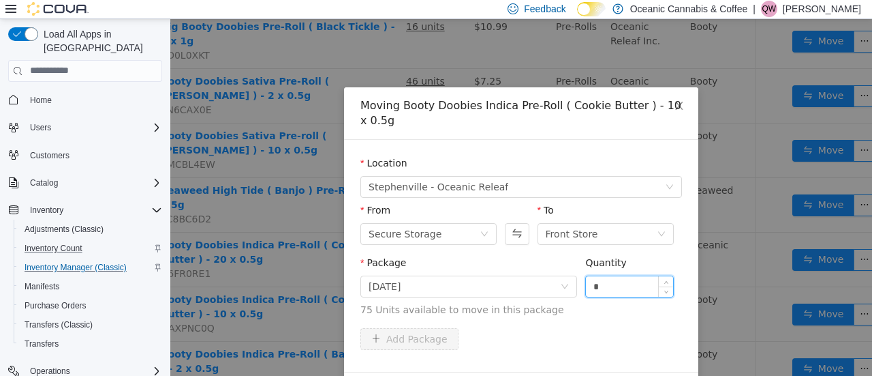
drag, startPoint x: 605, startPoint y: 286, endPoint x: 585, endPoint y: 286, distance: 20.4
click at [586, 286] on input "*" at bounding box center [629, 285] width 87 height 20
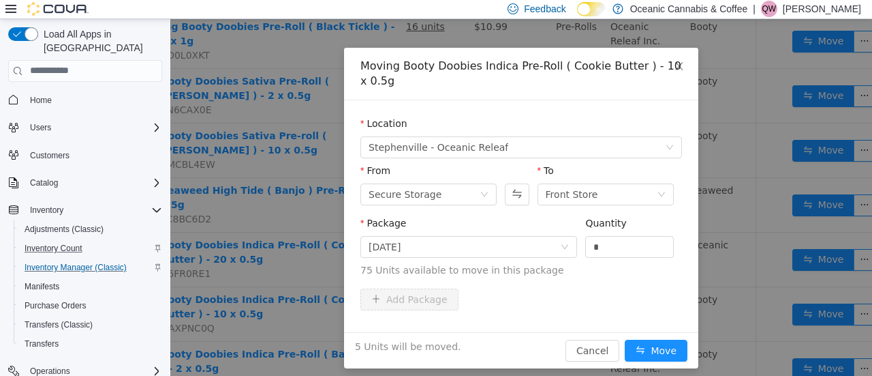
scroll to position [47, 0]
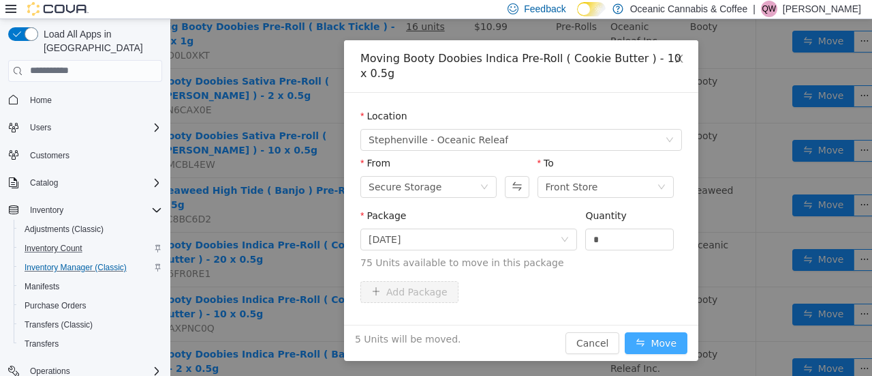
click at [667, 348] on button "Move" at bounding box center [656, 342] width 63 height 22
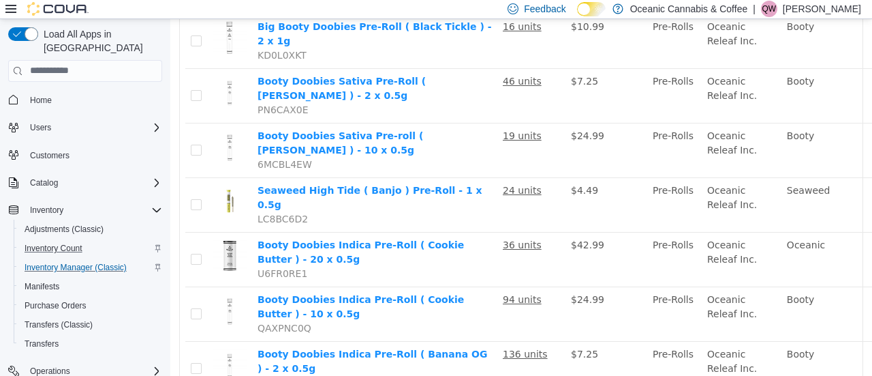
scroll to position [254, 107]
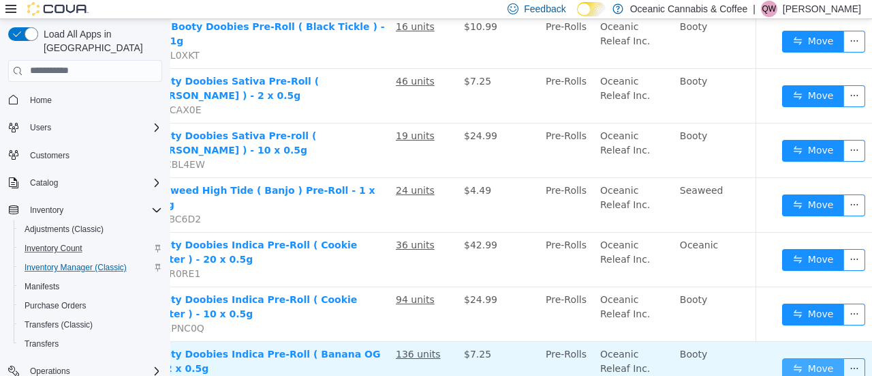
click at [816, 357] on button "Move" at bounding box center [813, 368] width 63 height 22
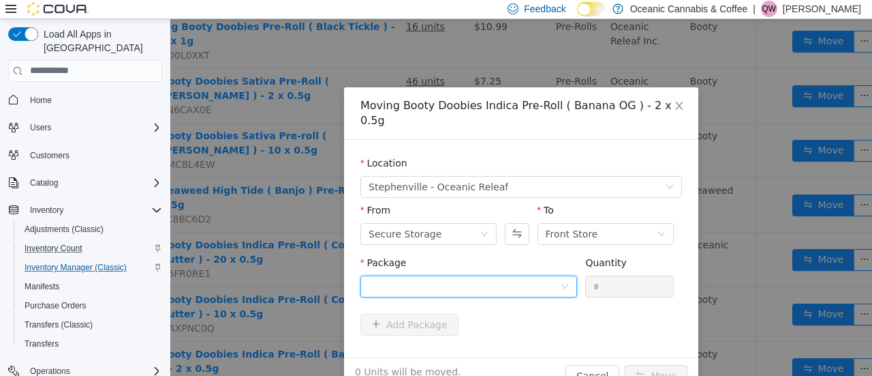
click at [528, 275] on div at bounding box center [465, 285] width 192 height 20
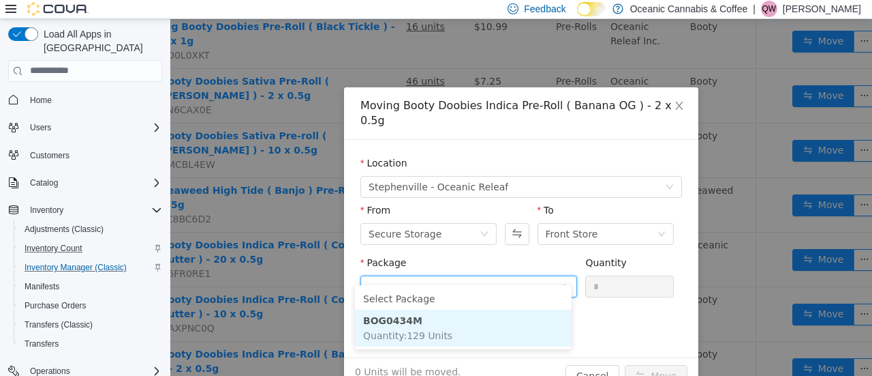
click at [468, 318] on li "BOG0434M Quantity : 129 Units" at bounding box center [463, 327] width 217 height 37
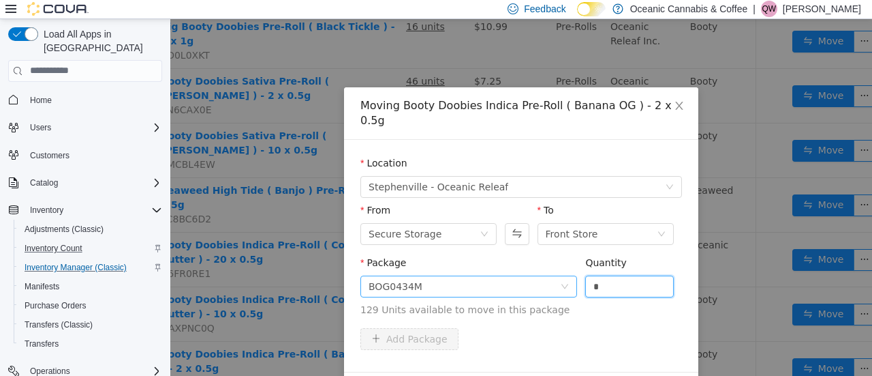
drag, startPoint x: 605, startPoint y: 270, endPoint x: 516, endPoint y: 268, distance: 89.3
click at [516, 268] on span "Package BOG0434M Quantity * 129 Units available to move in this package" at bounding box center [522, 286] width 322 height 60
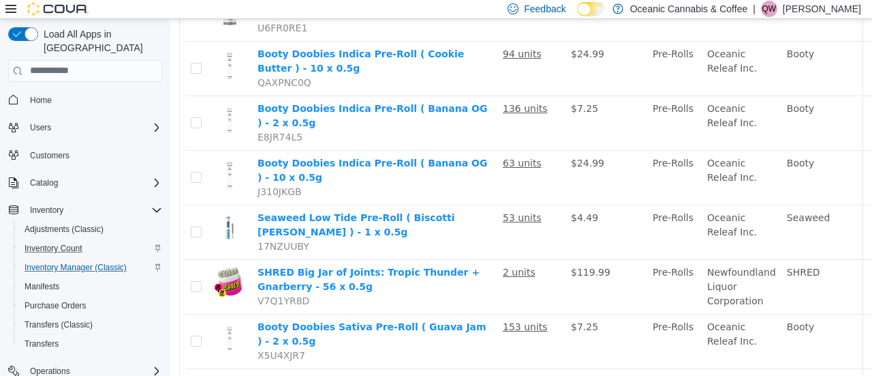
scroll to position [499, 107]
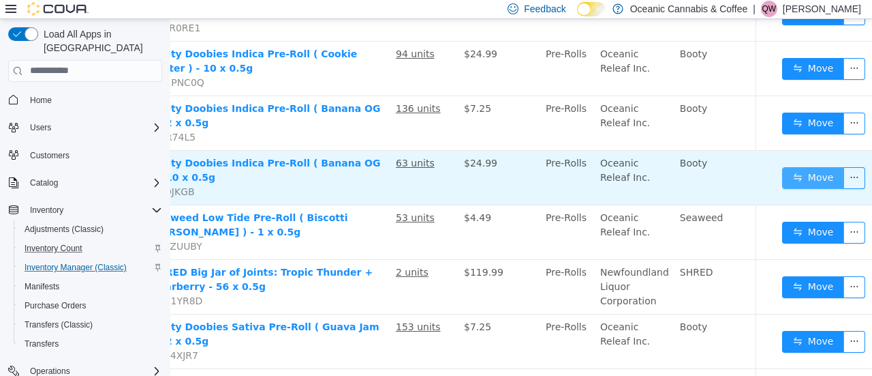
click at [788, 166] on button "Move" at bounding box center [813, 177] width 63 height 22
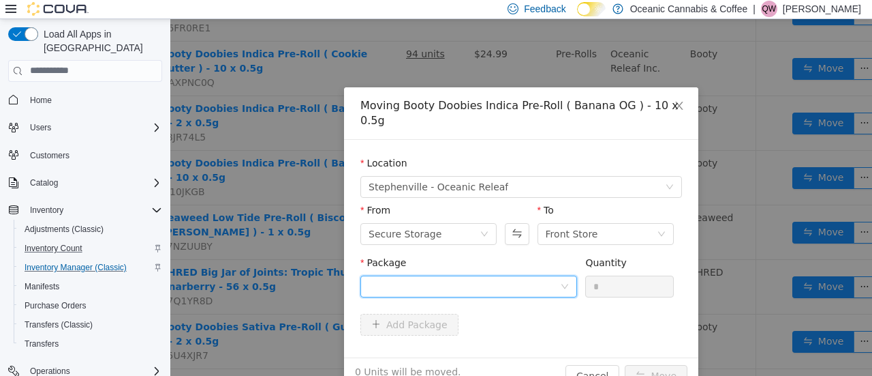
click at [448, 275] on div at bounding box center [465, 285] width 192 height 20
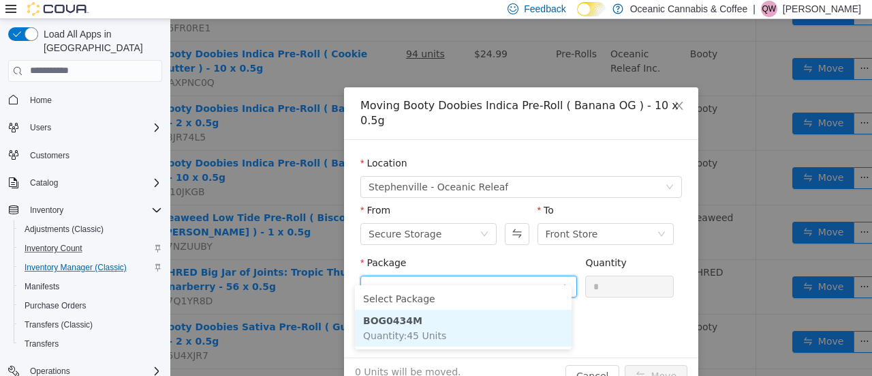
click at [423, 320] on li "BOG0434M Quantity : 45 Units" at bounding box center [463, 327] width 217 height 37
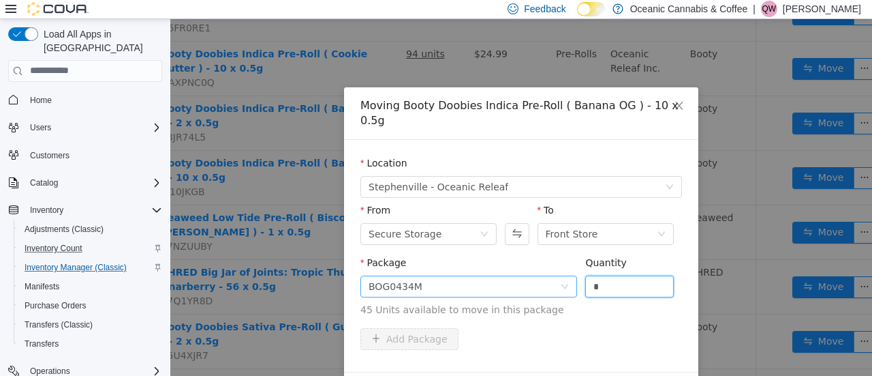
drag, startPoint x: 598, startPoint y: 273, endPoint x: 539, endPoint y: 273, distance: 59.3
click at [539, 273] on span "Package BOG0434M Quantity * 45 Units available to move in this package" at bounding box center [522, 286] width 322 height 60
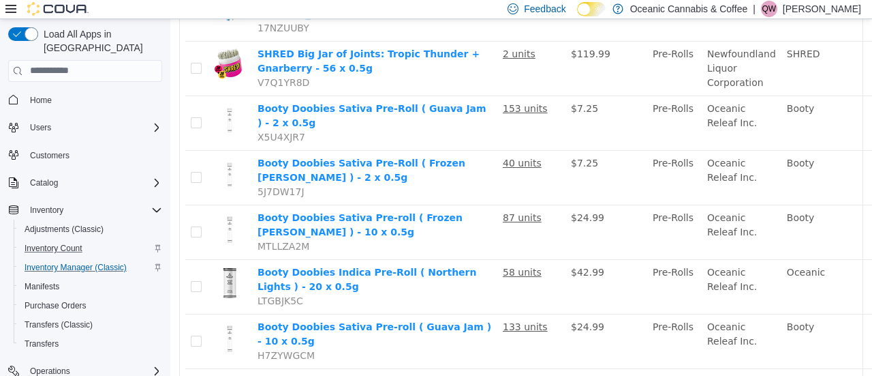
scroll to position [717, 107]
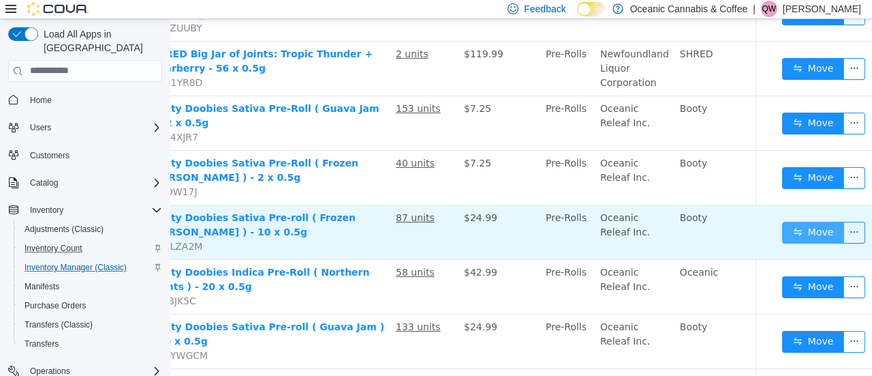
click at [787, 221] on button "Move" at bounding box center [813, 232] width 63 height 22
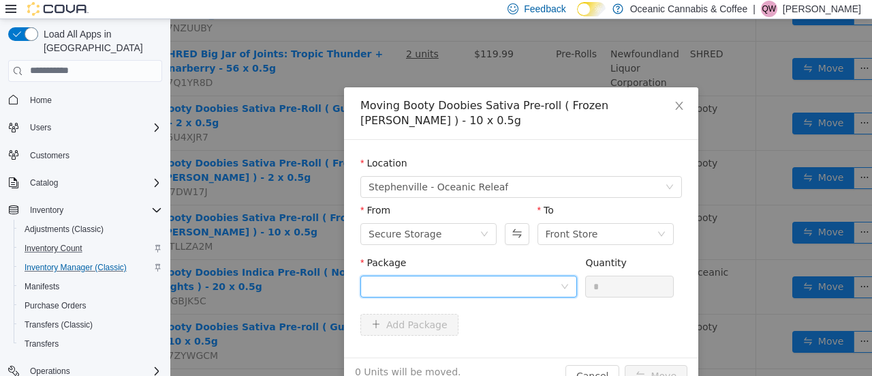
click at [446, 278] on div at bounding box center [465, 285] width 192 height 20
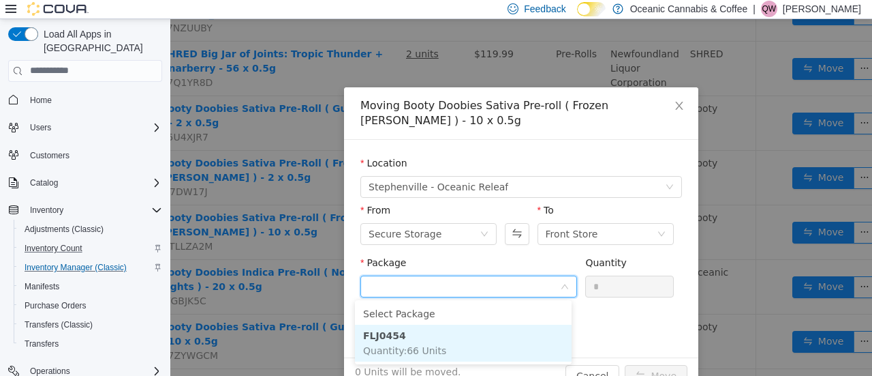
click at [432, 341] on li "FLJ0454 Quantity : 66 Units" at bounding box center [463, 342] width 217 height 37
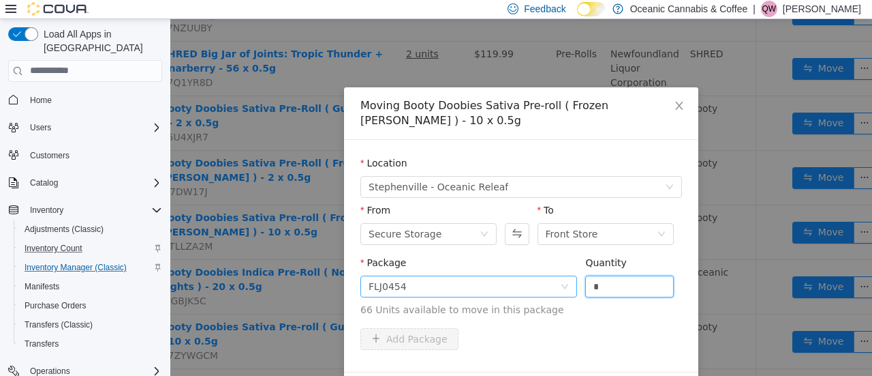
drag, startPoint x: 601, startPoint y: 288, endPoint x: 570, endPoint y: 290, distance: 31.4
click at [570, 290] on span "Package FLJ0454 Quantity * 66 Units available to move in this package" at bounding box center [522, 286] width 322 height 60
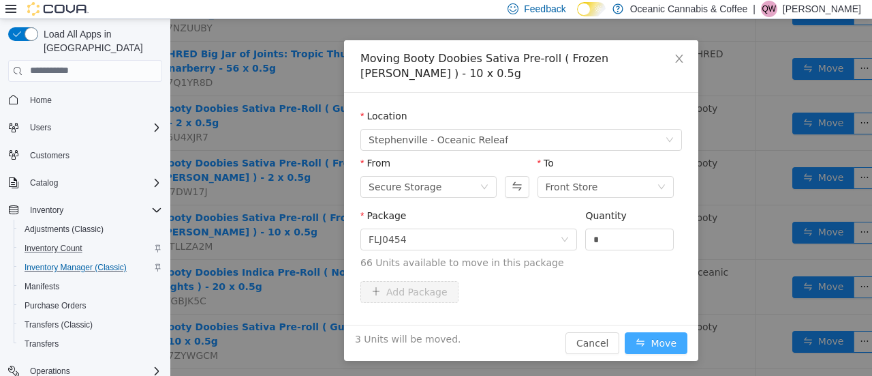
click at [653, 339] on button "Move" at bounding box center [656, 342] width 63 height 22
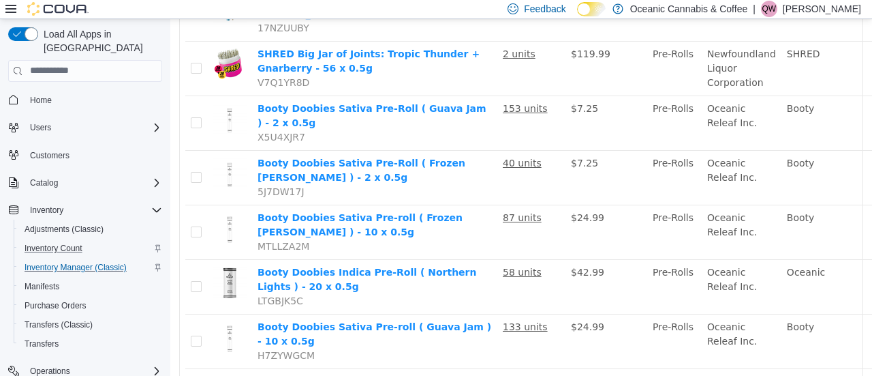
scroll to position [717, 104]
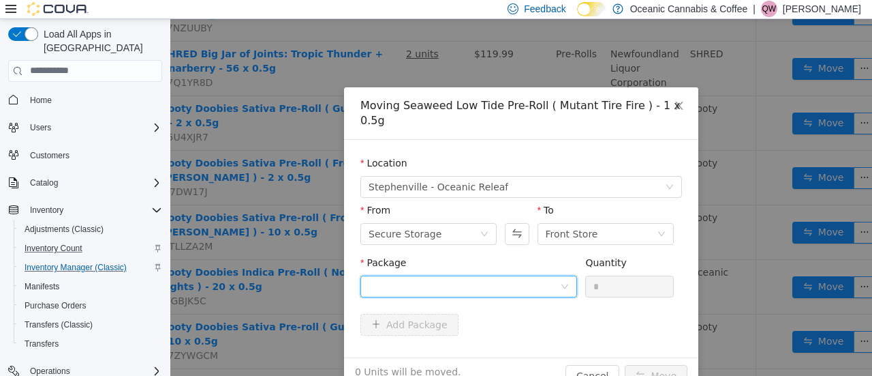
click at [518, 275] on div at bounding box center [465, 285] width 192 height 20
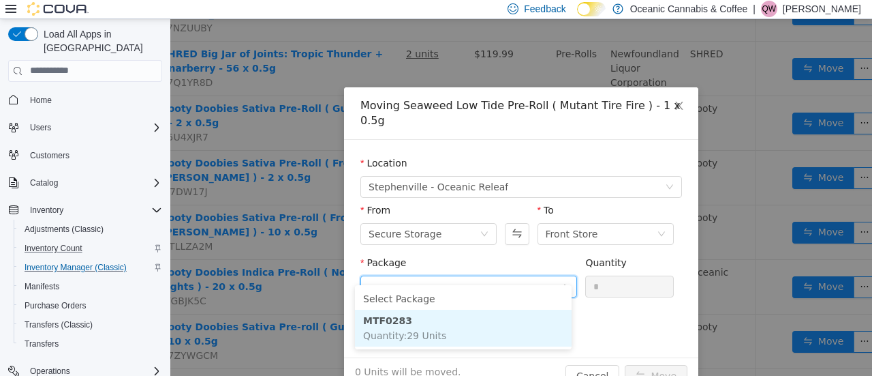
click at [479, 322] on li "MTF0283 Quantity : 29 Units" at bounding box center [463, 327] width 217 height 37
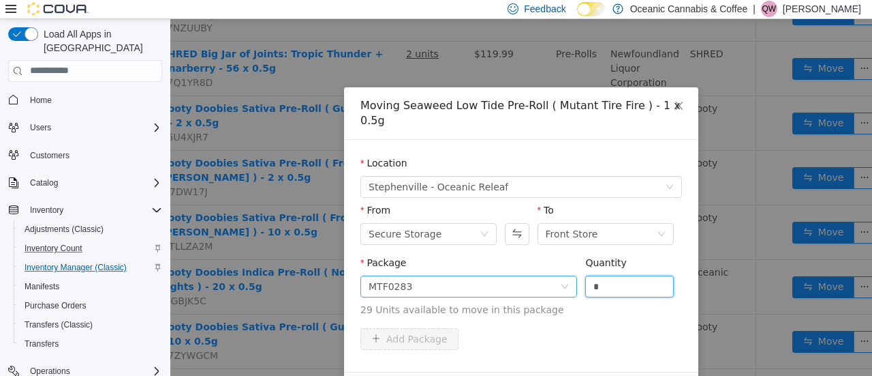
drag, startPoint x: 613, startPoint y: 272, endPoint x: 566, endPoint y: 271, distance: 47.7
click at [566, 271] on span "Package MTF0283 Quantity * 29 Units available to move in this package" at bounding box center [522, 286] width 322 height 60
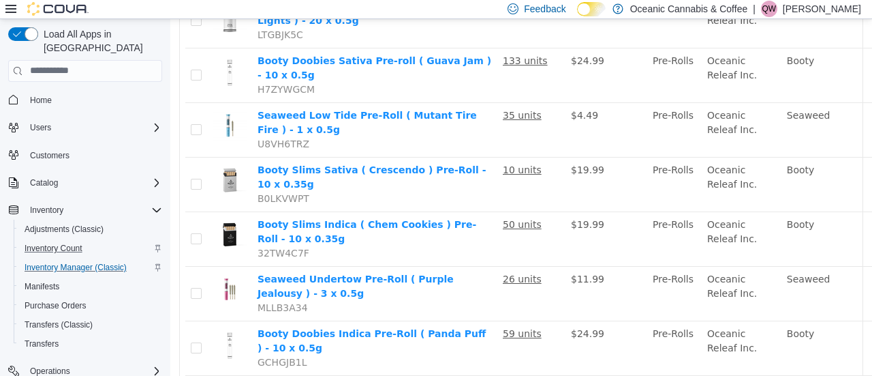
scroll to position [983, 107]
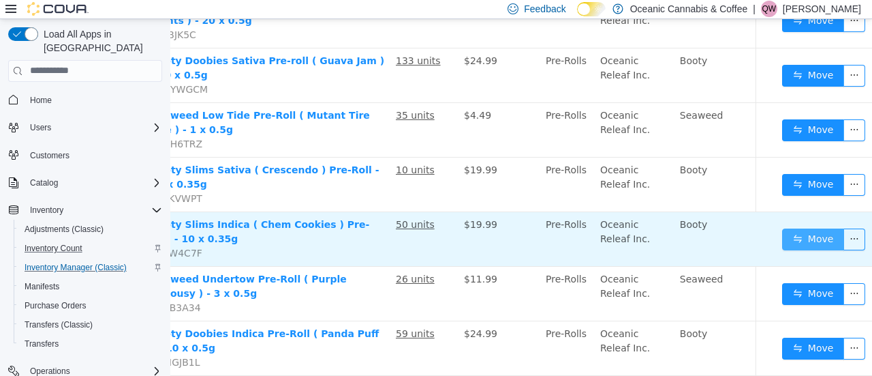
click at [782, 228] on button "Move" at bounding box center [813, 239] width 63 height 22
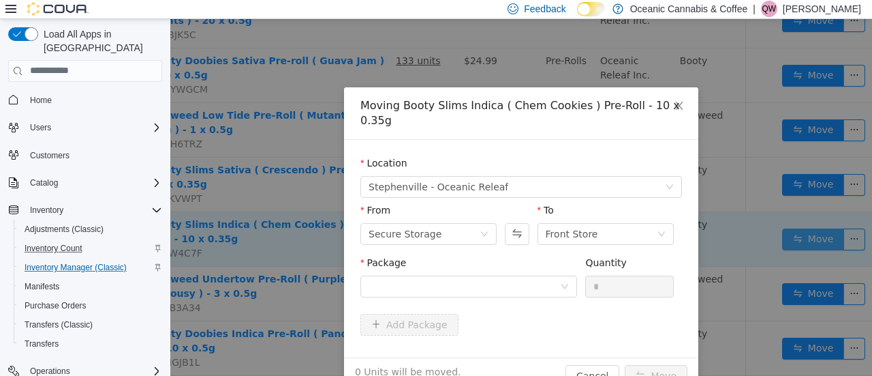
scroll to position [983, 97]
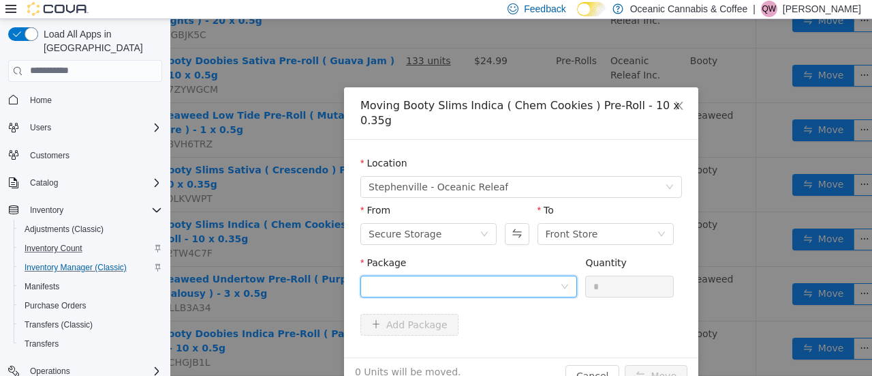
click at [477, 282] on div at bounding box center [465, 285] width 192 height 20
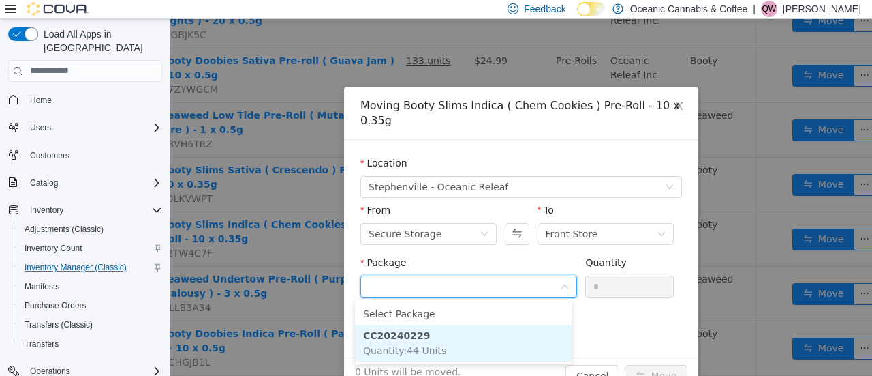
click at [438, 339] on li "CC20240229 Quantity : 44 Units" at bounding box center [463, 342] width 217 height 37
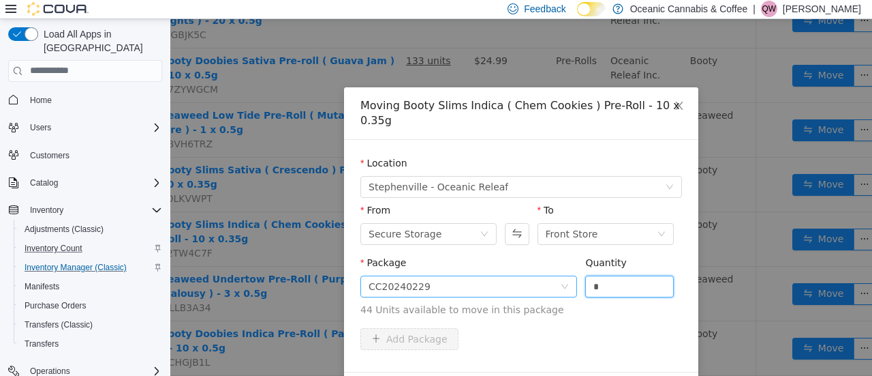
drag, startPoint x: 606, startPoint y: 288, endPoint x: 568, endPoint y: 285, distance: 37.6
click at [568, 285] on span "Package CC20240229 Quantity * 44 Units available to move in this package" at bounding box center [522, 286] width 322 height 60
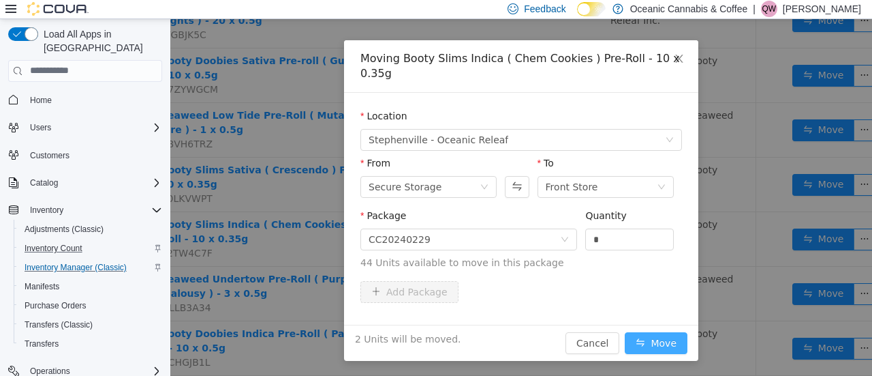
click at [658, 339] on button "Move" at bounding box center [656, 342] width 63 height 22
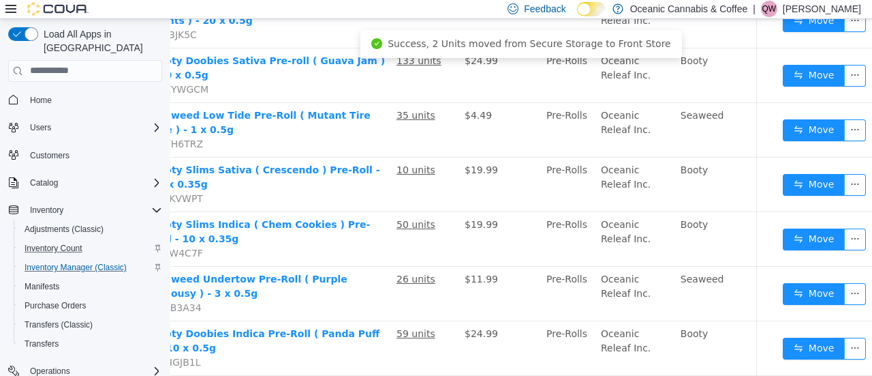
scroll to position [983, 107]
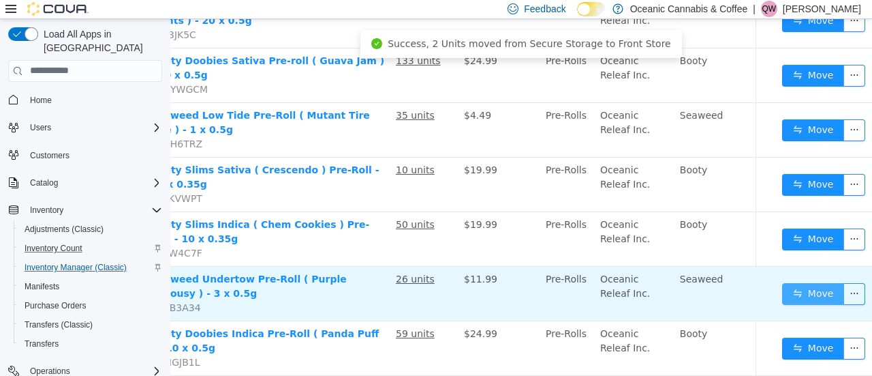
click at [782, 282] on button "Move" at bounding box center [813, 293] width 63 height 22
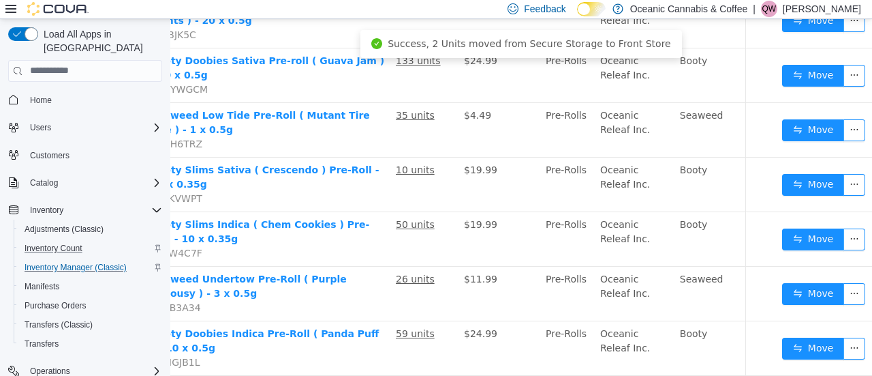
scroll to position [983, 97]
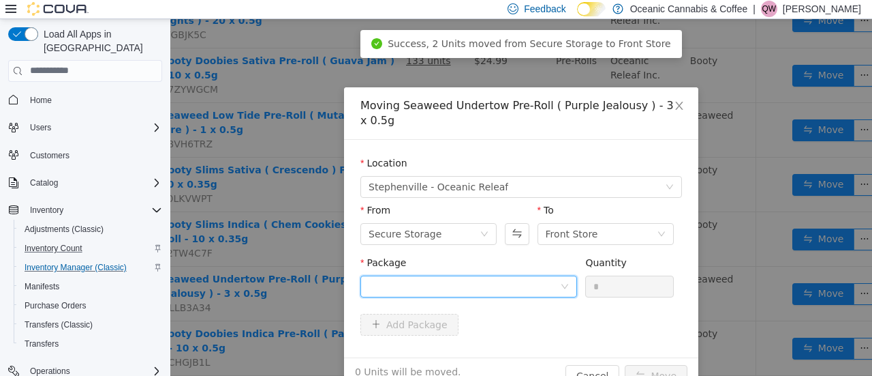
click at [431, 275] on div at bounding box center [465, 285] width 192 height 20
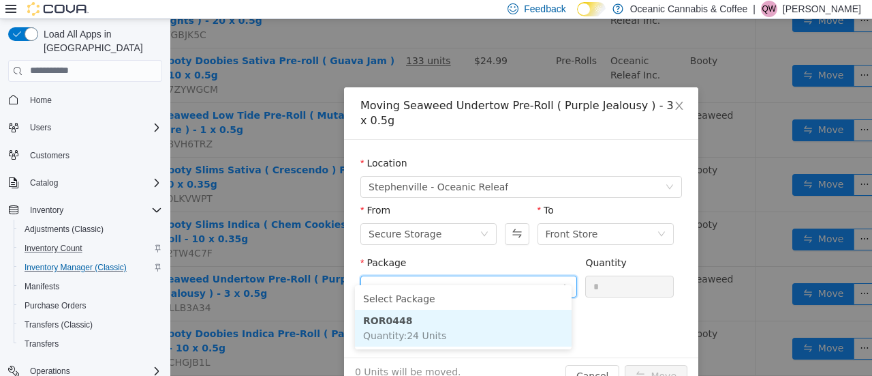
click at [418, 311] on li "ROR0448 Quantity : 24 Units" at bounding box center [463, 327] width 217 height 37
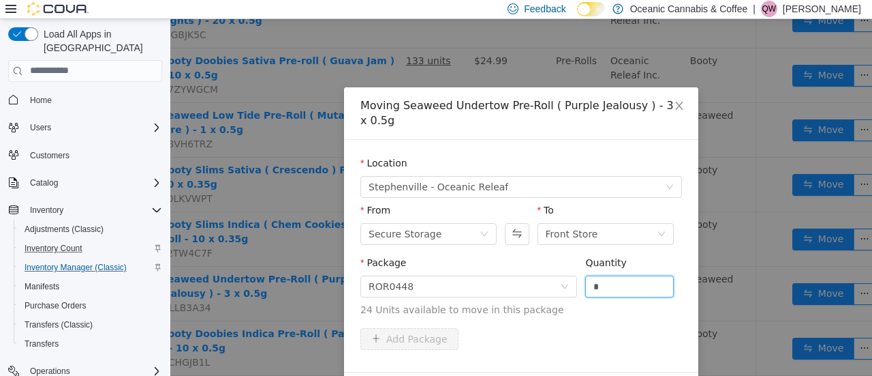
drag, startPoint x: 596, startPoint y: 271, endPoint x: 576, endPoint y: 275, distance: 20.2
click at [576, 275] on div "Package ROR0448 Quantity * 24 Units available to move in this package" at bounding box center [522, 285] width 322 height 61
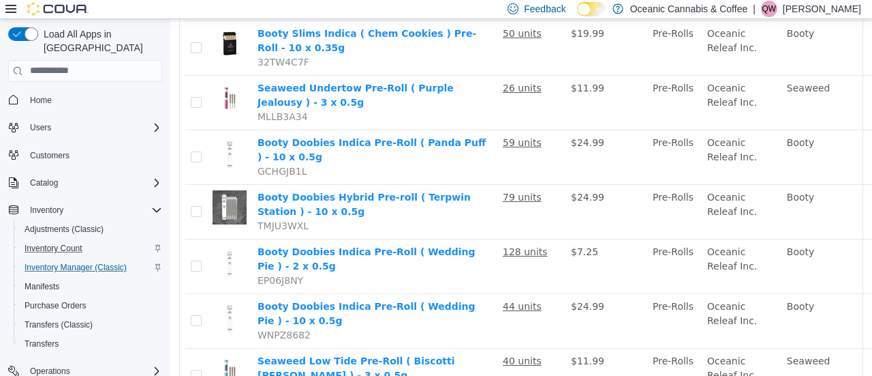
scroll to position [1174, 107]
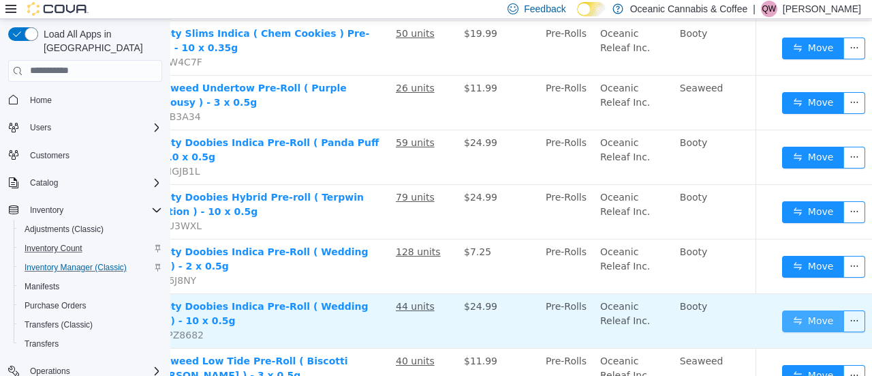
click at [785, 309] on button "Move" at bounding box center [813, 320] width 63 height 22
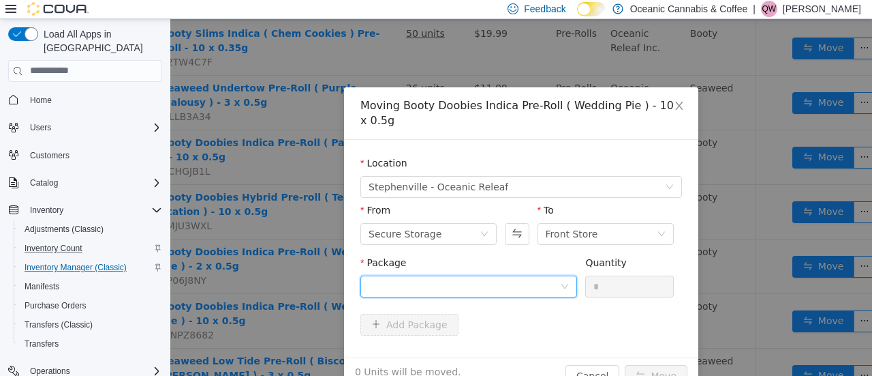
click at [521, 290] on div at bounding box center [465, 285] width 192 height 20
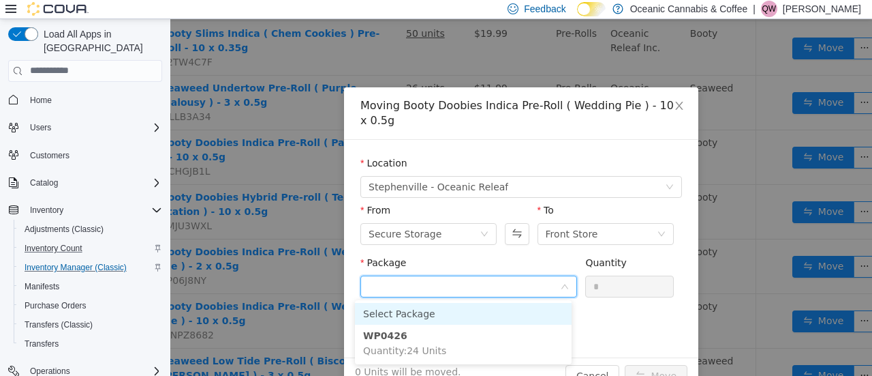
click at [521, 290] on input "Package" at bounding box center [465, 287] width 192 height 20
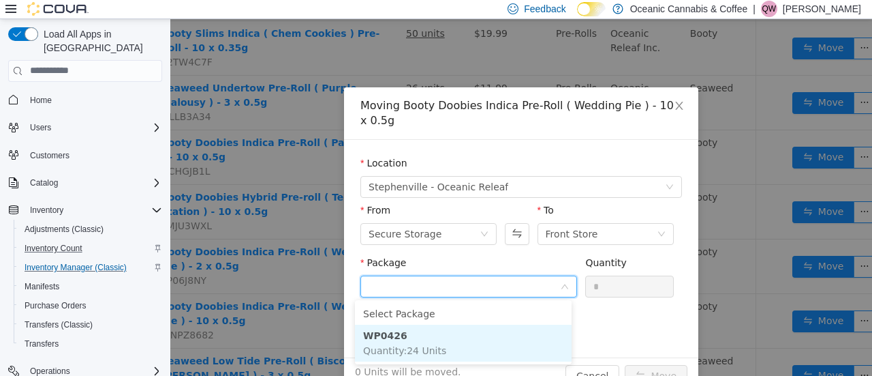
click at [464, 333] on li "WP0426 Quantity : 24 Units" at bounding box center [463, 342] width 217 height 37
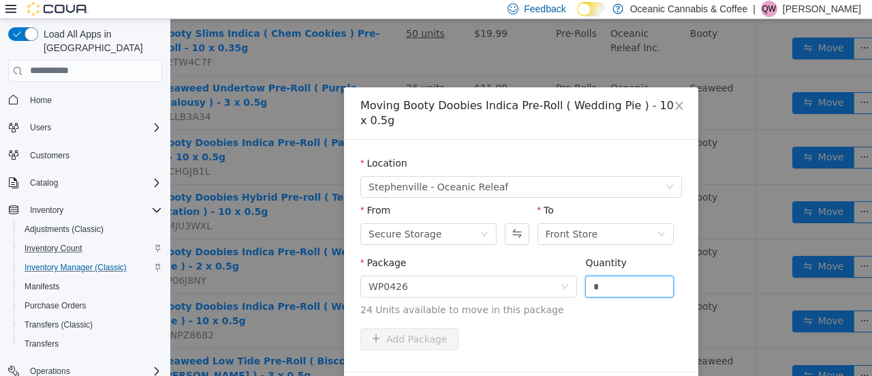
click at [542, 298] on span "Package WP0426 Quantity * 24 Units available to move in this package" at bounding box center [522, 286] width 322 height 60
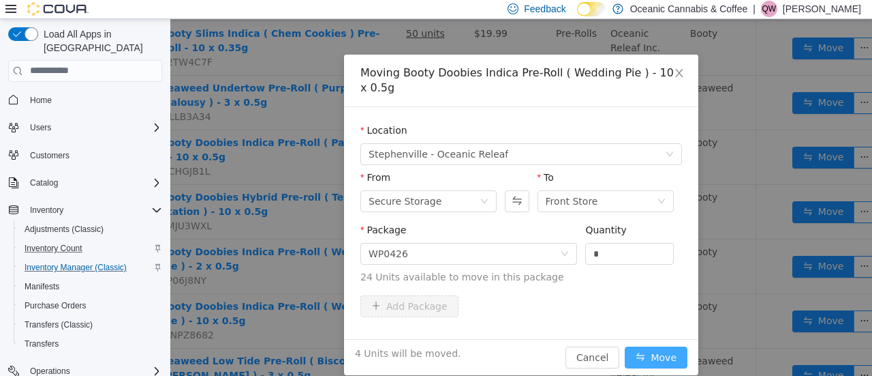
click at [664, 350] on button "Move" at bounding box center [656, 357] width 63 height 22
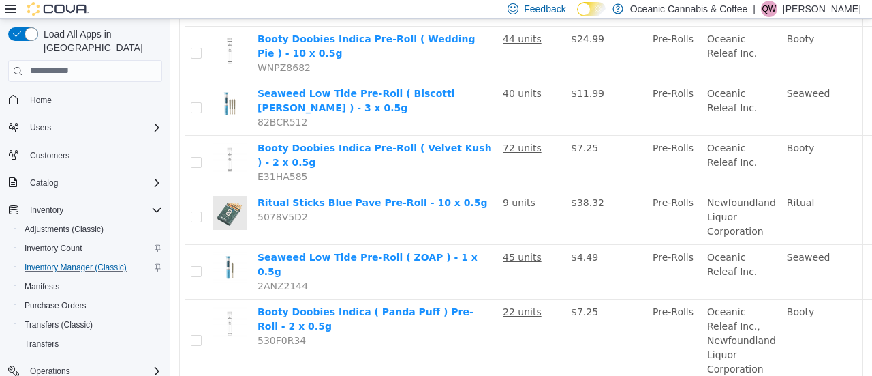
scroll to position [1446, 0]
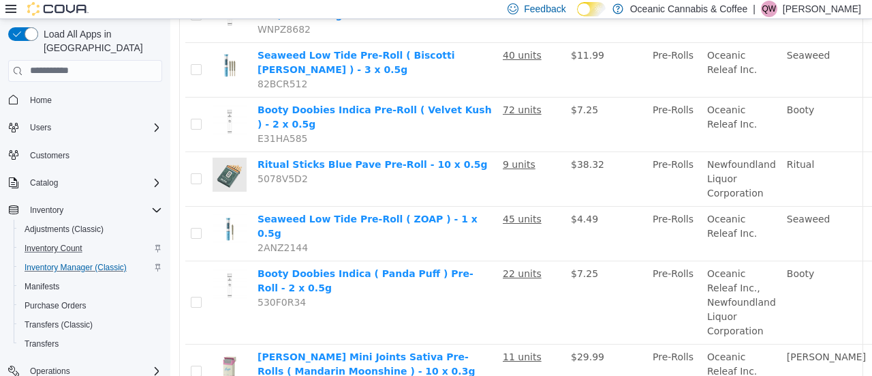
scroll to position [1479, 107]
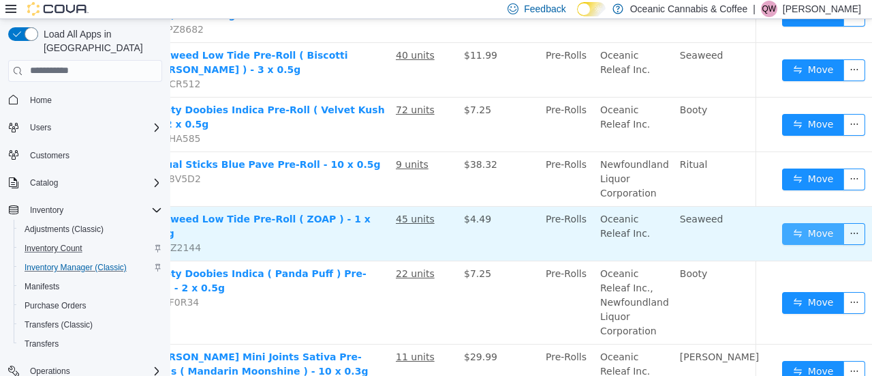
click at [796, 222] on button "Move" at bounding box center [813, 233] width 63 height 22
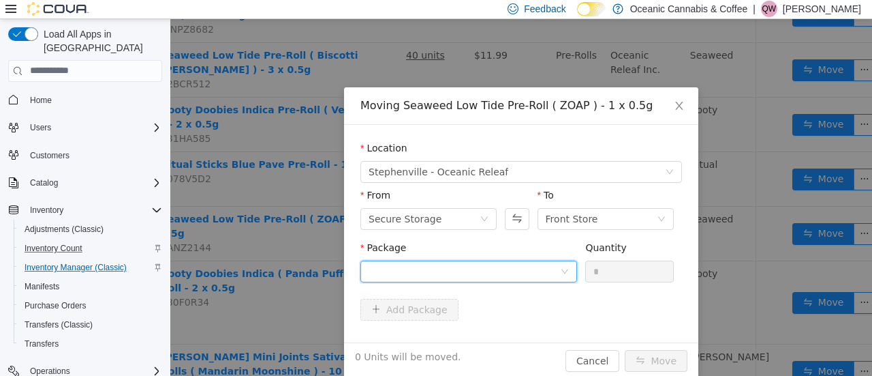
click at [495, 272] on div at bounding box center [465, 270] width 192 height 20
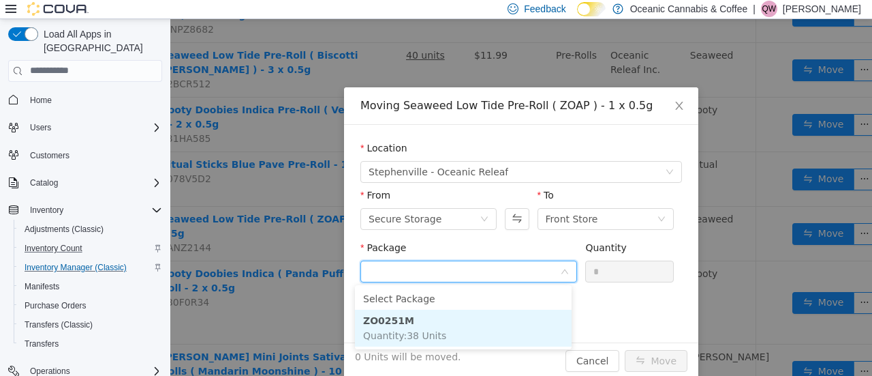
click at [461, 320] on li "ZO0251M Quantity : 38 Units" at bounding box center [463, 327] width 217 height 37
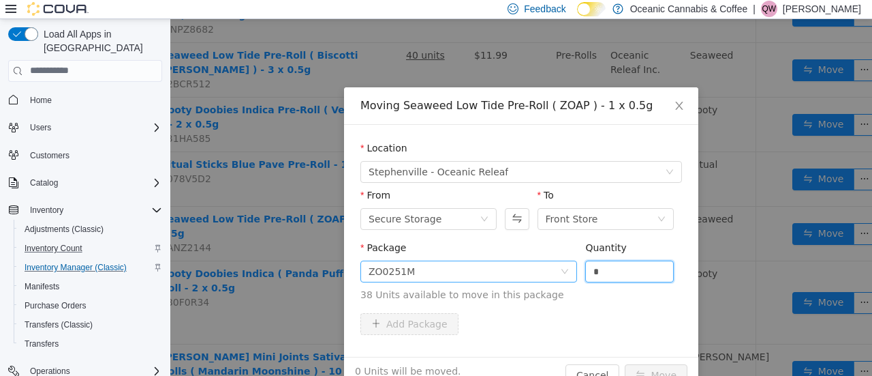
click at [521, 281] on span "Package ZO0251M Quantity * 38 Units available to move in this package" at bounding box center [522, 271] width 322 height 60
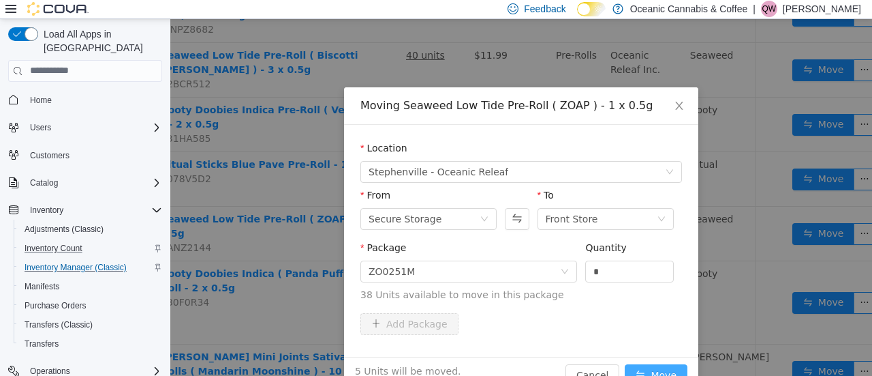
click at [630, 366] on button "Move" at bounding box center [656, 374] width 63 height 22
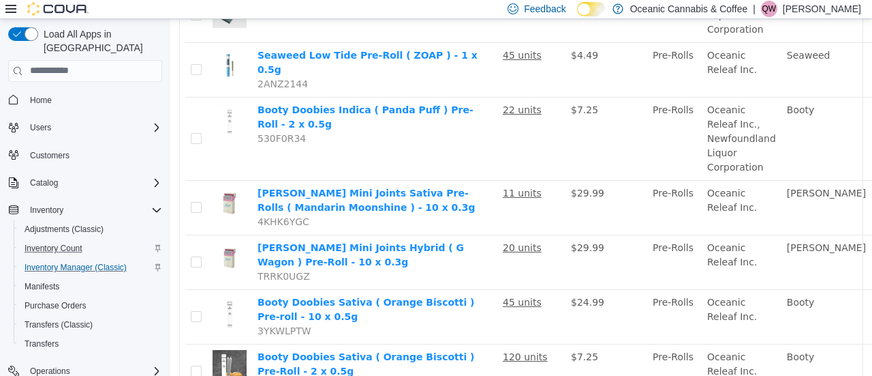
scroll to position [1642, 107]
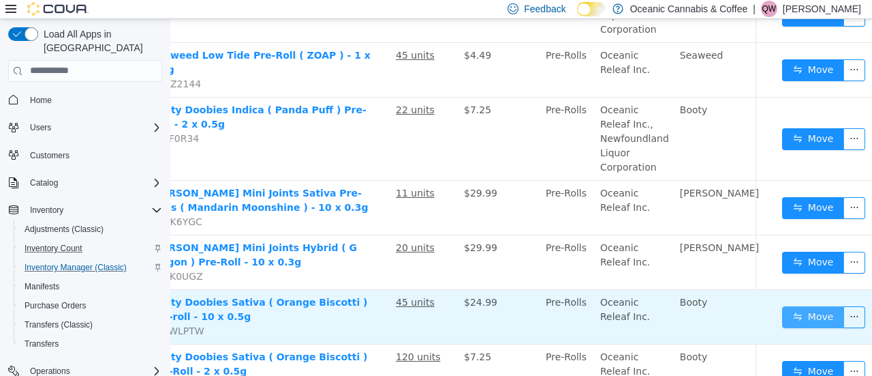
click at [816, 305] on button "Move" at bounding box center [813, 316] width 63 height 22
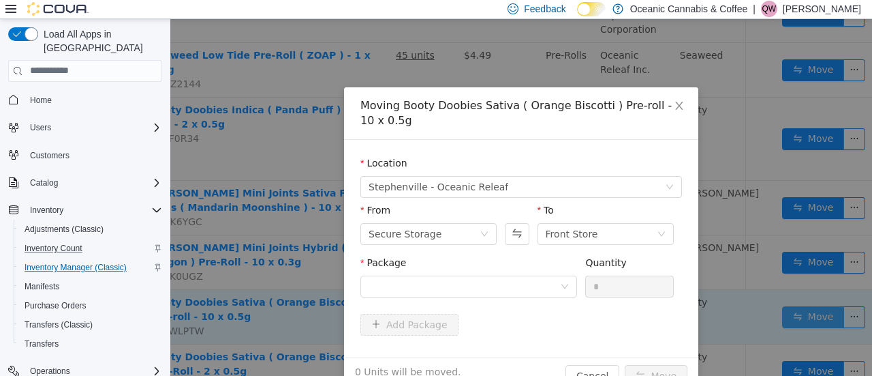
scroll to position [1642, 97]
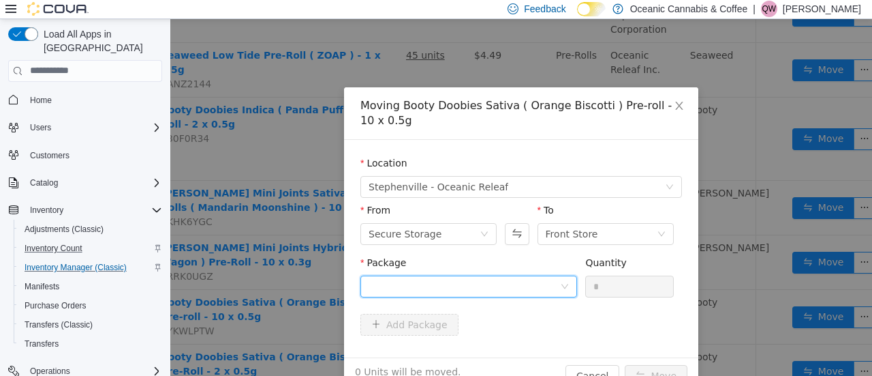
click at [492, 293] on div at bounding box center [465, 285] width 192 height 20
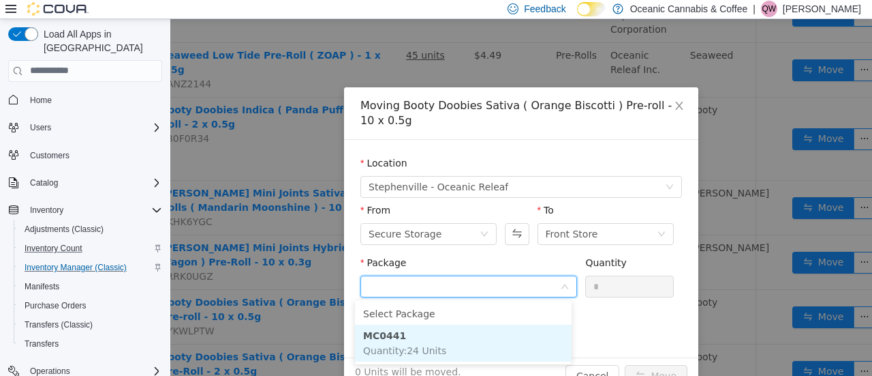
click at [451, 340] on li "MC0441 Quantity : 24 Units" at bounding box center [463, 342] width 217 height 37
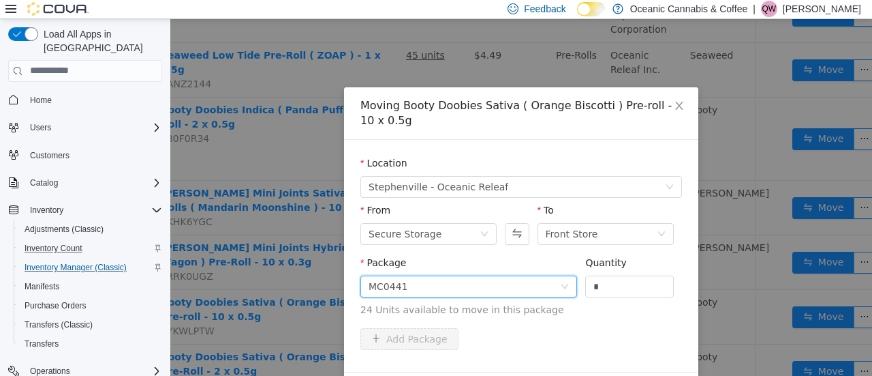
drag, startPoint x: 605, startPoint y: 293, endPoint x: 562, endPoint y: 290, distance: 43.8
click at [562, 290] on span "Package MC0441 Quantity * 24 Units available to move in this package" at bounding box center [522, 286] width 322 height 60
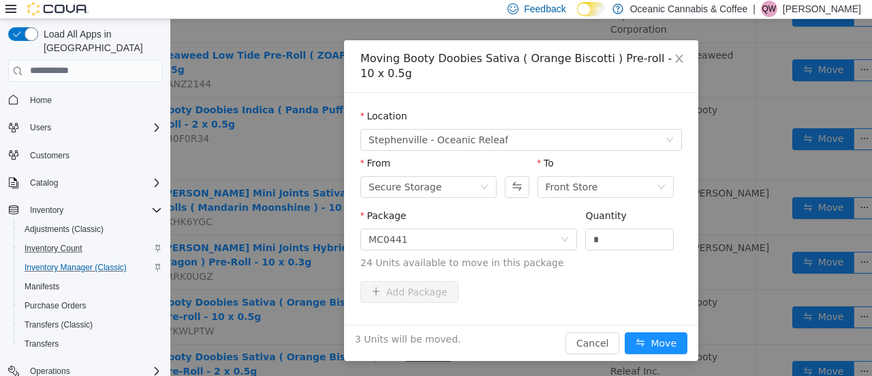
click at [654, 357] on div "3 Units will be moved. Cancel Move" at bounding box center [521, 342] width 354 height 36
click at [654, 343] on button "Move" at bounding box center [656, 342] width 63 height 22
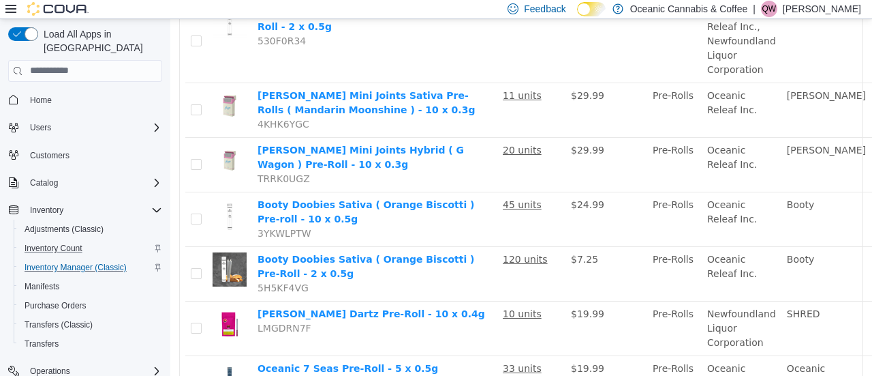
scroll to position [1740, 63]
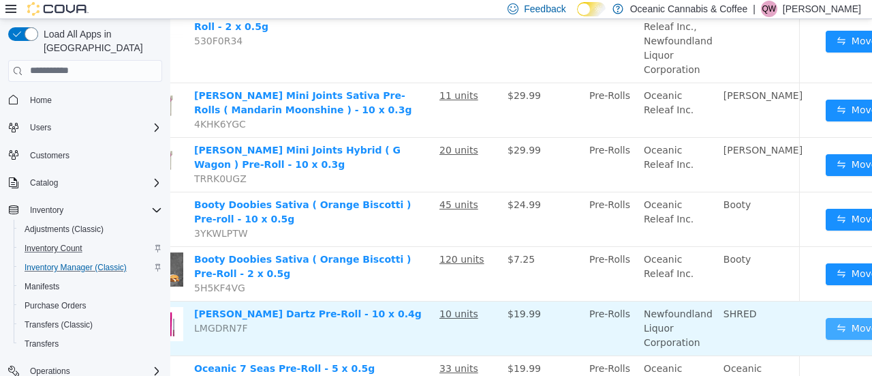
click at [834, 317] on button "Move" at bounding box center [857, 328] width 63 height 22
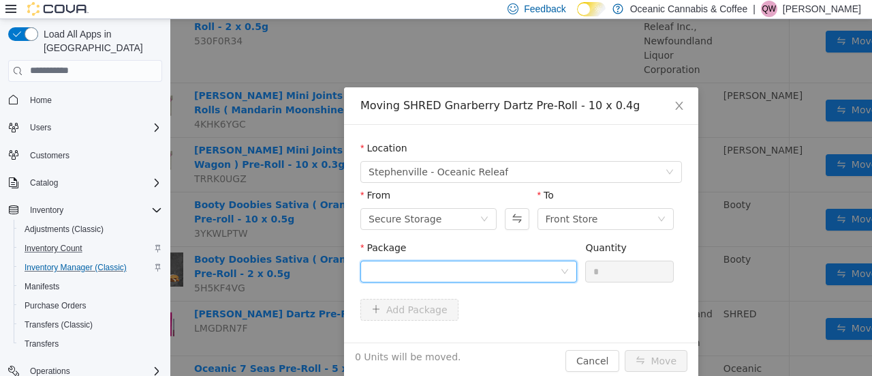
click at [435, 273] on div at bounding box center [465, 270] width 192 height 20
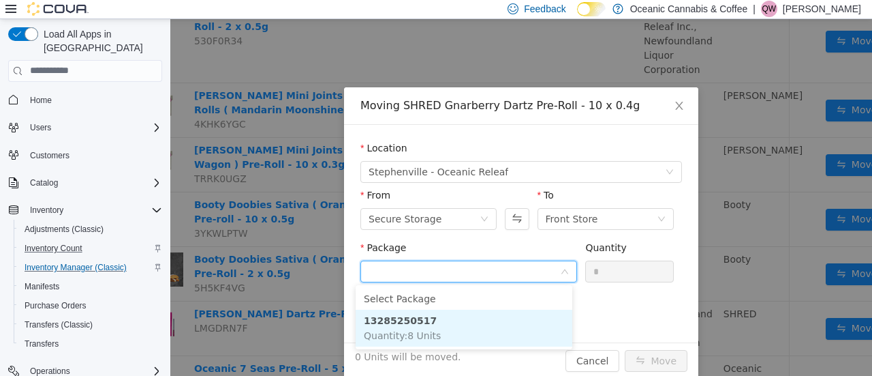
click at [416, 314] on strong "13285250517" at bounding box center [400, 319] width 73 height 11
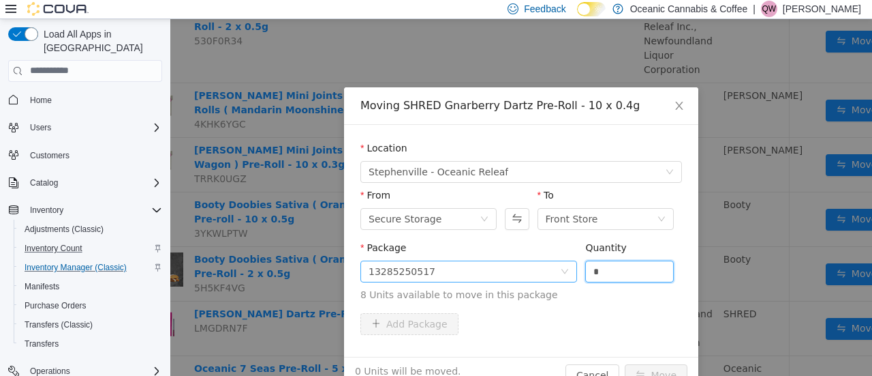
drag, startPoint x: 607, startPoint y: 266, endPoint x: 485, endPoint y: 279, distance: 122.0
click at [485, 279] on span "Package 13285250517 Quantity * 8 Units available to move in this package" at bounding box center [522, 271] width 322 height 60
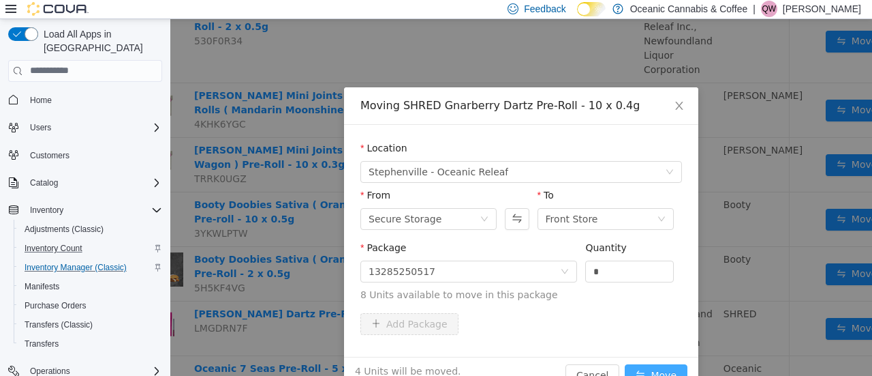
click at [634, 367] on button "Move" at bounding box center [656, 374] width 63 height 22
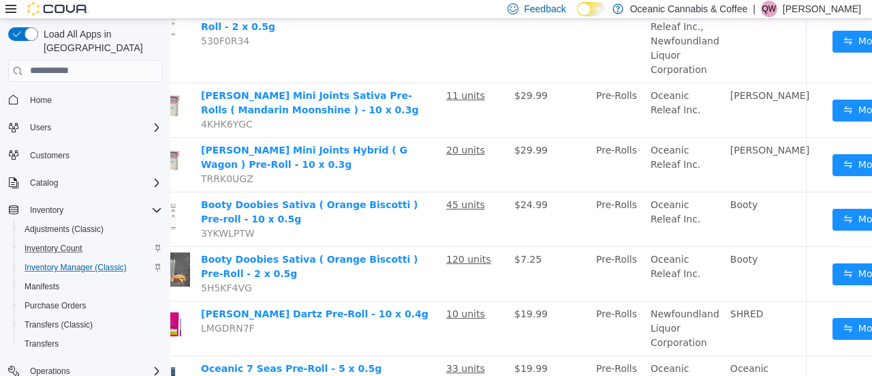
scroll to position [1740, 81]
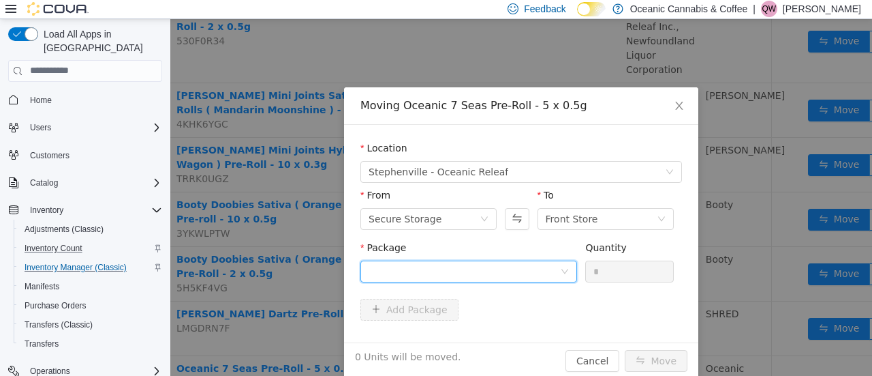
click at [491, 269] on div at bounding box center [465, 270] width 192 height 20
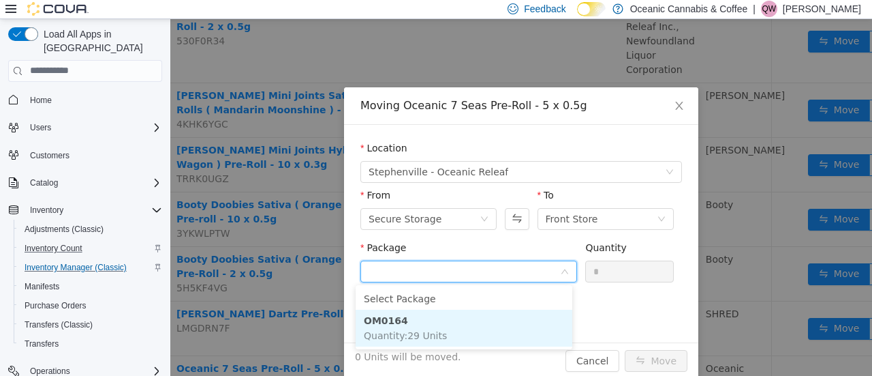
click at [459, 326] on li "OM0164 Quantity : 29 Units" at bounding box center [464, 327] width 217 height 37
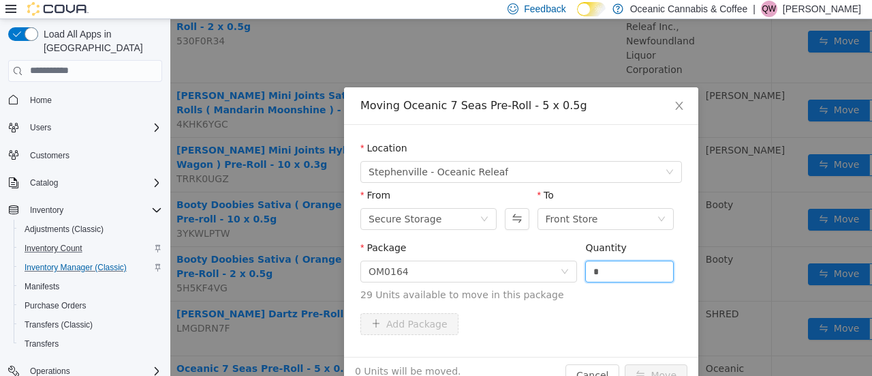
drag, startPoint x: 602, startPoint y: 276, endPoint x: 561, endPoint y: 281, distance: 41.9
click at [561, 281] on span "Package OM0164 Quantity * 29 Units available to move in this package" at bounding box center [522, 271] width 322 height 60
click at [649, 370] on button "Move" at bounding box center [656, 374] width 63 height 22
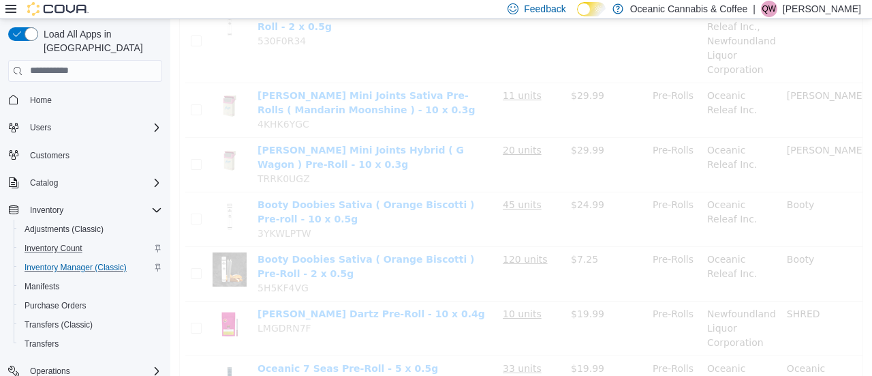
scroll to position [1740, 0]
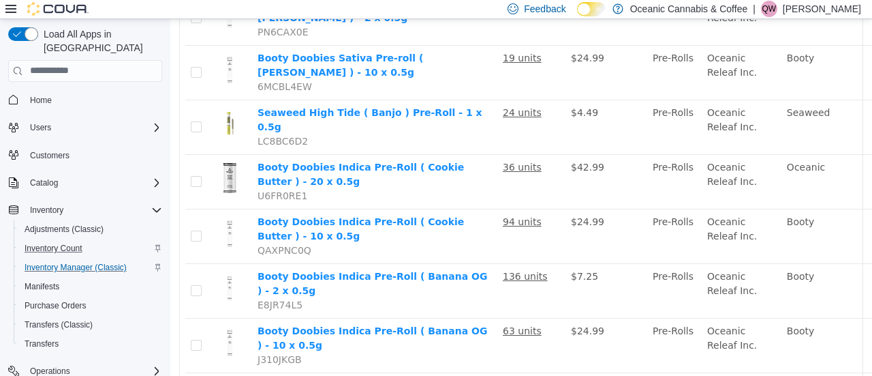
scroll to position [0, 0]
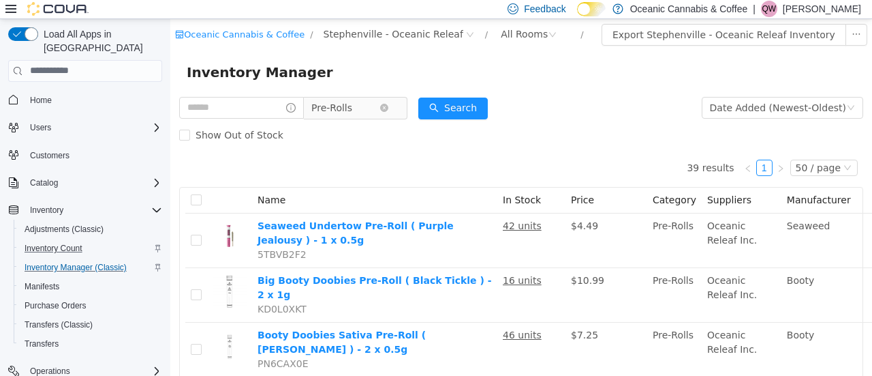
click at [352, 110] on span "Pre-Rolls" at bounding box center [331, 107] width 41 height 20
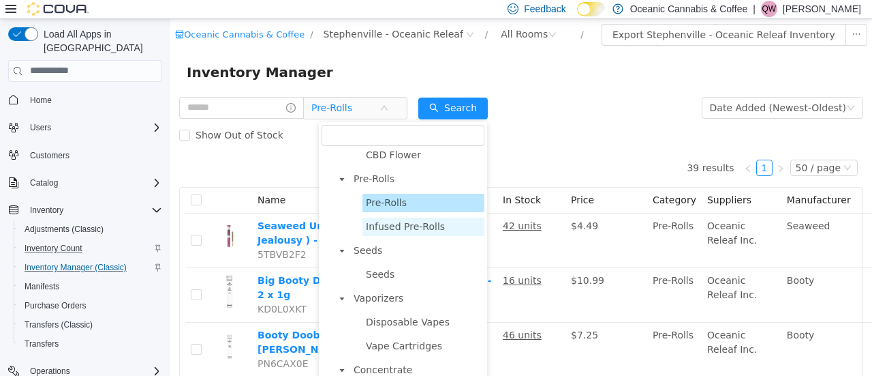
click at [391, 223] on span "Infused Pre-Rolls" at bounding box center [405, 225] width 79 height 11
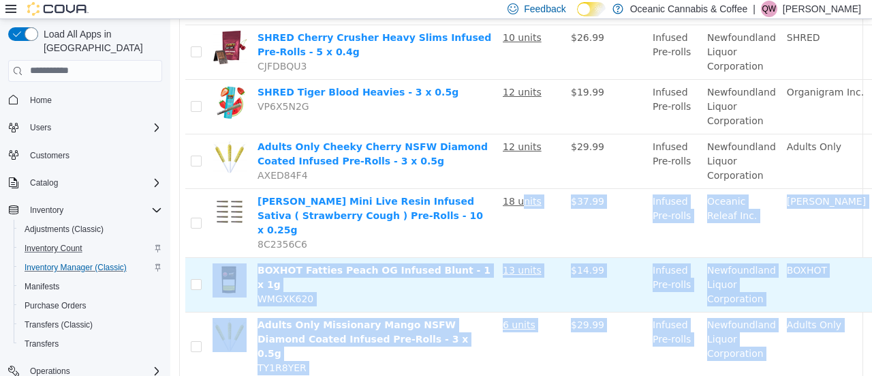
scroll to position [287, 0]
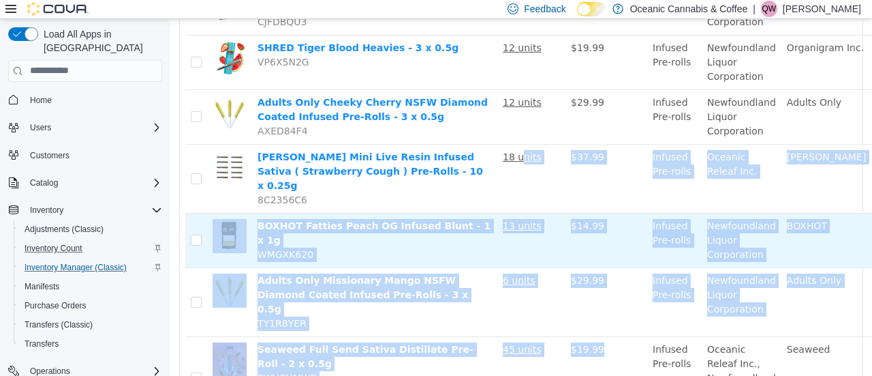
drag, startPoint x: 522, startPoint y: 365, endPoint x: 598, endPoint y: 362, distance: 76.4
click at [598, 362] on tbody "Booty Super Doobies Infused ( Apple Fritter ) Pre-Roll - 2 x 0.5g RGNTCW6N 59 u…" at bounding box center [583, 172] width 797 height 493
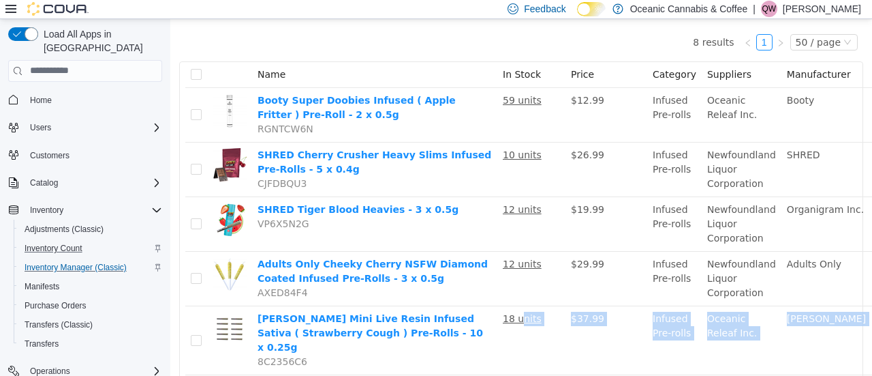
scroll to position [125, 107]
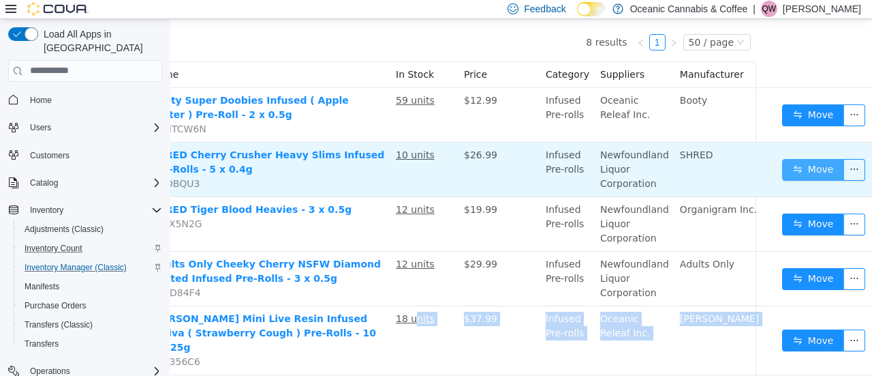
click at [809, 167] on button "Move" at bounding box center [813, 169] width 63 height 22
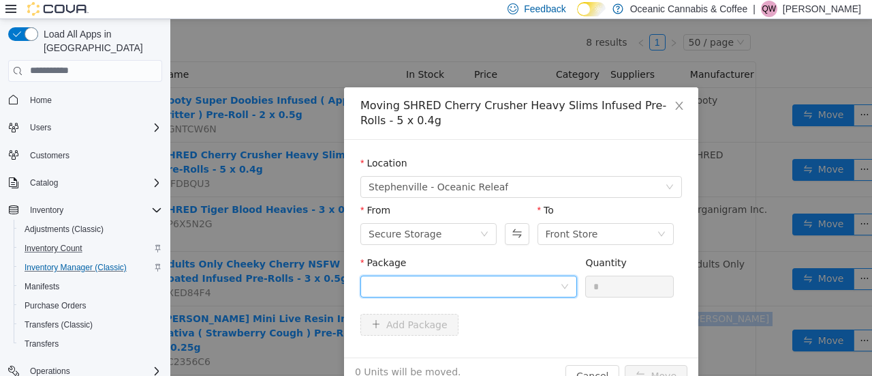
click at [463, 275] on div at bounding box center [469, 286] width 217 height 22
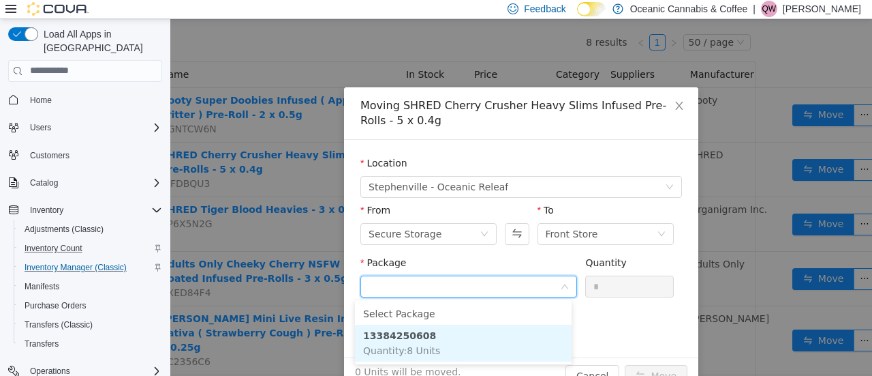
click at [440, 337] on li "13384250608 Quantity : 8 Units" at bounding box center [463, 342] width 217 height 37
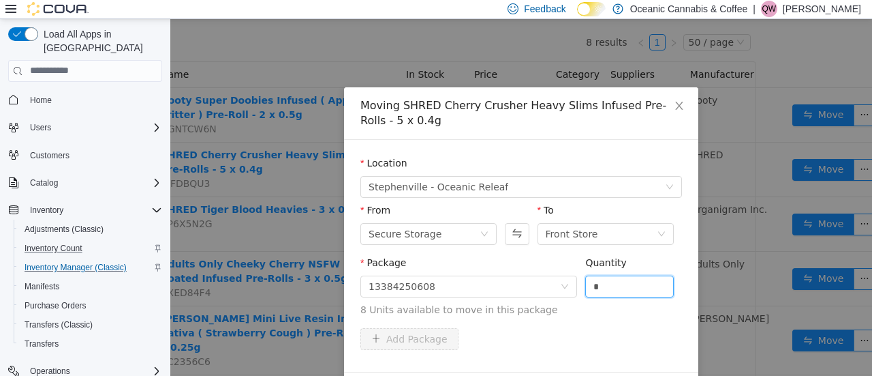
drag, startPoint x: 594, startPoint y: 288, endPoint x: 577, endPoint y: 289, distance: 17.1
click at [577, 289] on div "Package 13384250608 Quantity * 8 Units available to move in this package" at bounding box center [522, 285] width 322 height 61
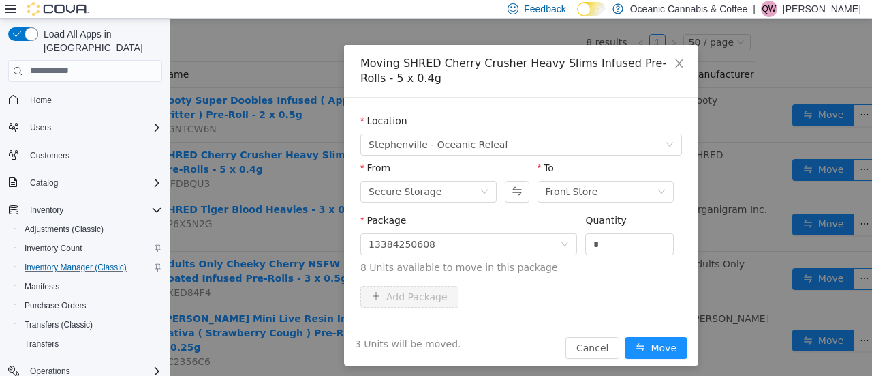
scroll to position [47, 0]
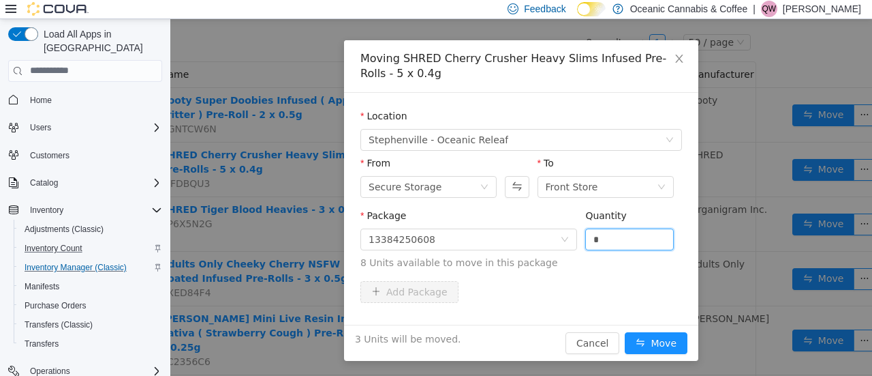
drag, startPoint x: 630, startPoint y: 239, endPoint x: 575, endPoint y: 253, distance: 56.9
click at [575, 253] on div "Package 13384250608 Quantity * 8 Units available to move in this package" at bounding box center [522, 238] width 322 height 61
click at [660, 351] on button "Move" at bounding box center [656, 342] width 63 height 22
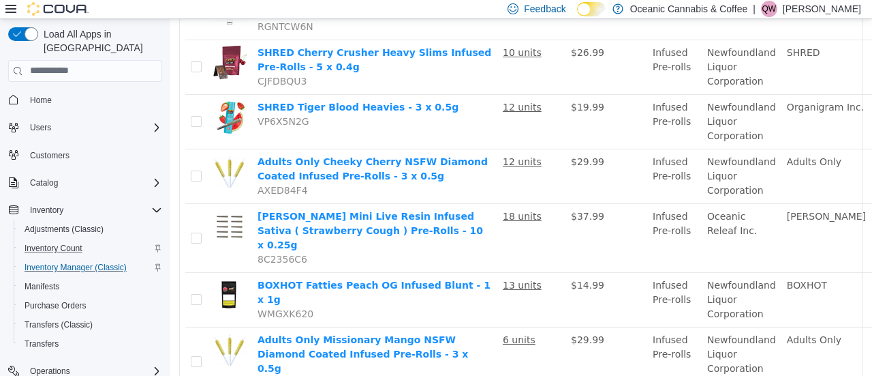
scroll to position [228, 107]
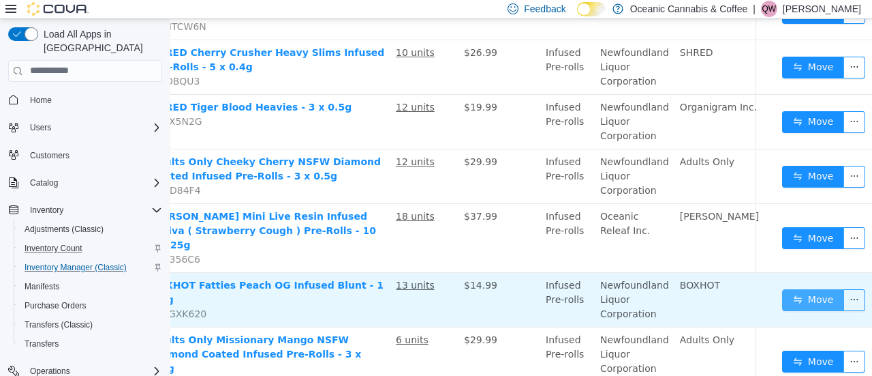
click at [800, 288] on button "Move" at bounding box center [813, 299] width 63 height 22
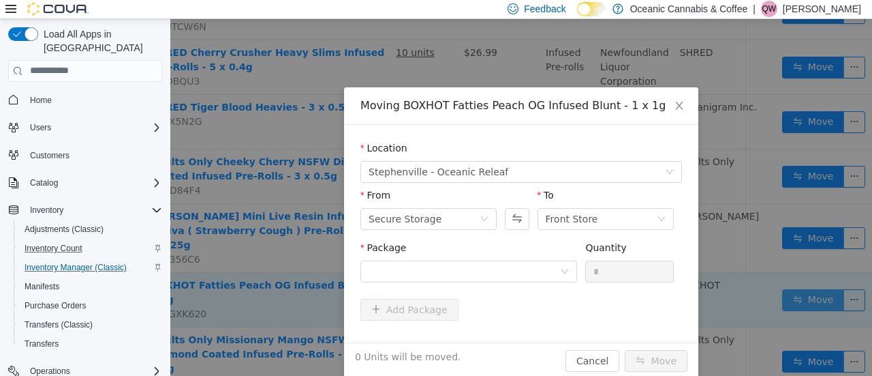
scroll to position [228, 97]
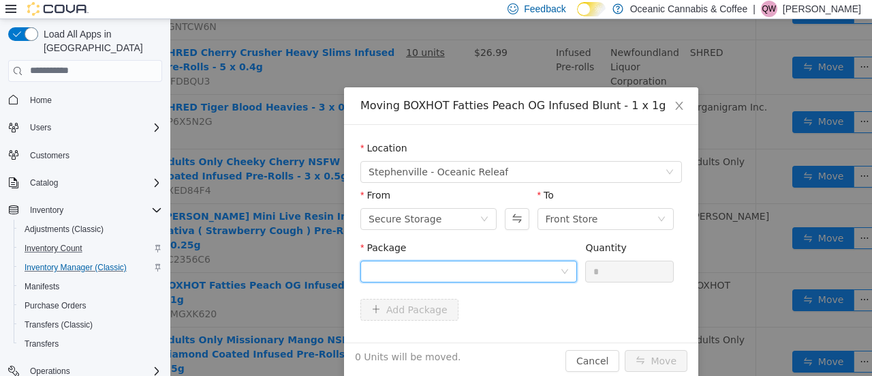
click at [507, 276] on div at bounding box center [465, 270] width 192 height 20
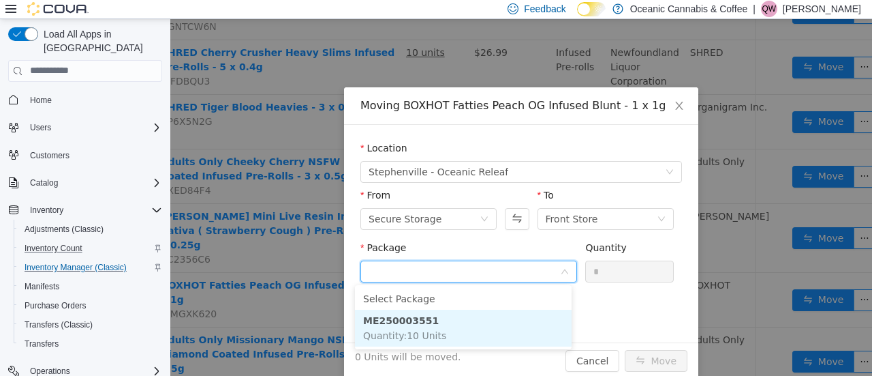
click at [486, 331] on li "ME250003551 Quantity : 10 Units" at bounding box center [463, 327] width 217 height 37
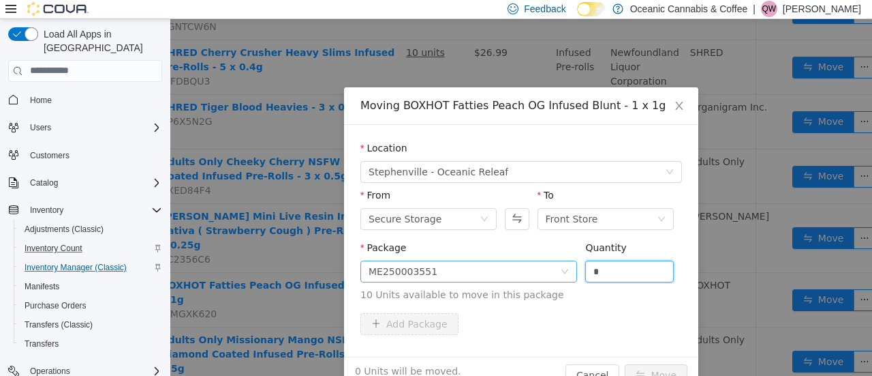
drag, startPoint x: 599, startPoint y: 273, endPoint x: 548, endPoint y: 272, distance: 51.1
click at [548, 272] on span "Package ME250003551 Quantity * 10 Units available to move in this package" at bounding box center [522, 271] width 322 height 60
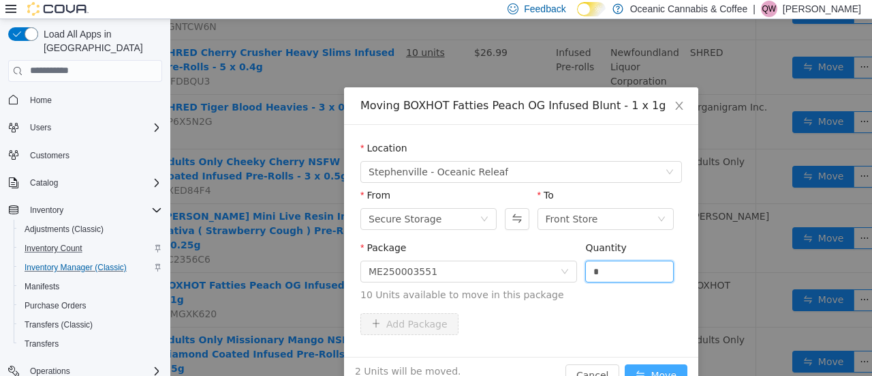
click at [661, 365] on button "Move" at bounding box center [656, 374] width 63 height 22
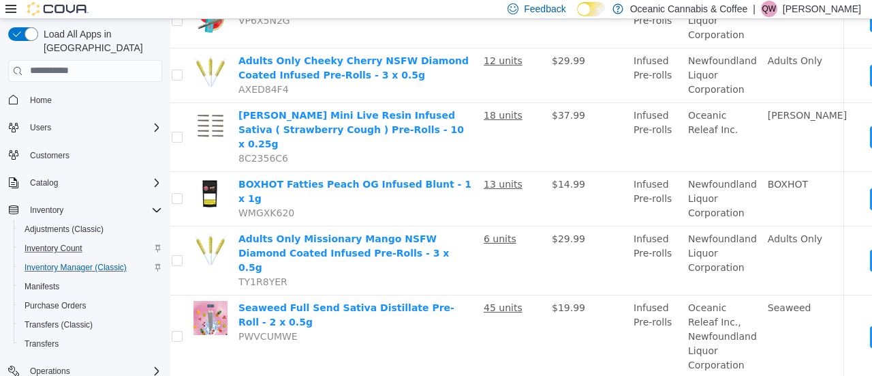
scroll to position [328, 39]
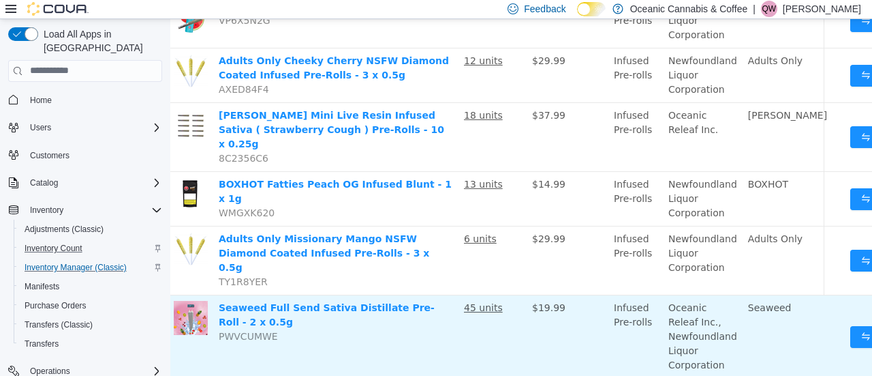
click at [851, 325] on button "Move" at bounding box center [882, 336] width 63 height 22
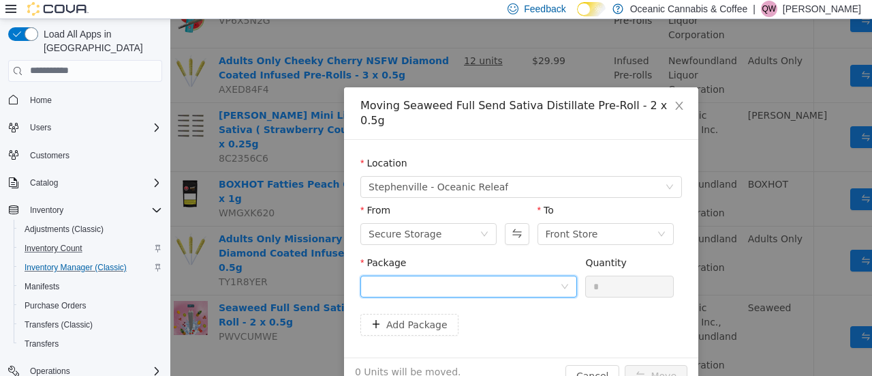
click at [527, 275] on div at bounding box center [465, 285] width 192 height 20
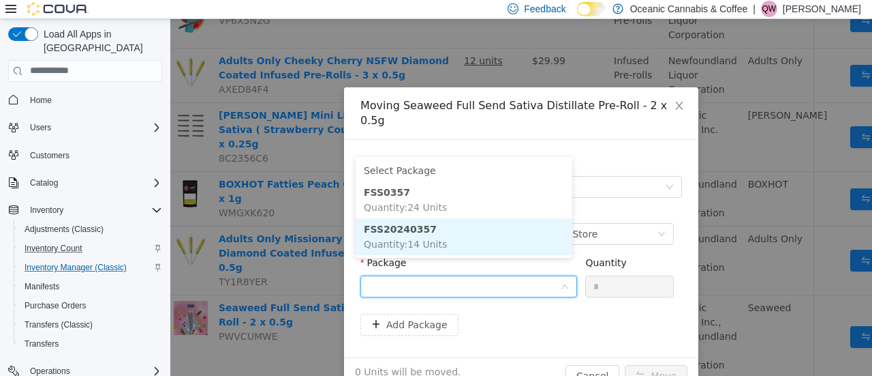
click at [464, 245] on li "FSS20240357 Quantity : 14 Units" at bounding box center [464, 235] width 217 height 37
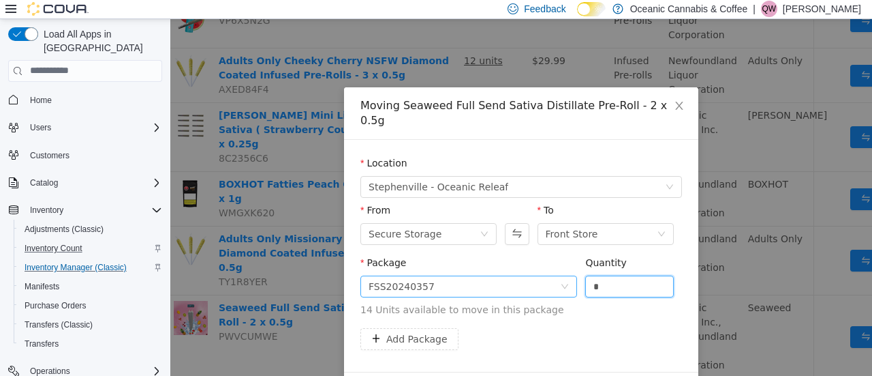
drag, startPoint x: 611, startPoint y: 275, endPoint x: 549, endPoint y: 272, distance: 62.8
click at [549, 272] on span "Package FSS20240357 Quantity * 14 Units available to move in this package" at bounding box center [522, 286] width 322 height 60
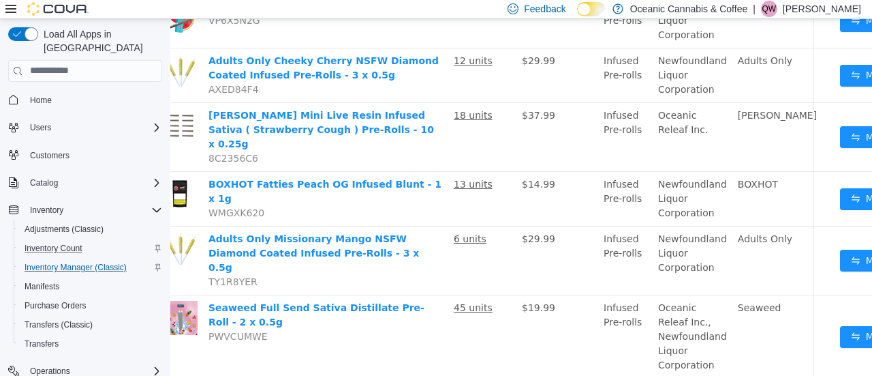
scroll to position [328, 107]
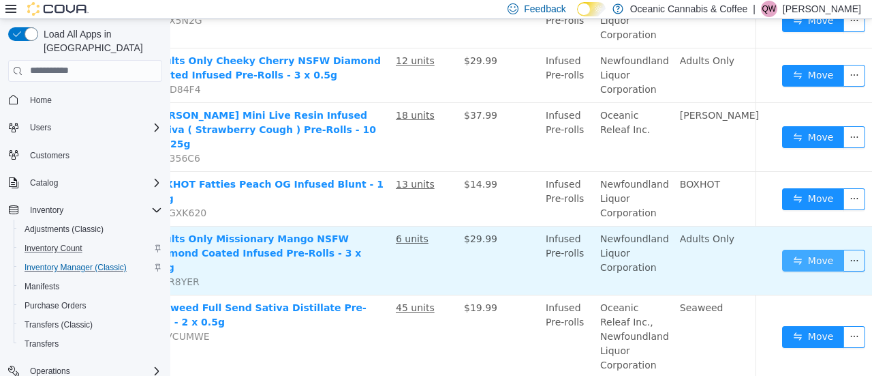
click at [782, 249] on button "Move" at bounding box center [813, 260] width 63 height 22
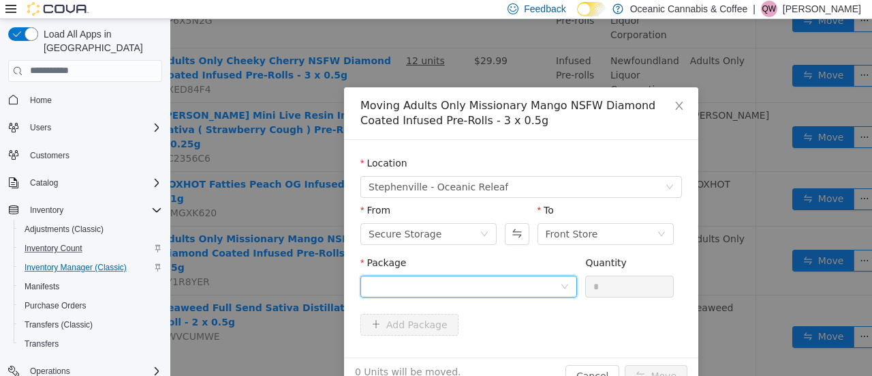
click at [473, 281] on div at bounding box center [465, 285] width 192 height 20
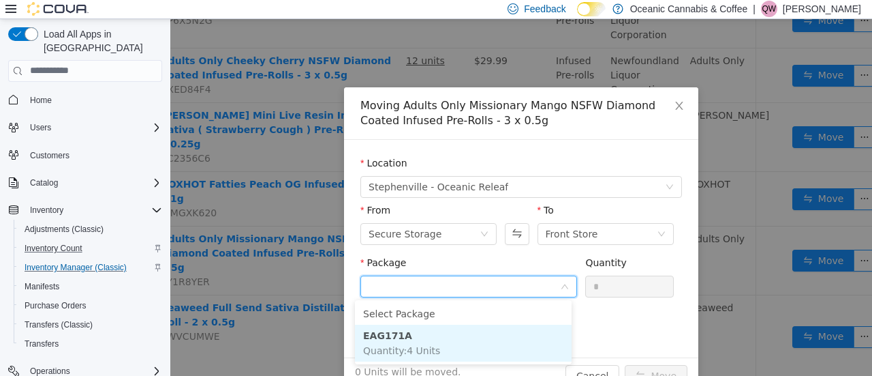
click at [429, 352] on span "Quantity : 4 Units" at bounding box center [401, 349] width 77 height 11
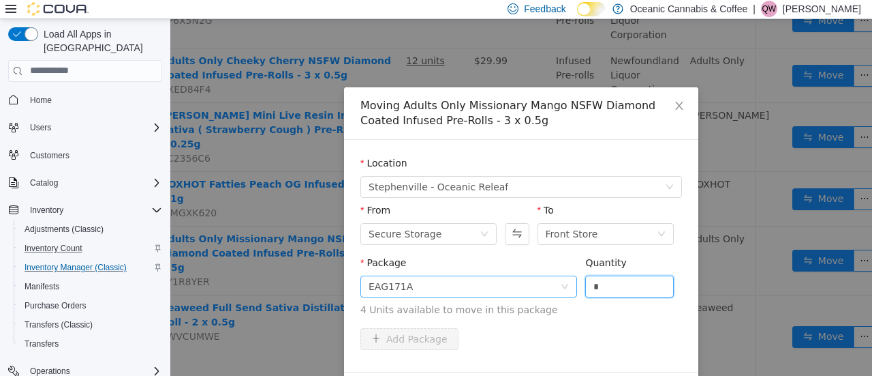
drag, startPoint x: 597, startPoint y: 288, endPoint x: 545, endPoint y: 283, distance: 52.1
click at [545, 283] on span "Package EAG171A Quantity * 4 Units available to move in this package" at bounding box center [522, 286] width 322 height 60
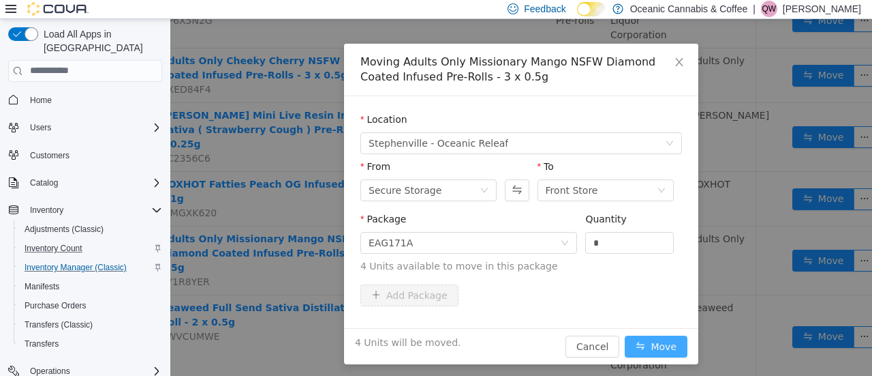
click at [648, 346] on button "Move" at bounding box center [656, 346] width 63 height 22
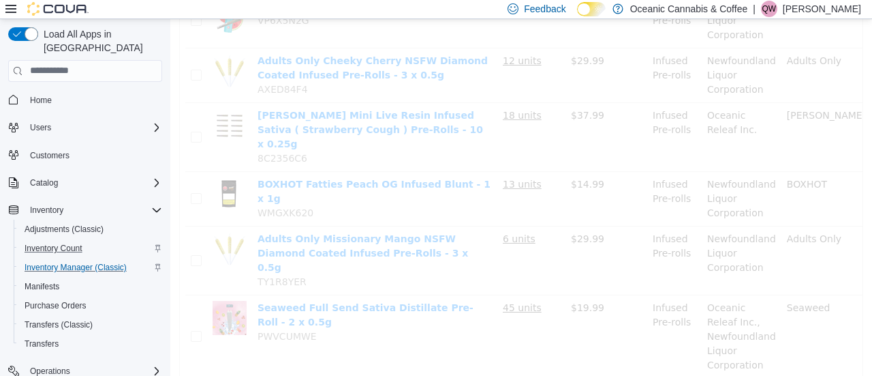
scroll to position [328, 0]
